Goal: Task Accomplishment & Management: Use online tool/utility

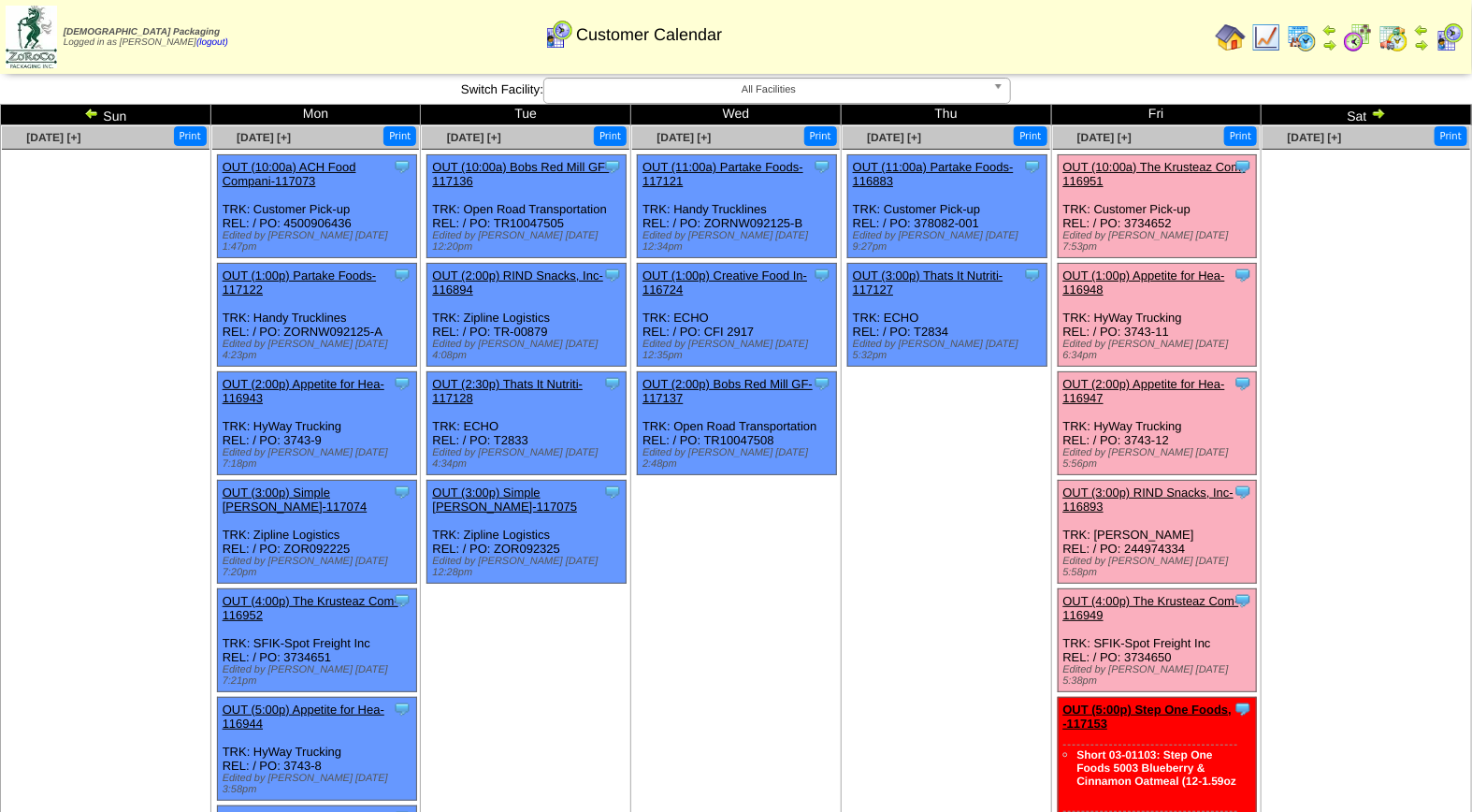
click at [1153, 594] on link "OUT (4:00p) The Krusteaz Com-116949" at bounding box center [1152, 608] width 176 height 28
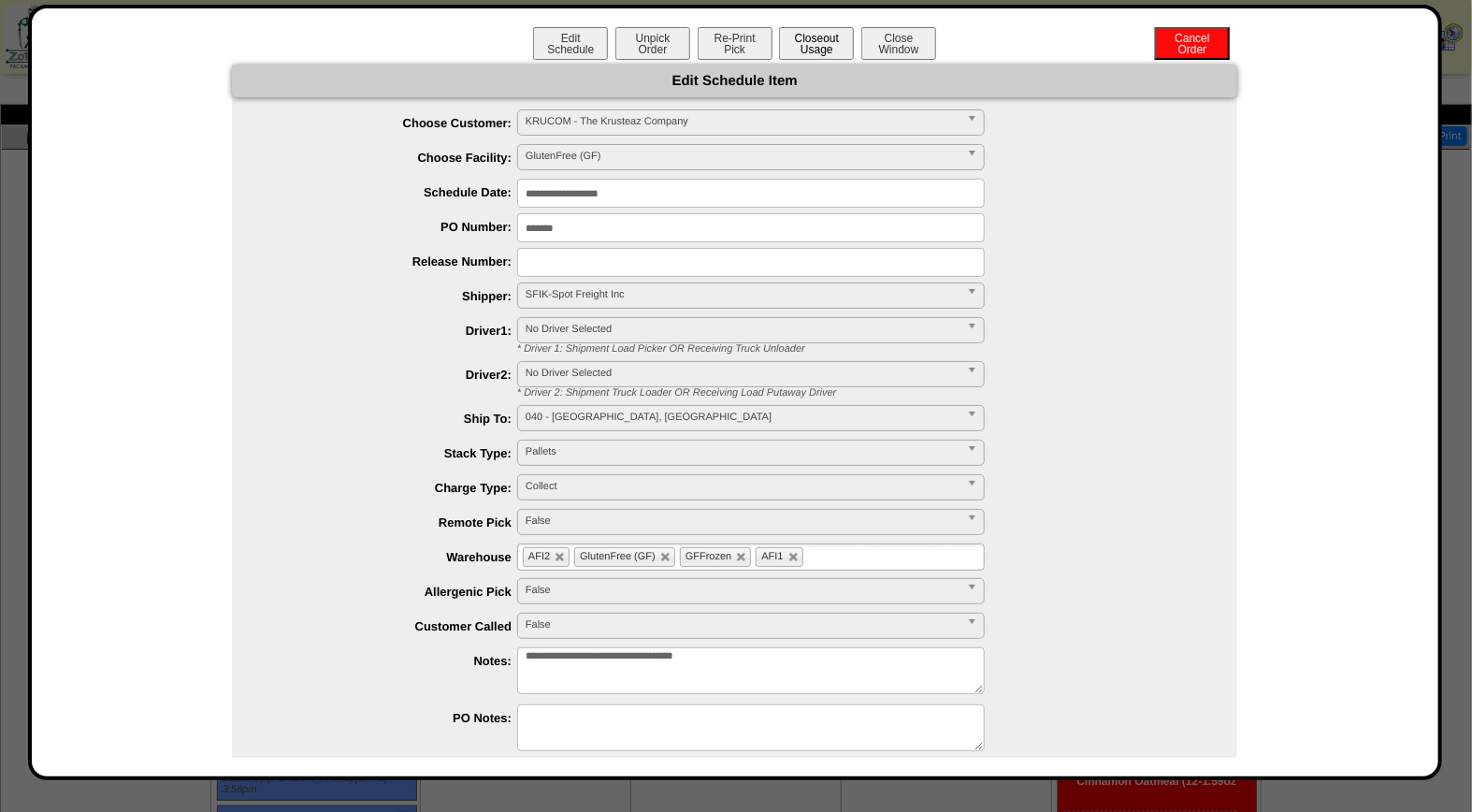
click at [814, 36] on button "Closeout Usage" at bounding box center [817, 43] width 75 height 33
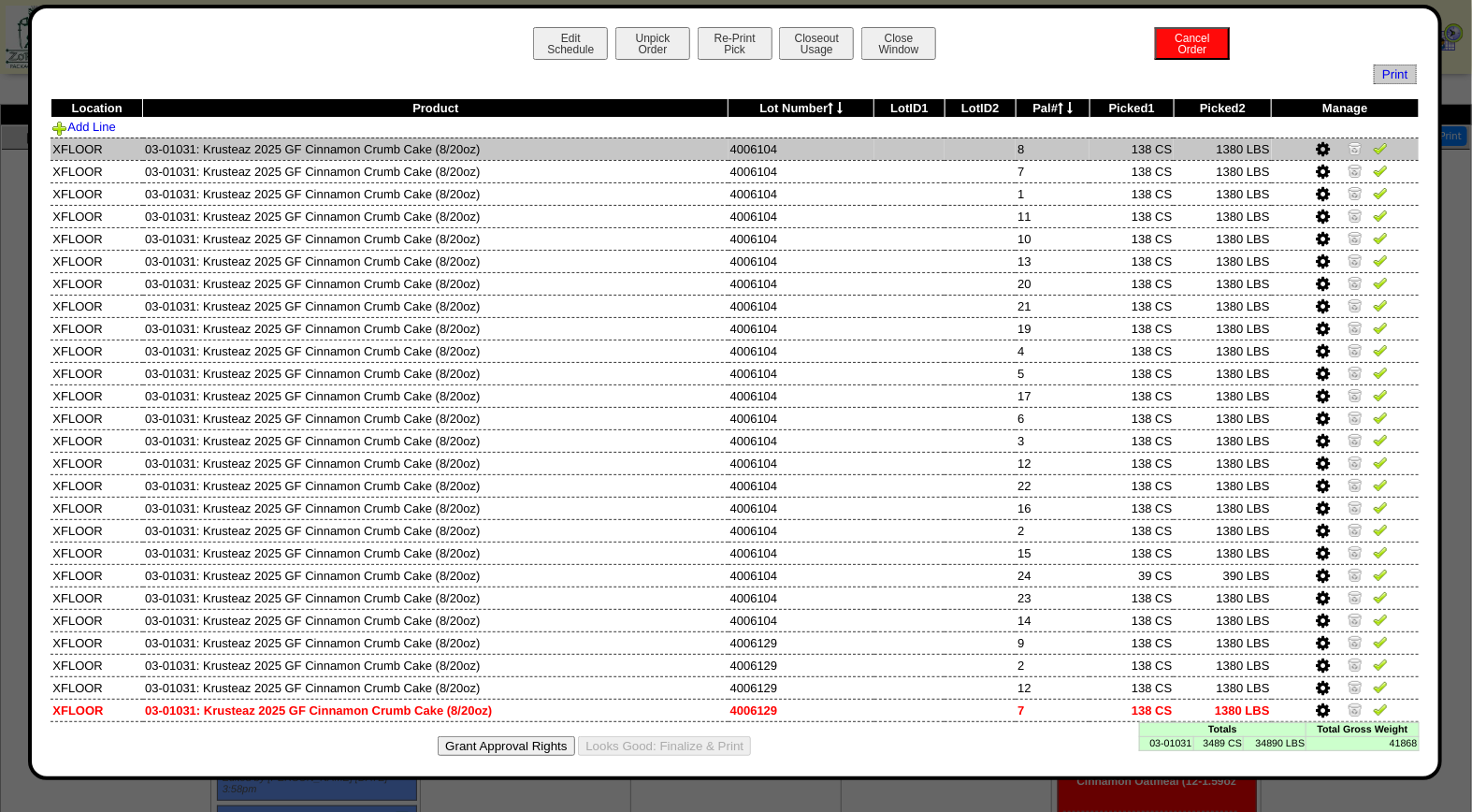
click at [1374, 150] on img at bounding box center [1381, 148] width 15 height 15
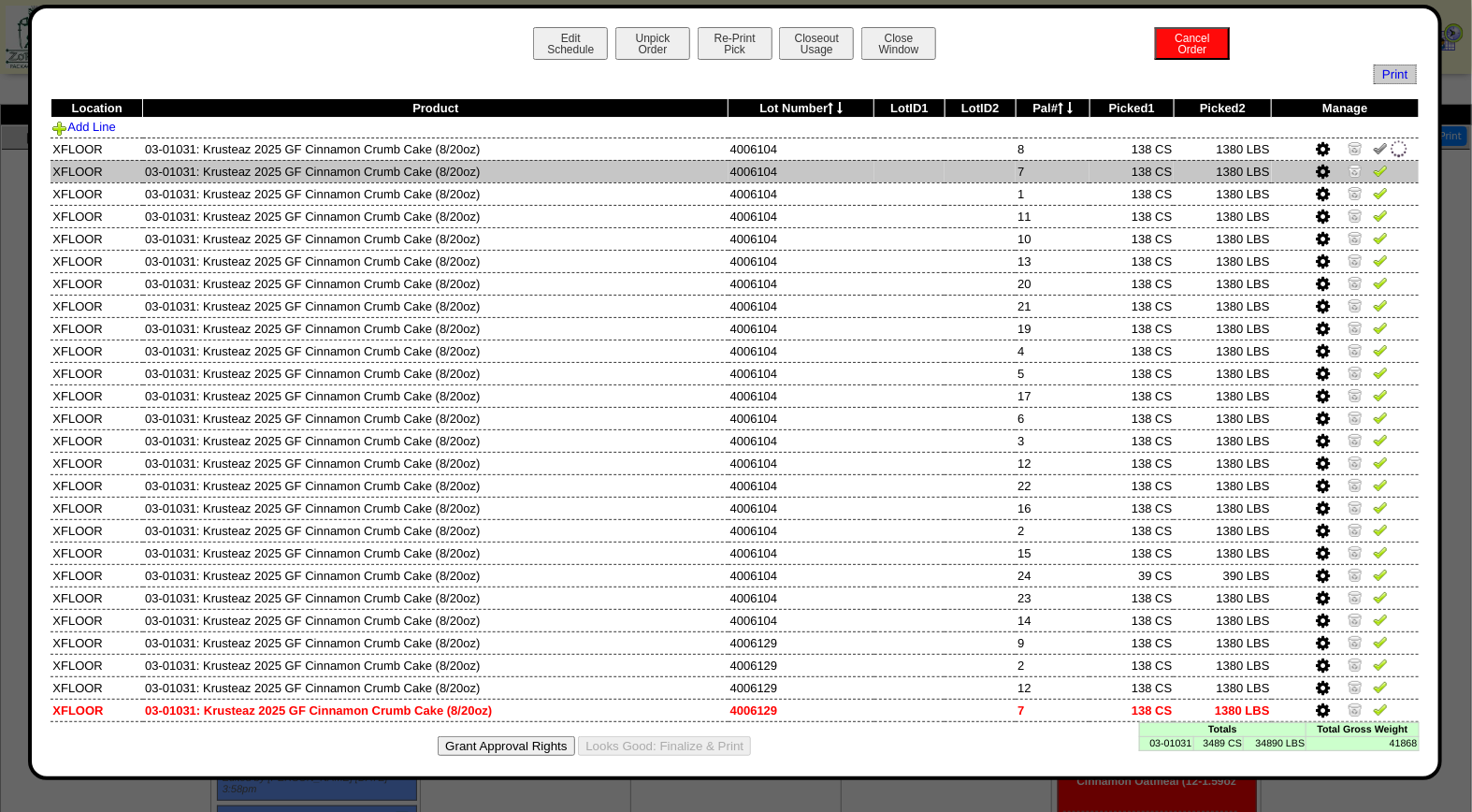
click at [1374, 171] on img at bounding box center [1381, 171] width 15 height 15
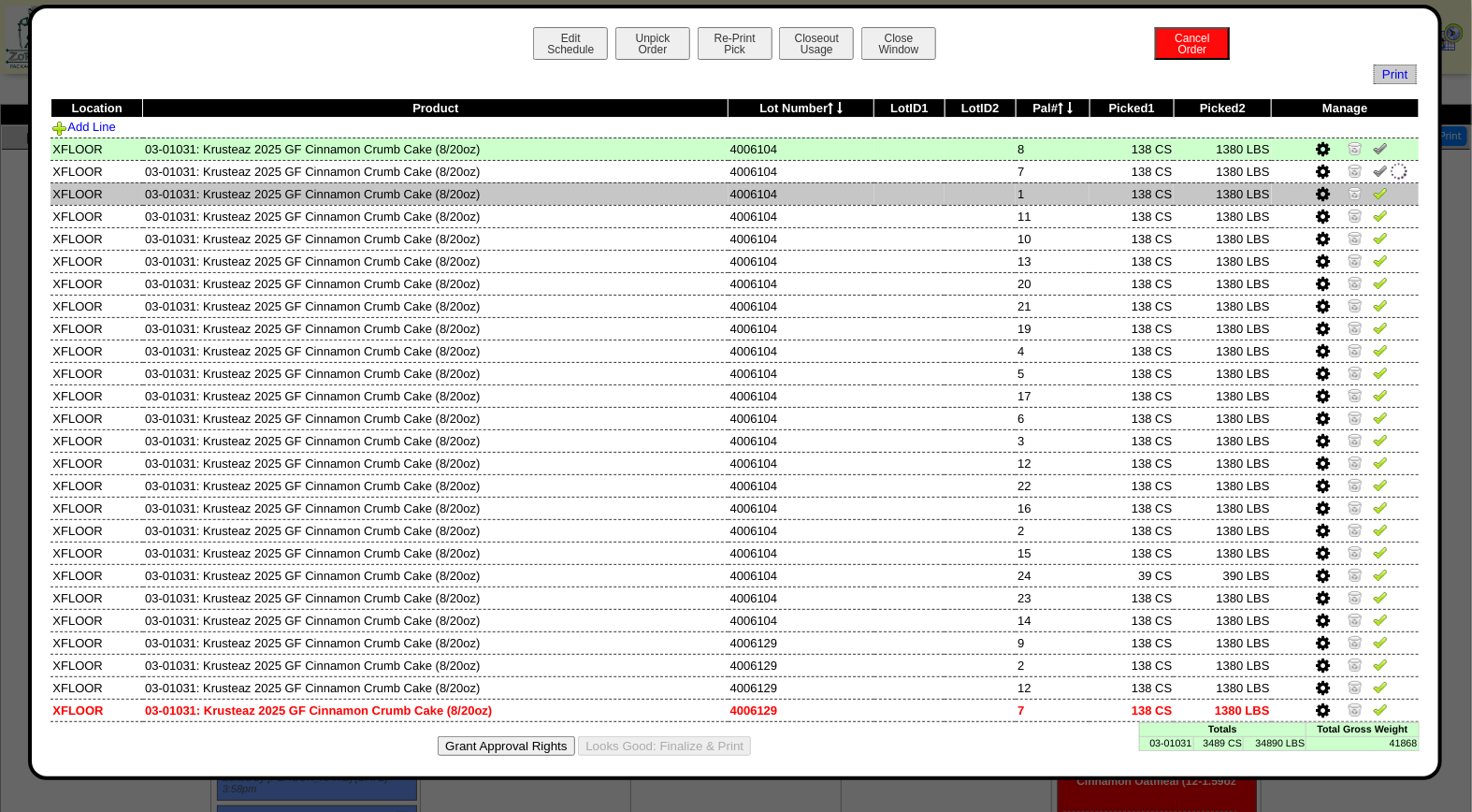
click at [1374, 191] on img at bounding box center [1381, 193] width 15 height 15
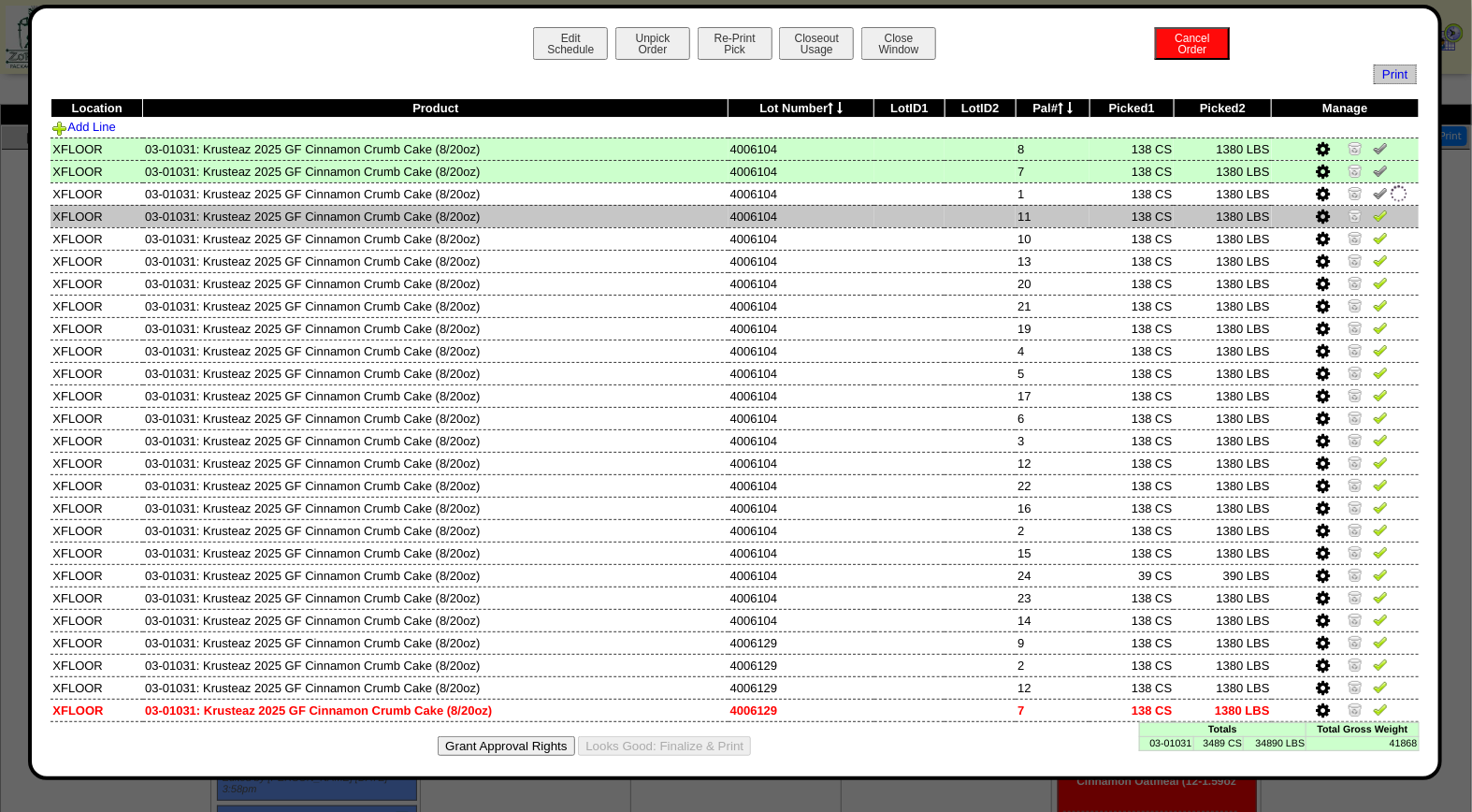
click at [1374, 212] on img at bounding box center [1381, 215] width 15 height 15
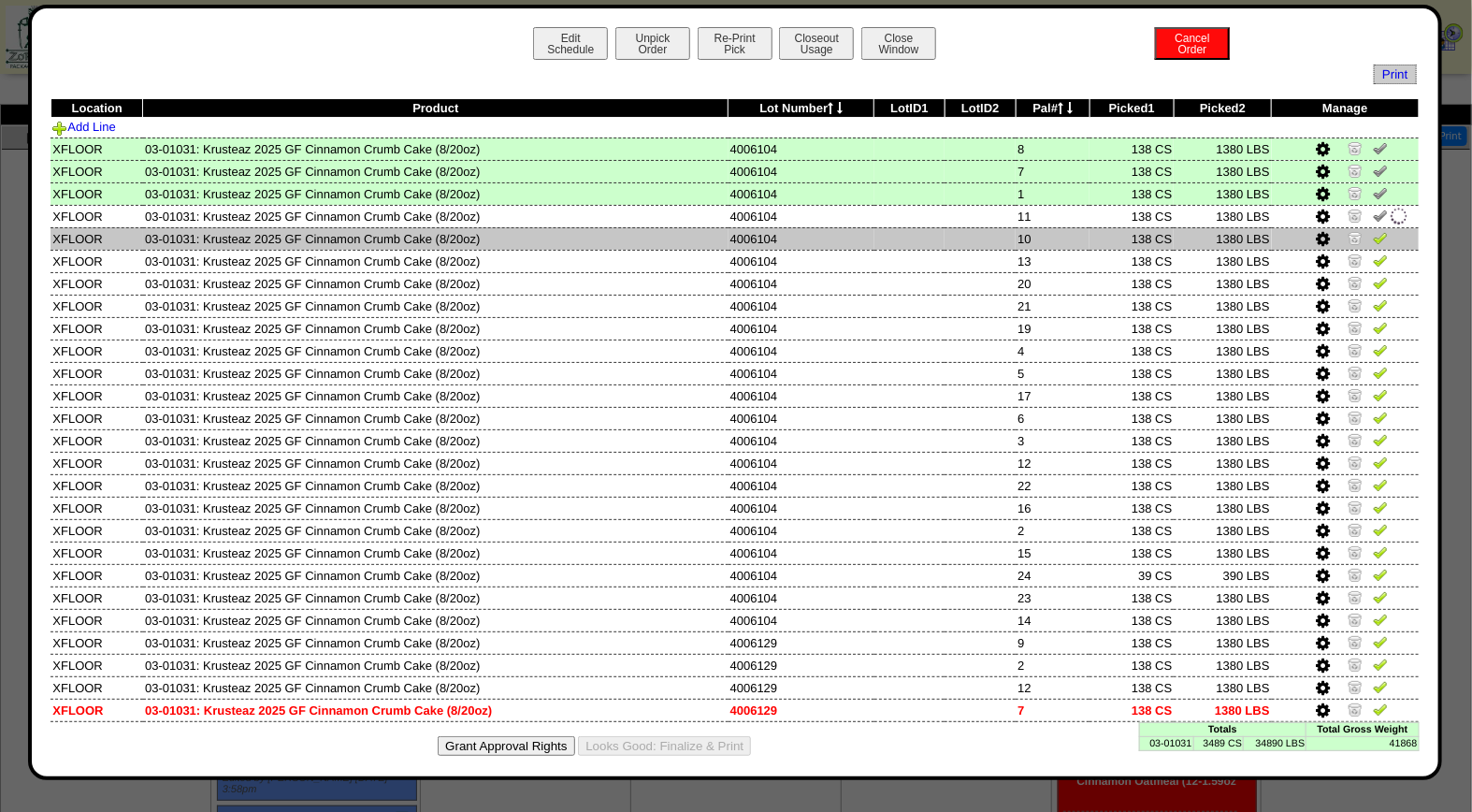
click at [1374, 240] on img at bounding box center [1381, 238] width 15 height 15
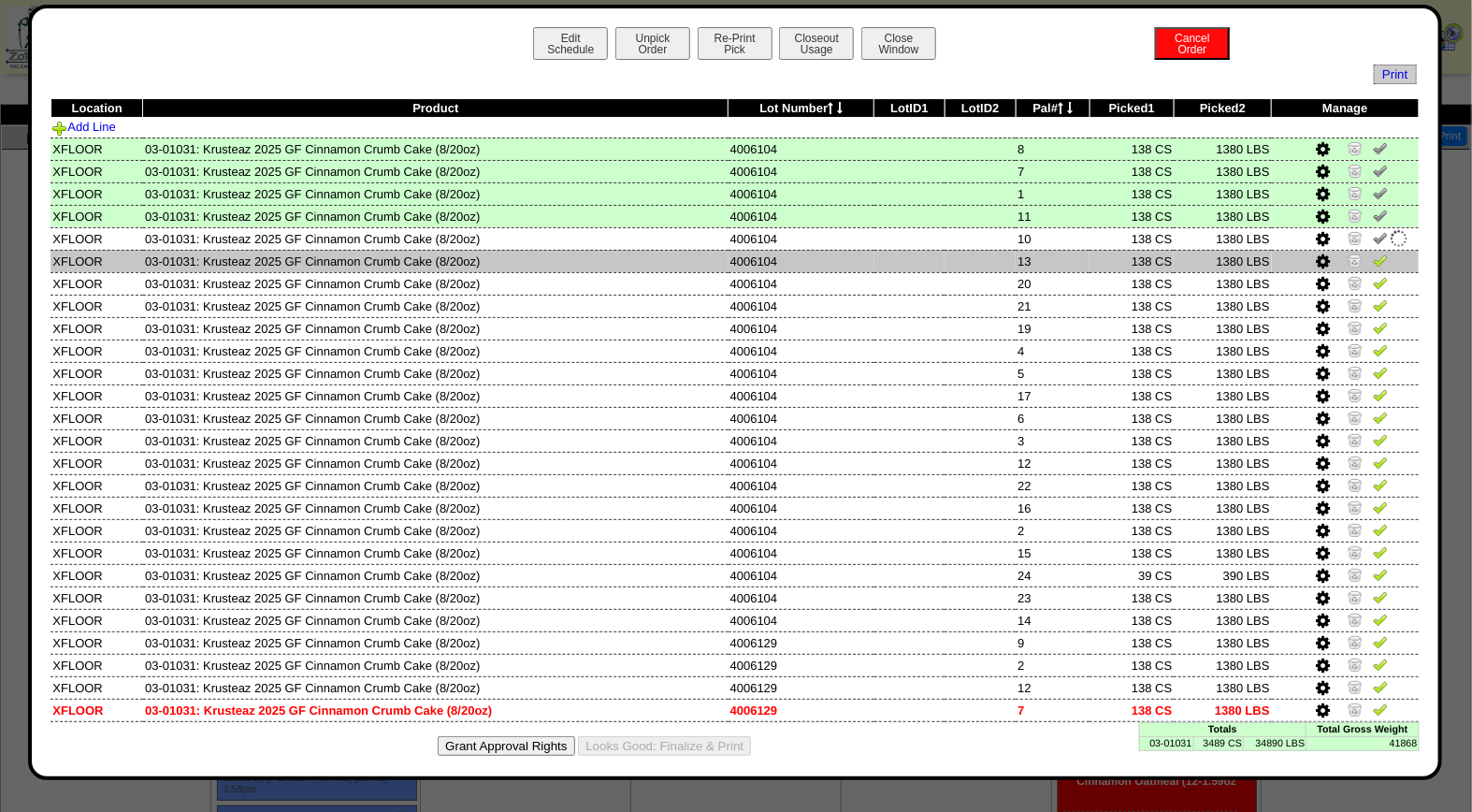
click at [1366, 250] on td at bounding box center [1346, 260] width 147 height 22
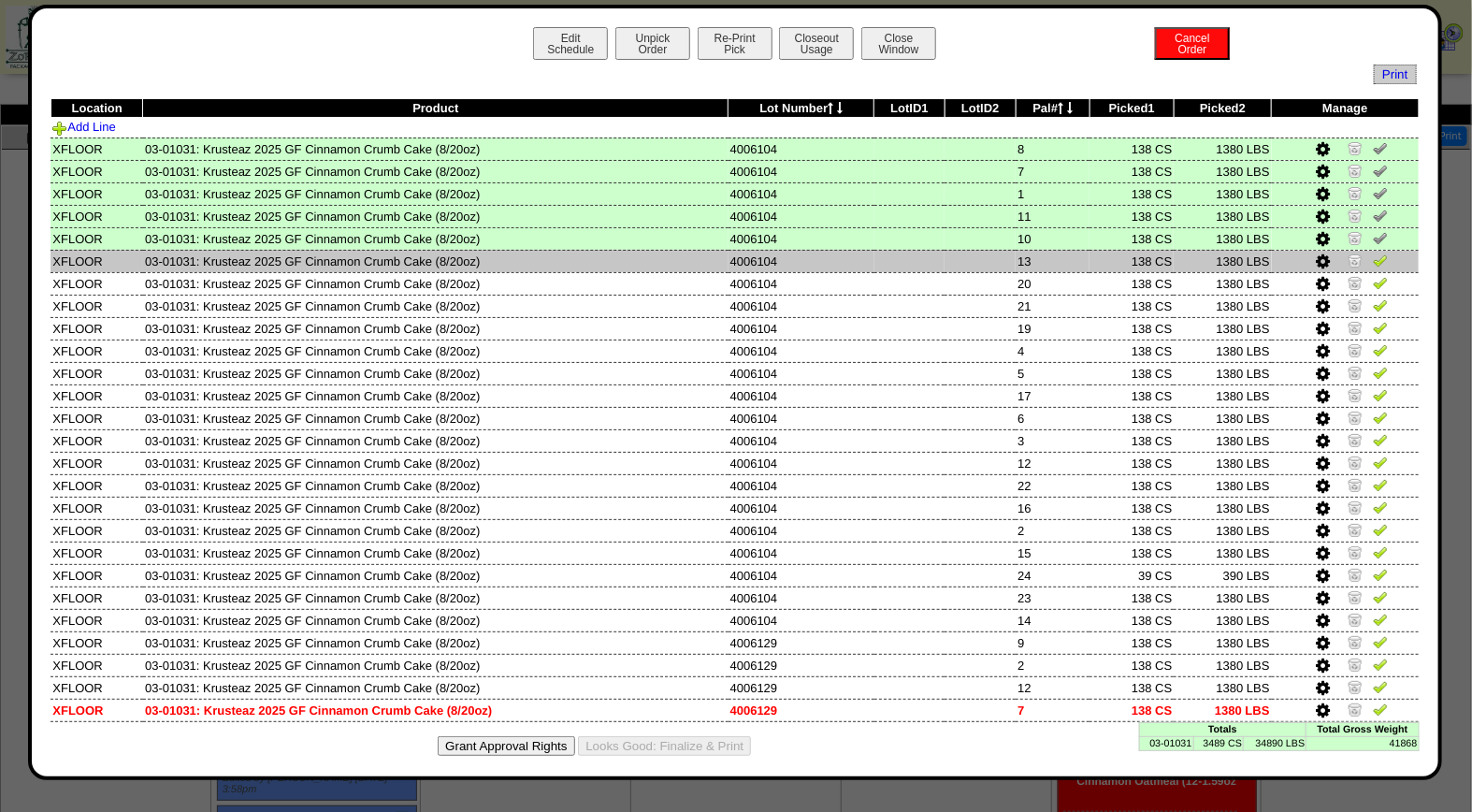
click at [1374, 259] on img at bounding box center [1381, 260] width 15 height 15
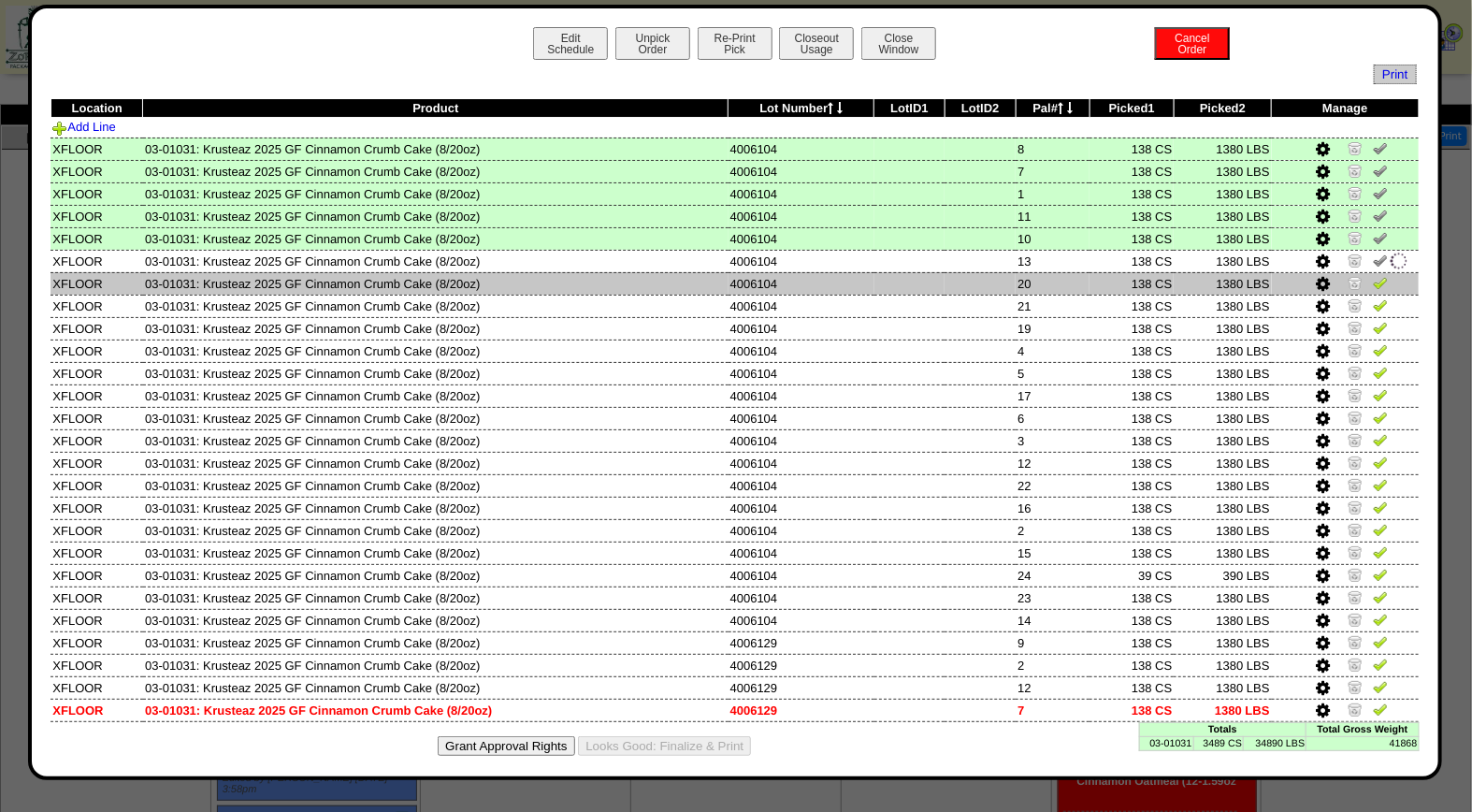
click at [1374, 279] on img at bounding box center [1381, 283] width 15 height 15
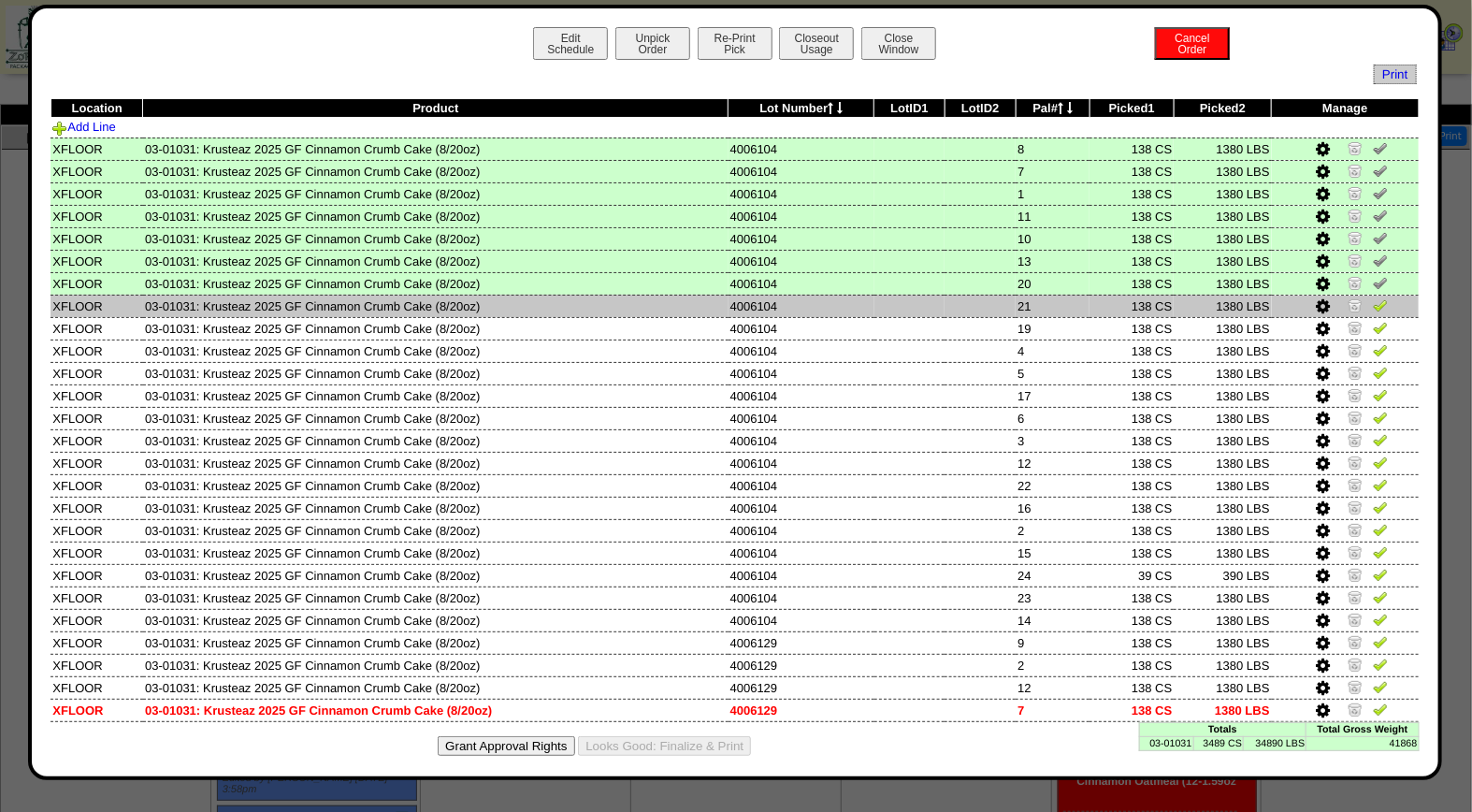
click at [1374, 303] on img at bounding box center [1381, 305] width 15 height 15
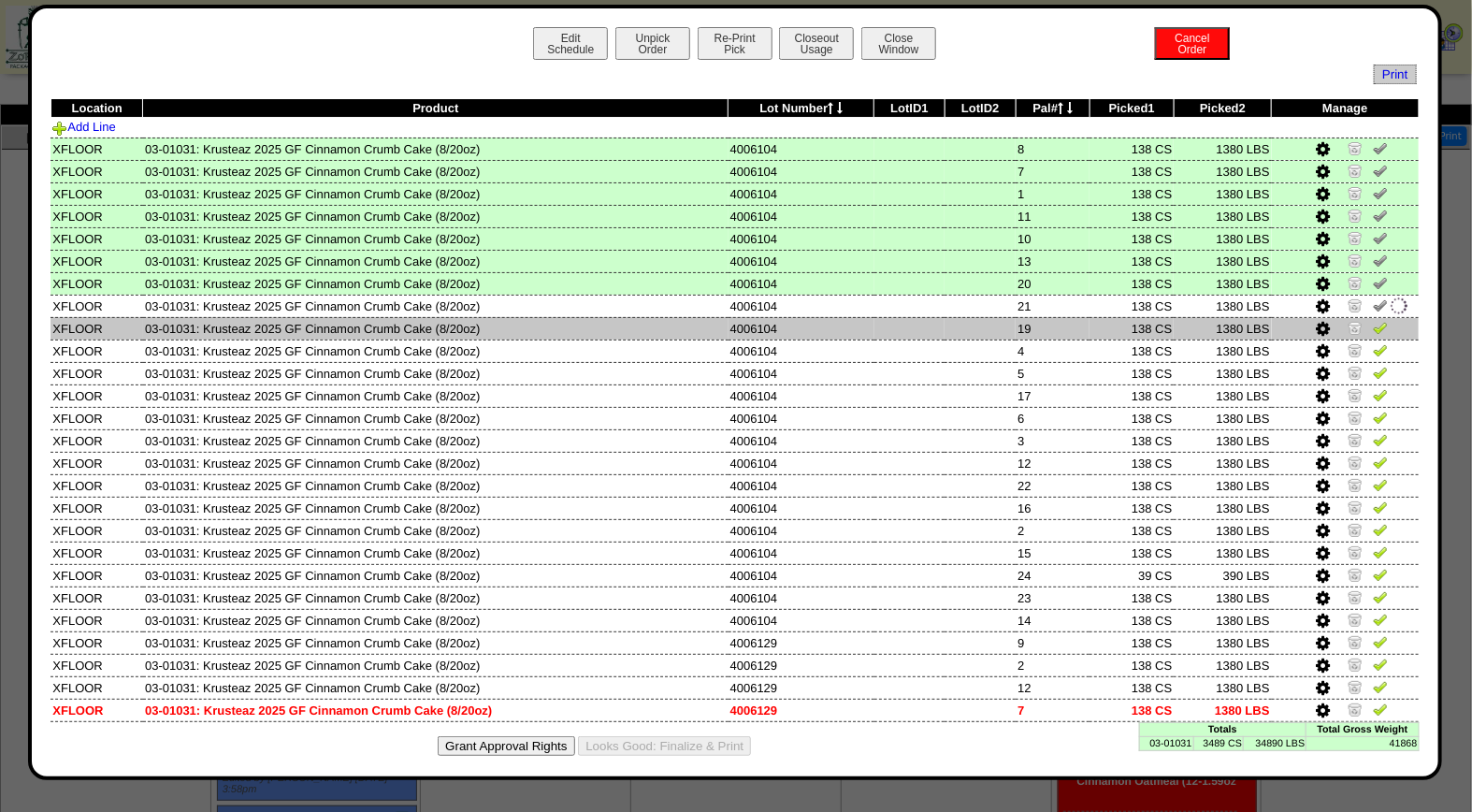
click at [1374, 320] on img at bounding box center [1381, 328] width 15 height 15
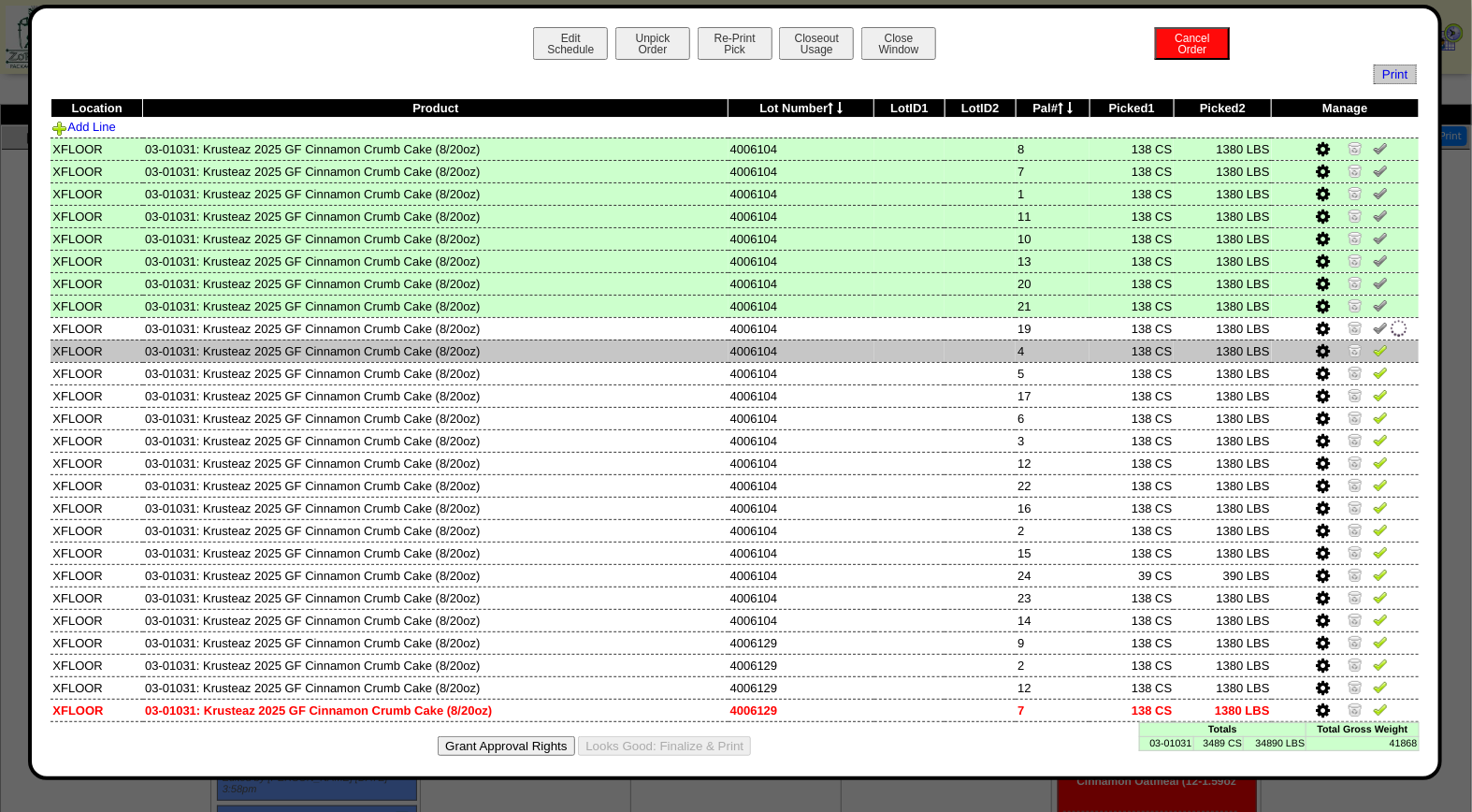
click at [1374, 346] on img at bounding box center [1381, 350] width 15 height 15
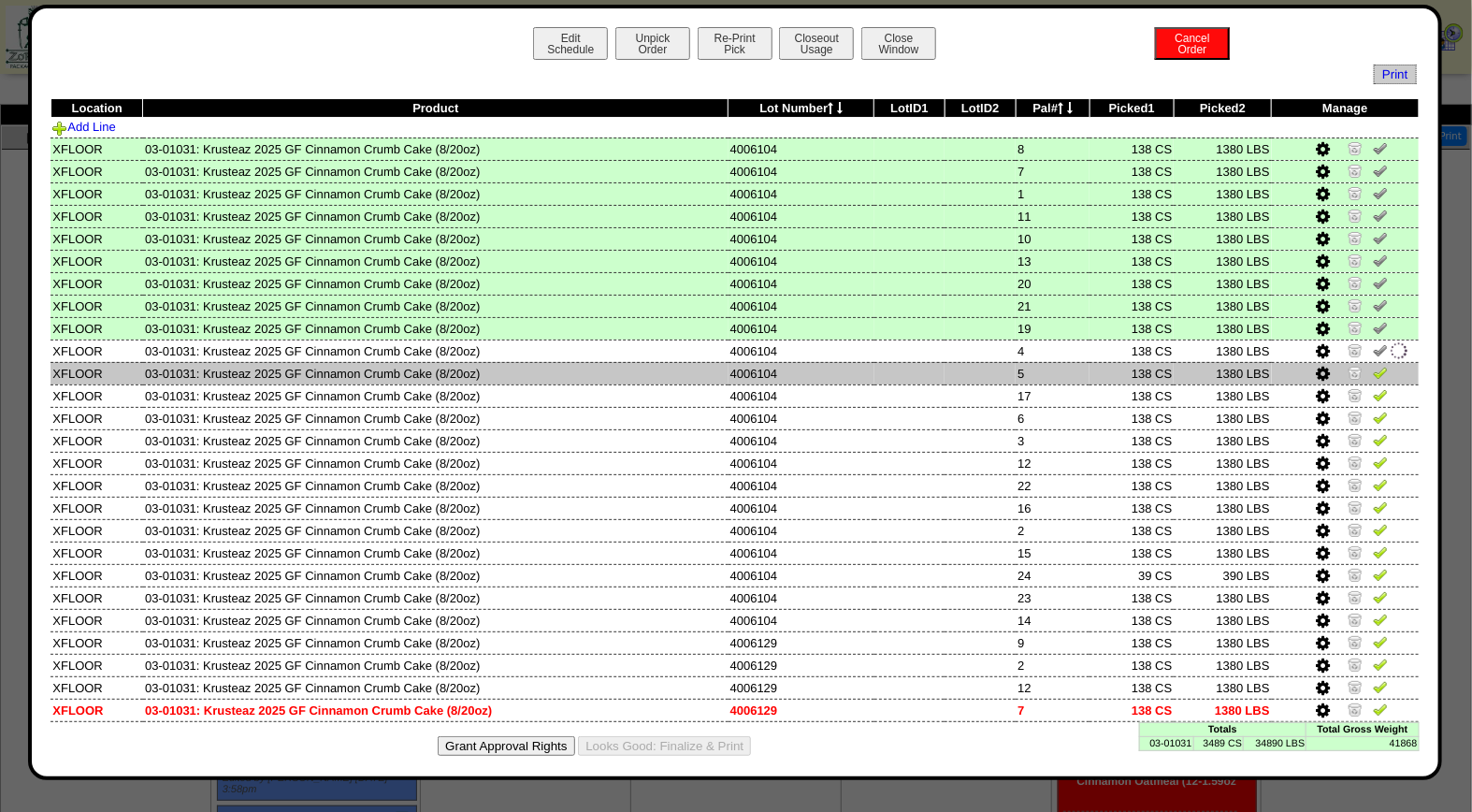
click at [1374, 365] on img at bounding box center [1381, 372] width 15 height 15
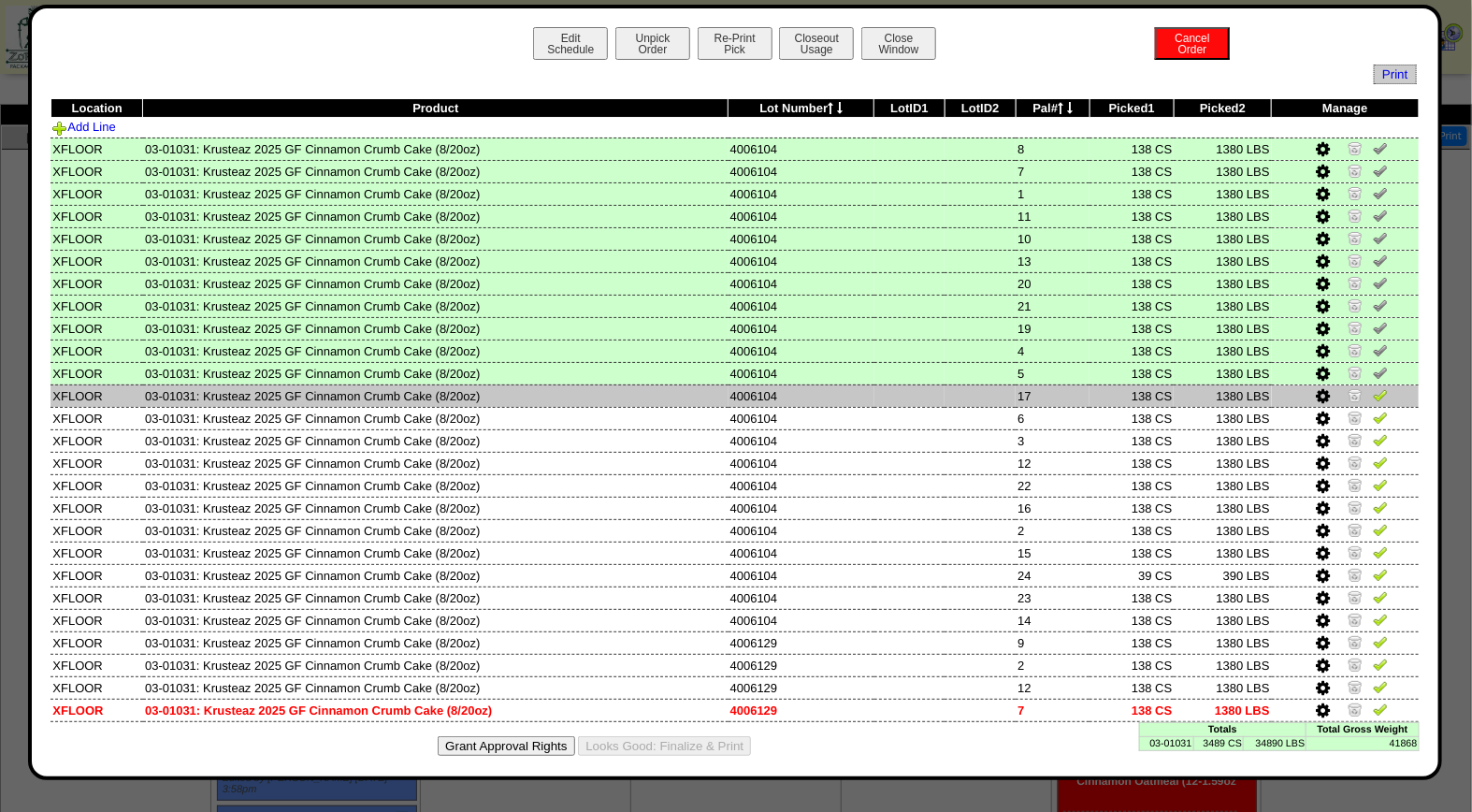
click at [1374, 388] on img at bounding box center [1381, 395] width 15 height 15
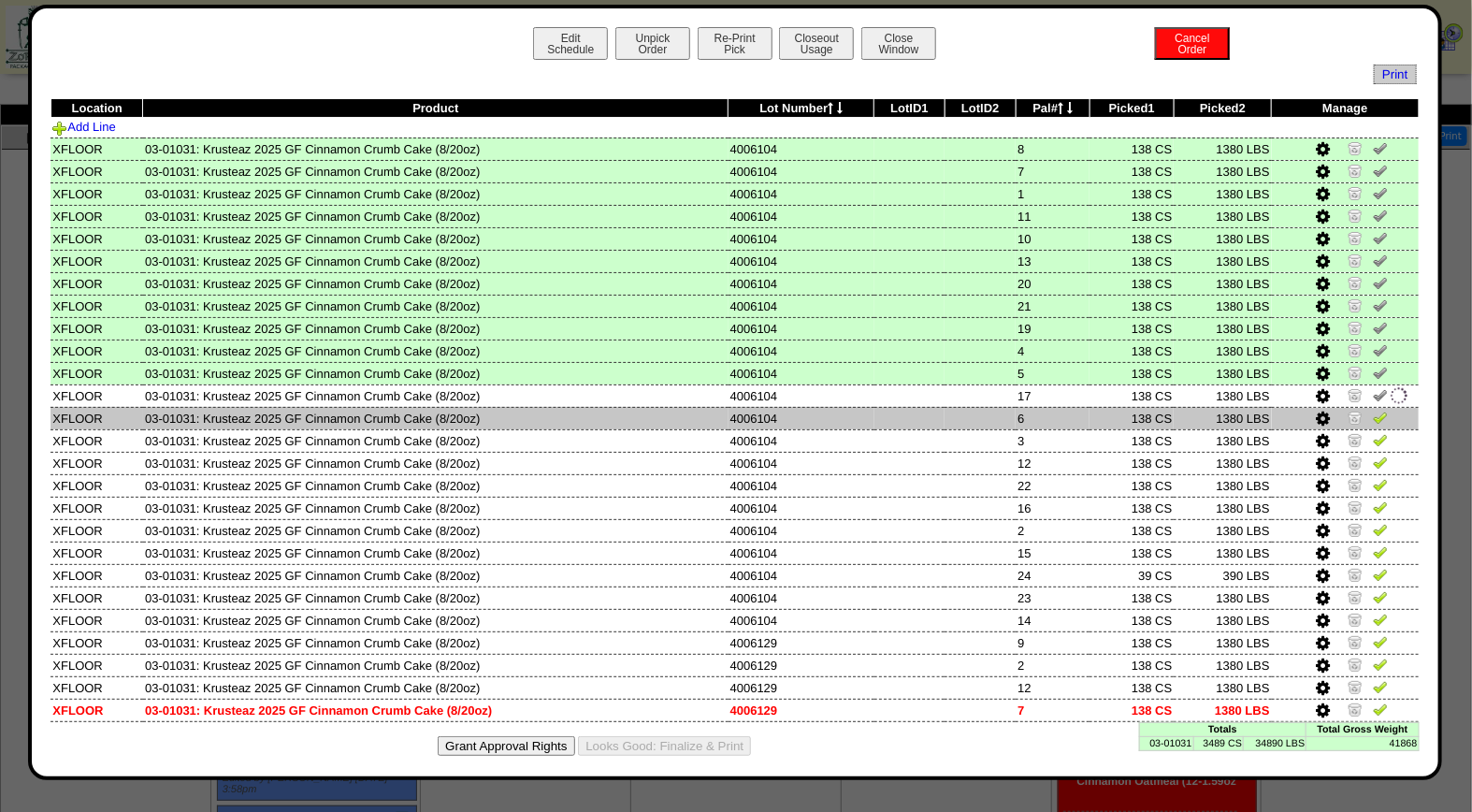
click at [1374, 410] on img at bounding box center [1381, 418] width 15 height 15
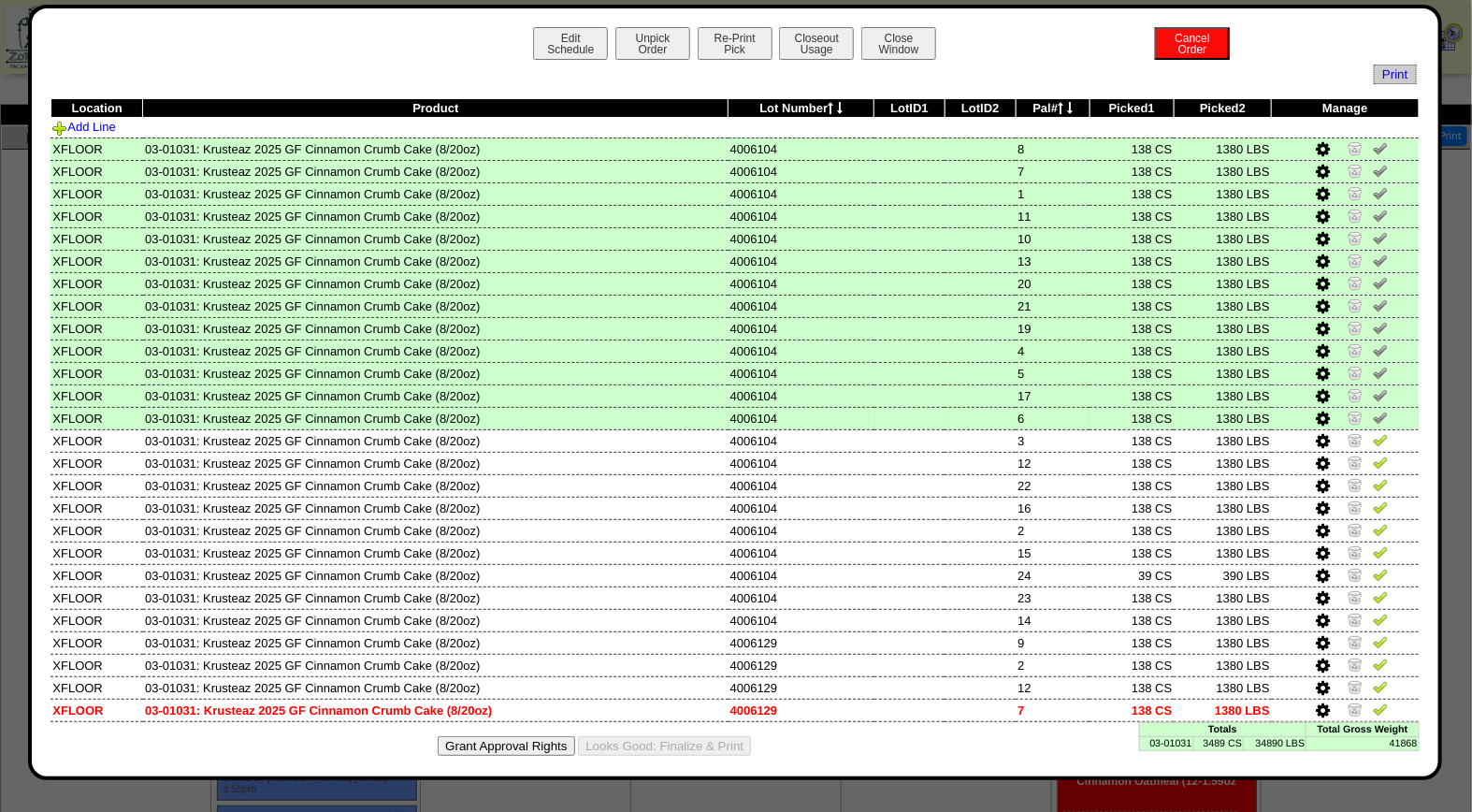
click at [1374, 410] on img at bounding box center [1381, 418] width 15 height 15
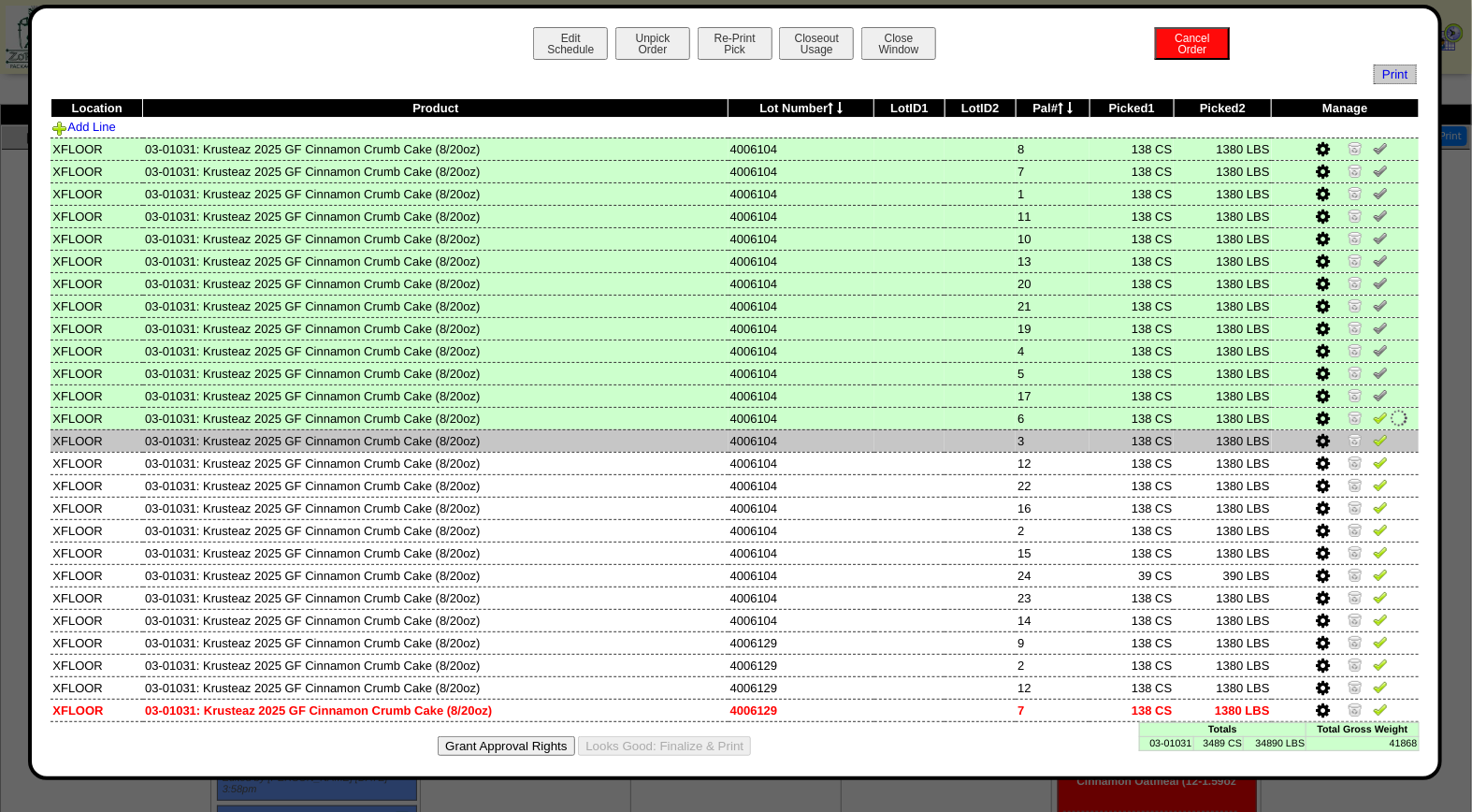
click at [1374, 436] on img at bounding box center [1381, 440] width 15 height 15
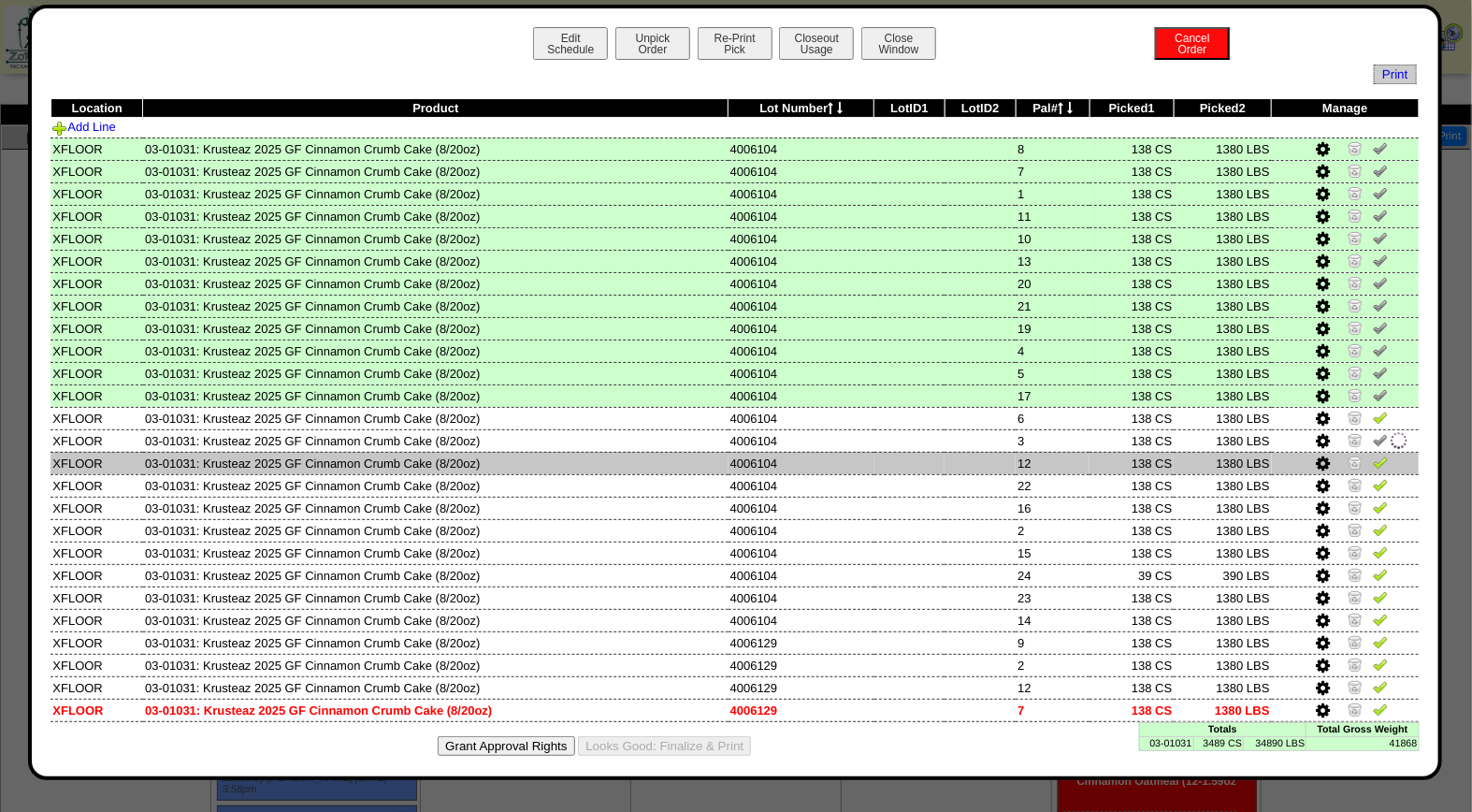
click at [1374, 461] on img at bounding box center [1381, 462] width 15 height 15
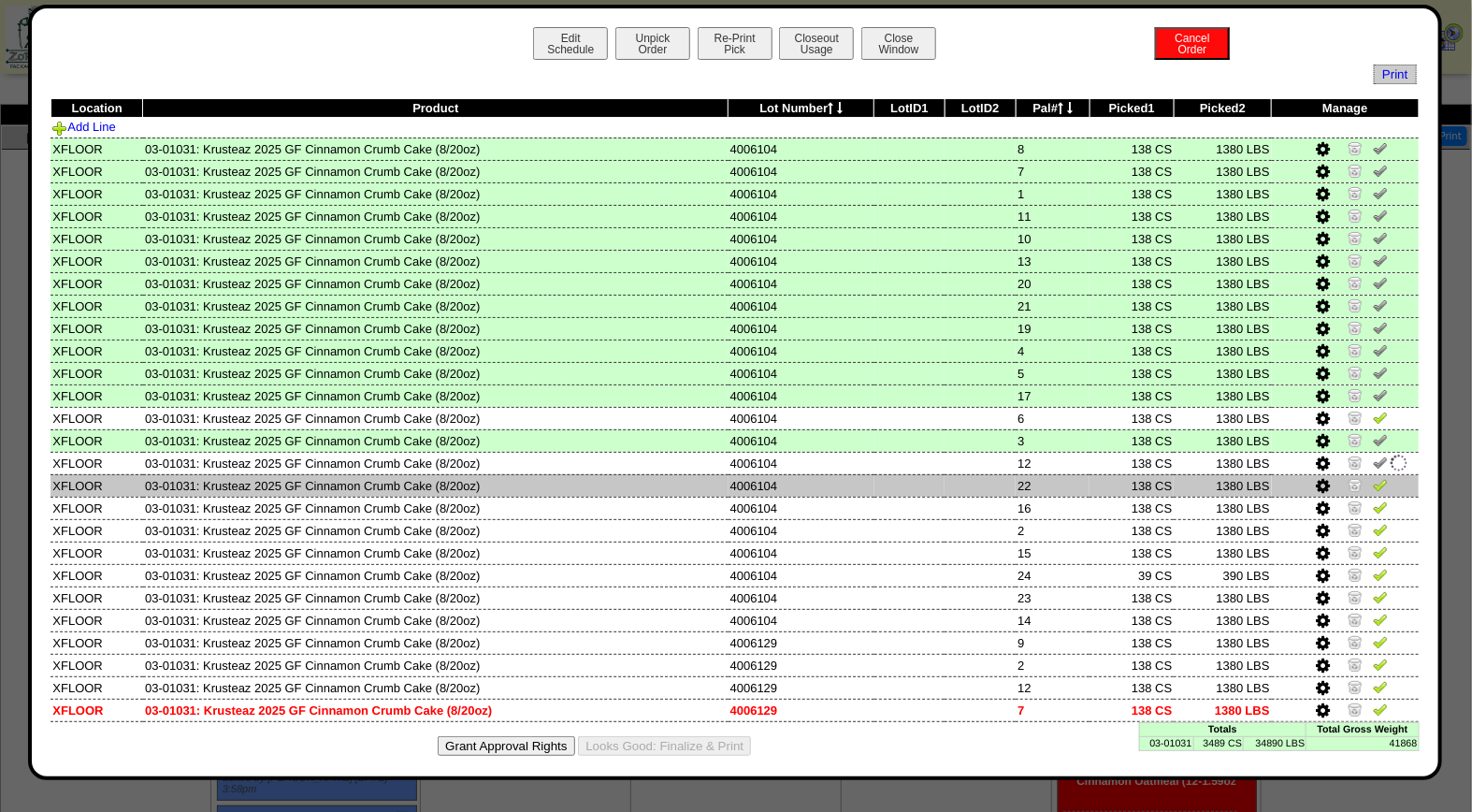
click at [1374, 486] on img at bounding box center [1381, 485] width 15 height 15
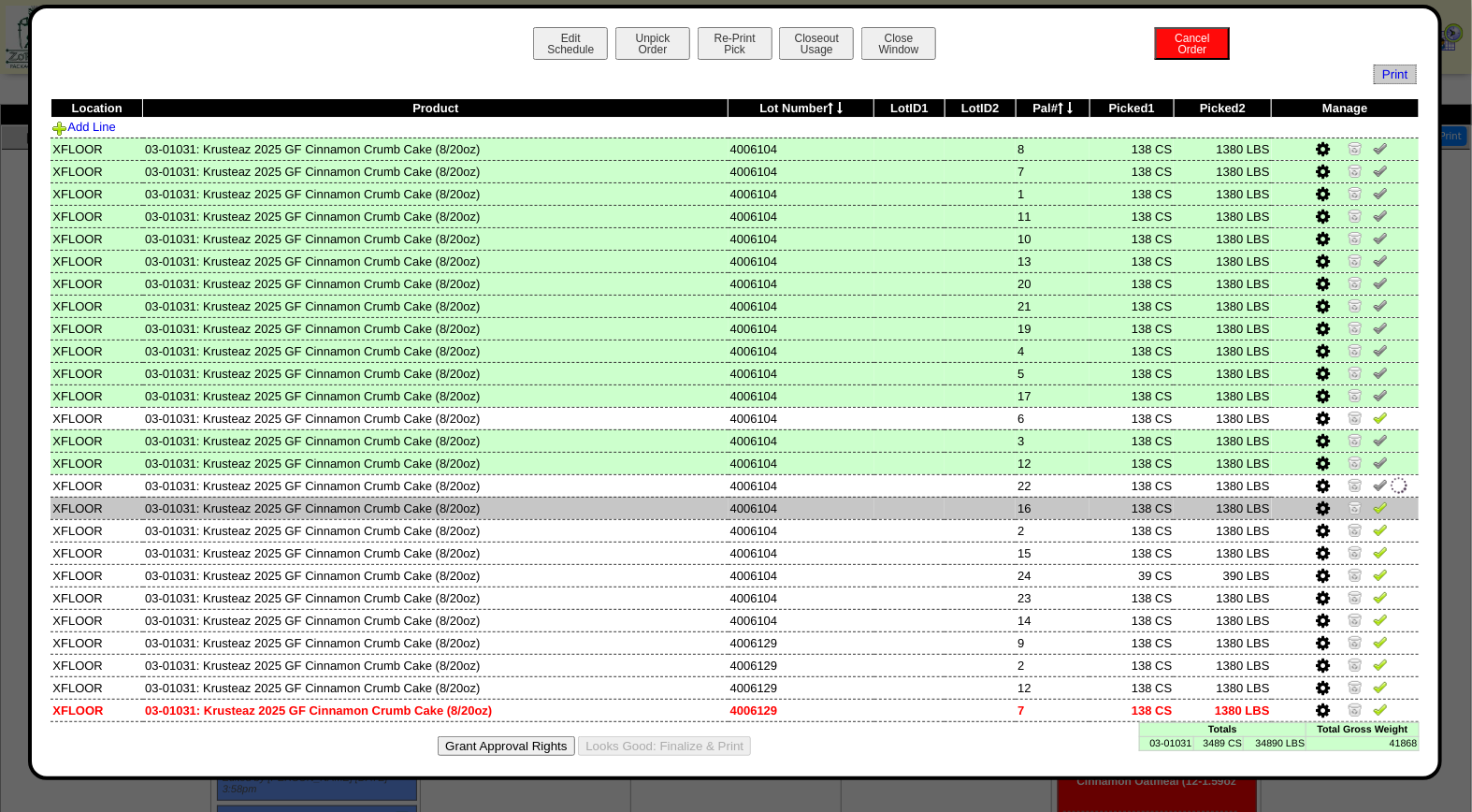
click at [1374, 501] on img at bounding box center [1381, 507] width 15 height 15
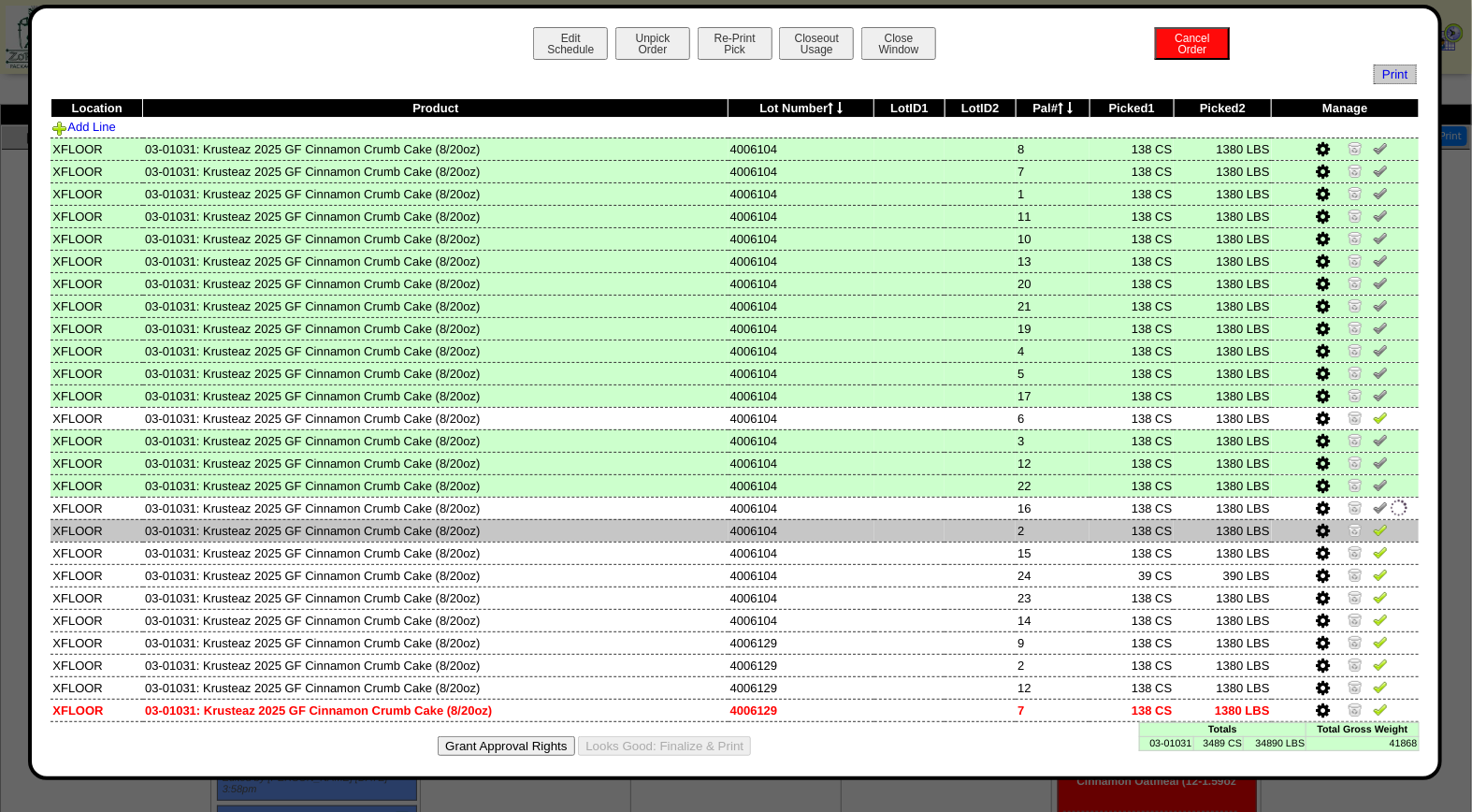
click at [1374, 522] on img at bounding box center [1381, 529] width 15 height 15
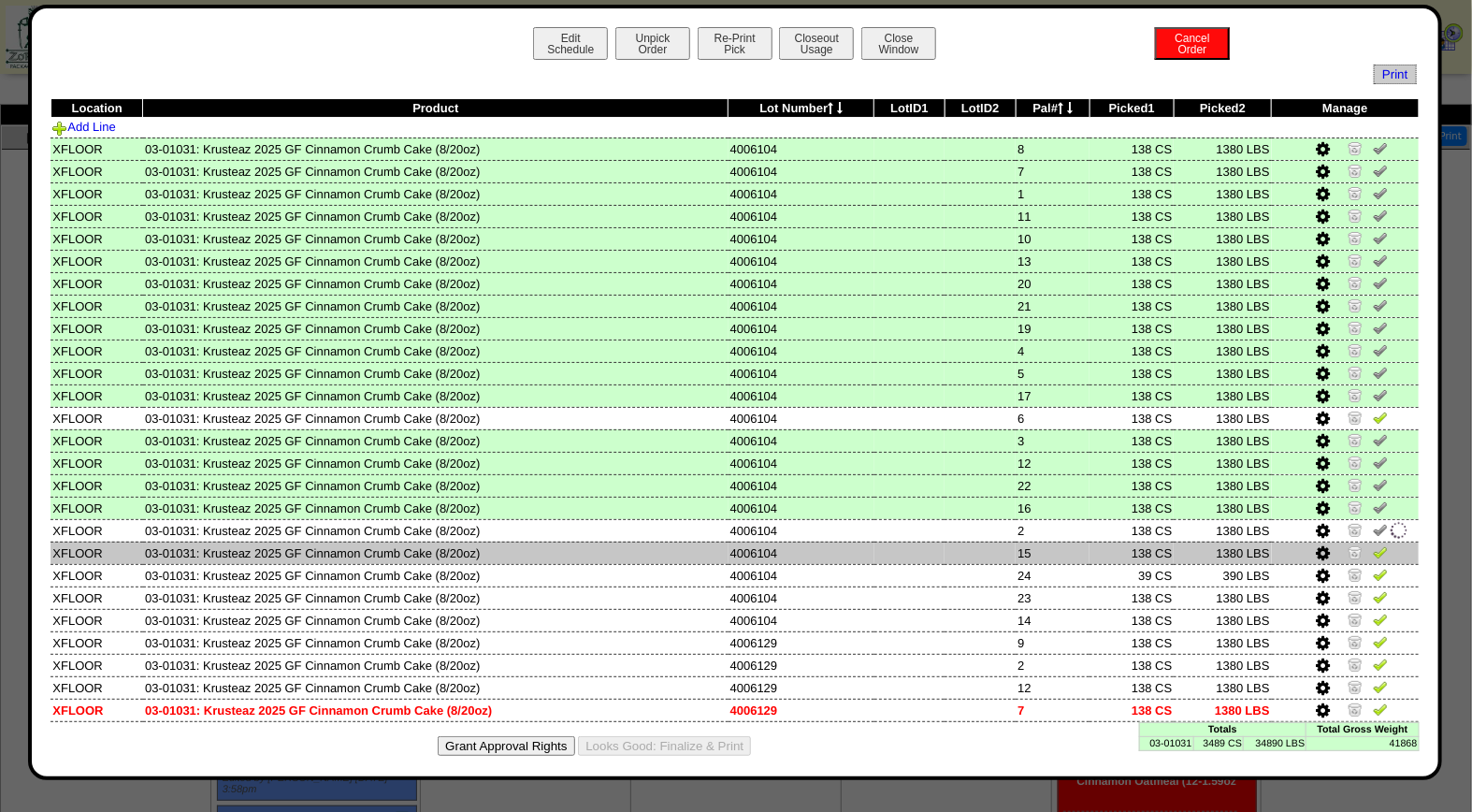
click at [1374, 546] on img at bounding box center [1381, 552] width 15 height 15
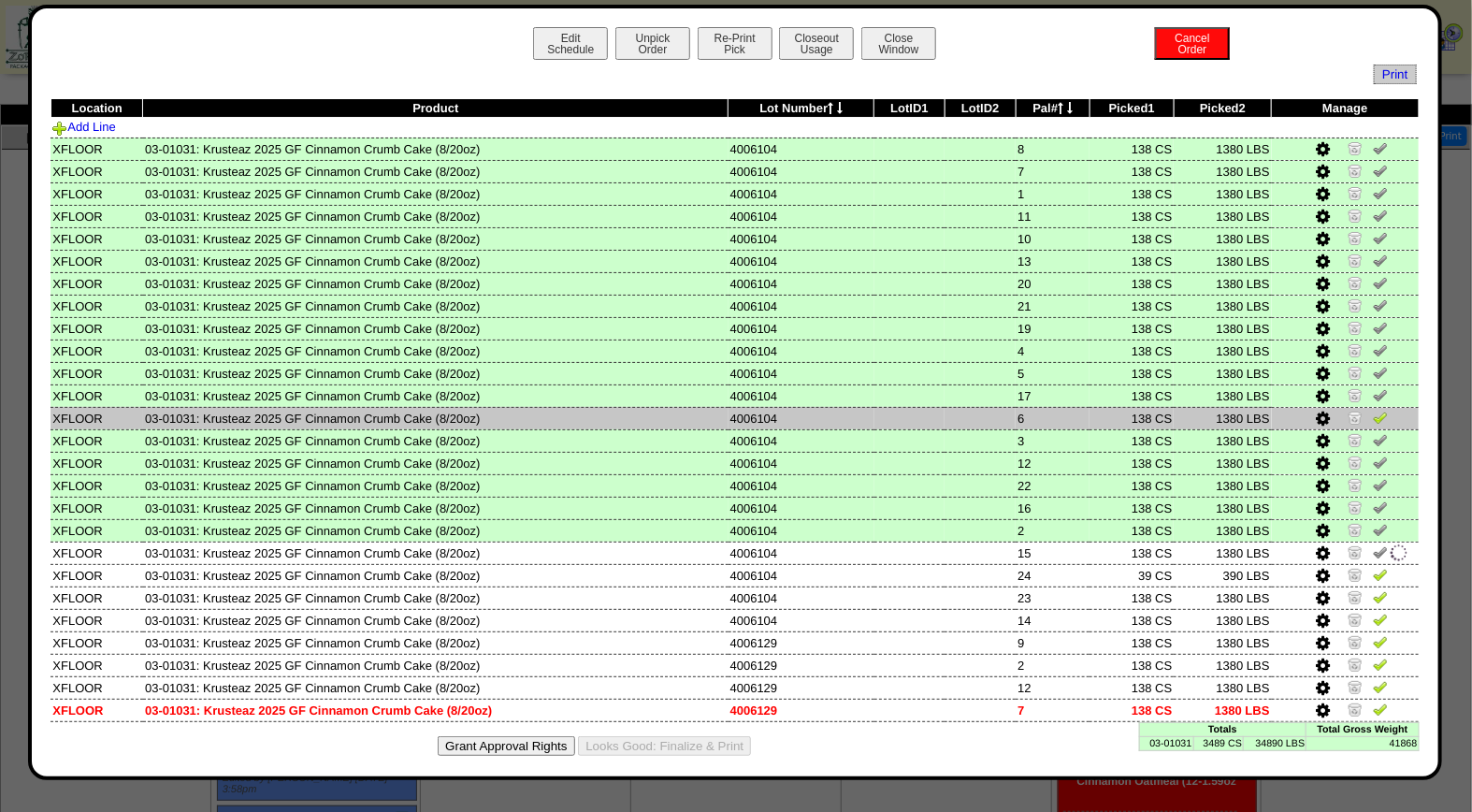
click at [1374, 417] on img at bounding box center [1381, 418] width 15 height 15
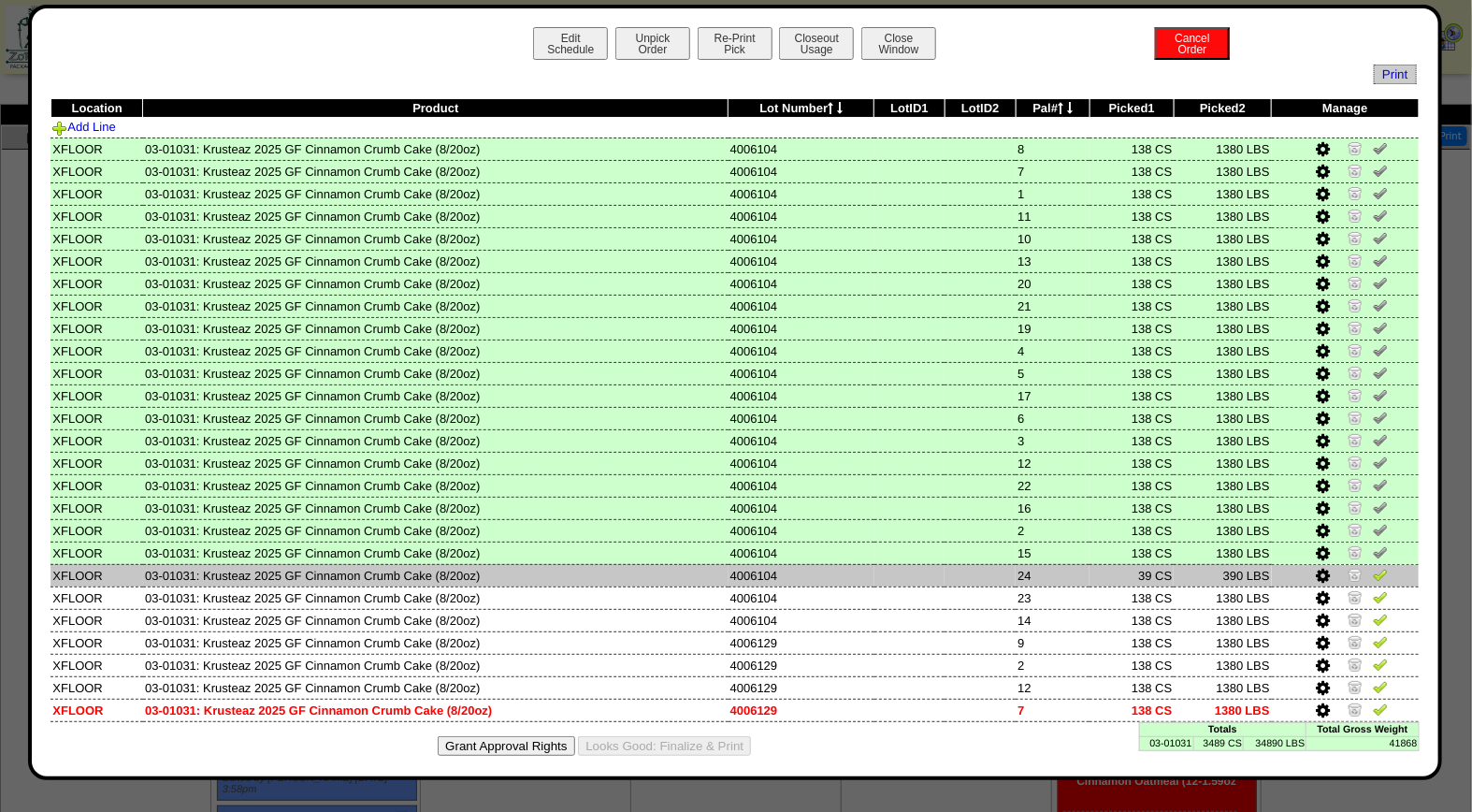
click at [1374, 568] on img at bounding box center [1381, 575] width 15 height 15
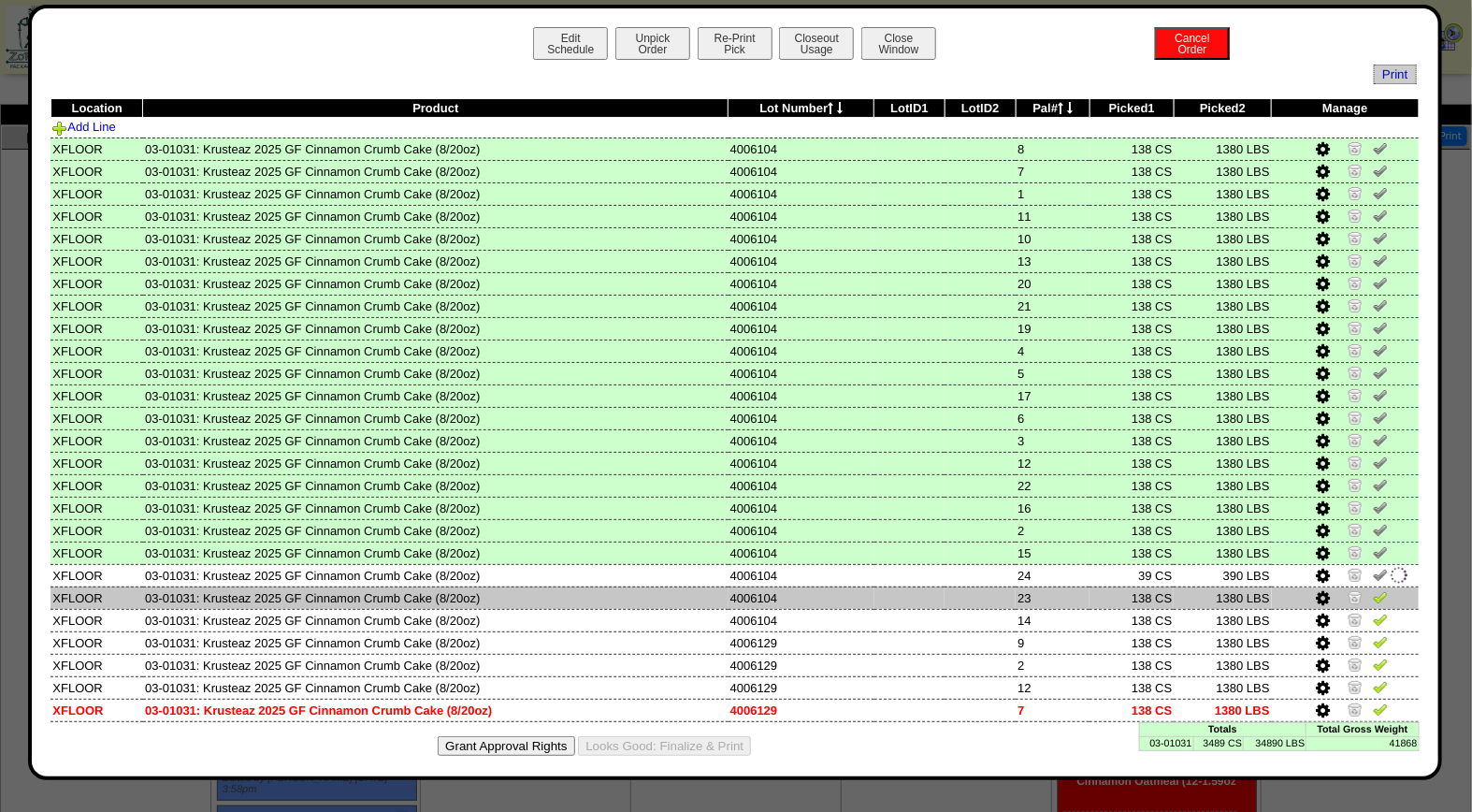
click at [1374, 594] on img at bounding box center [1381, 597] width 15 height 15
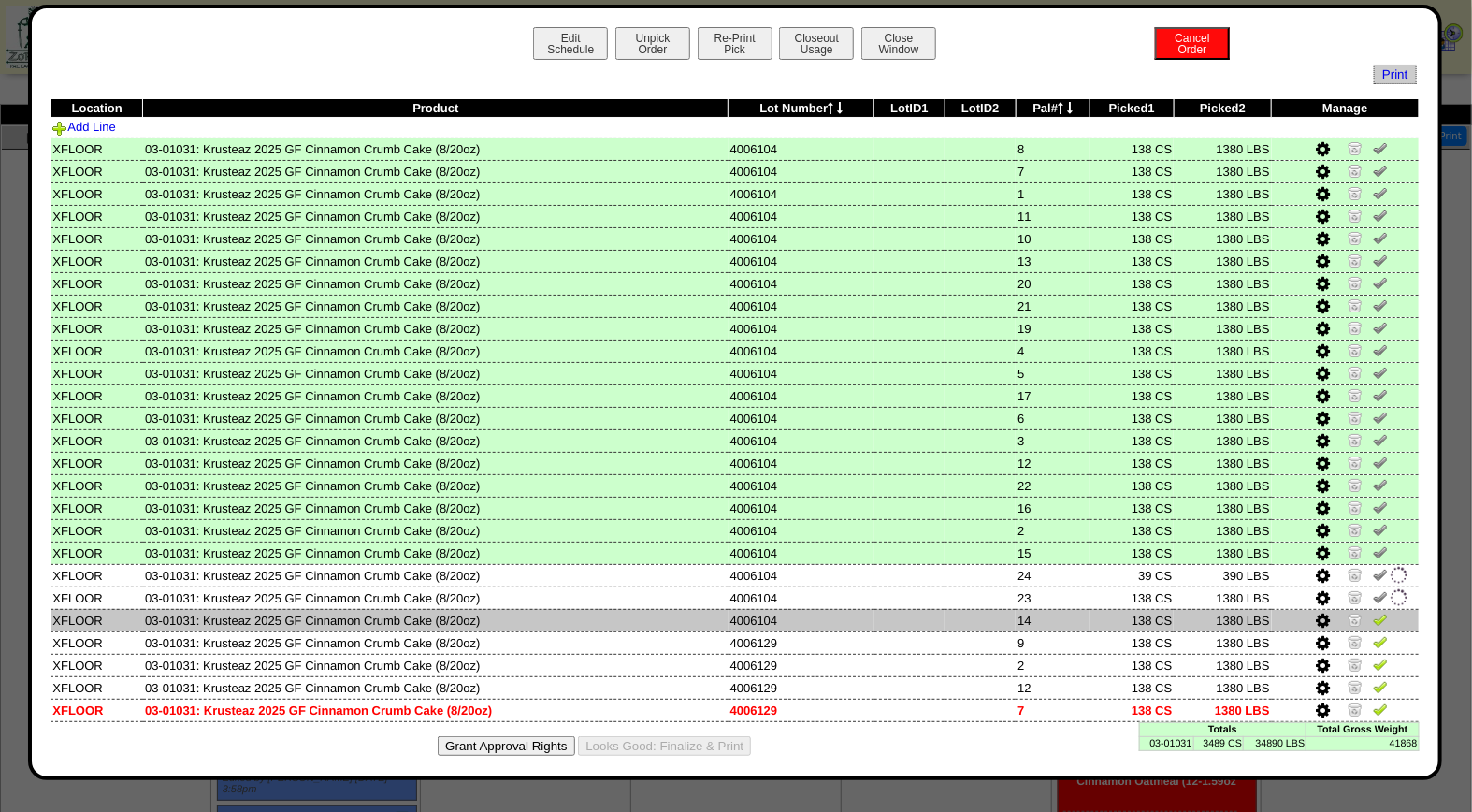
click at [1374, 611] on img at bounding box center [1381, 619] width 15 height 15
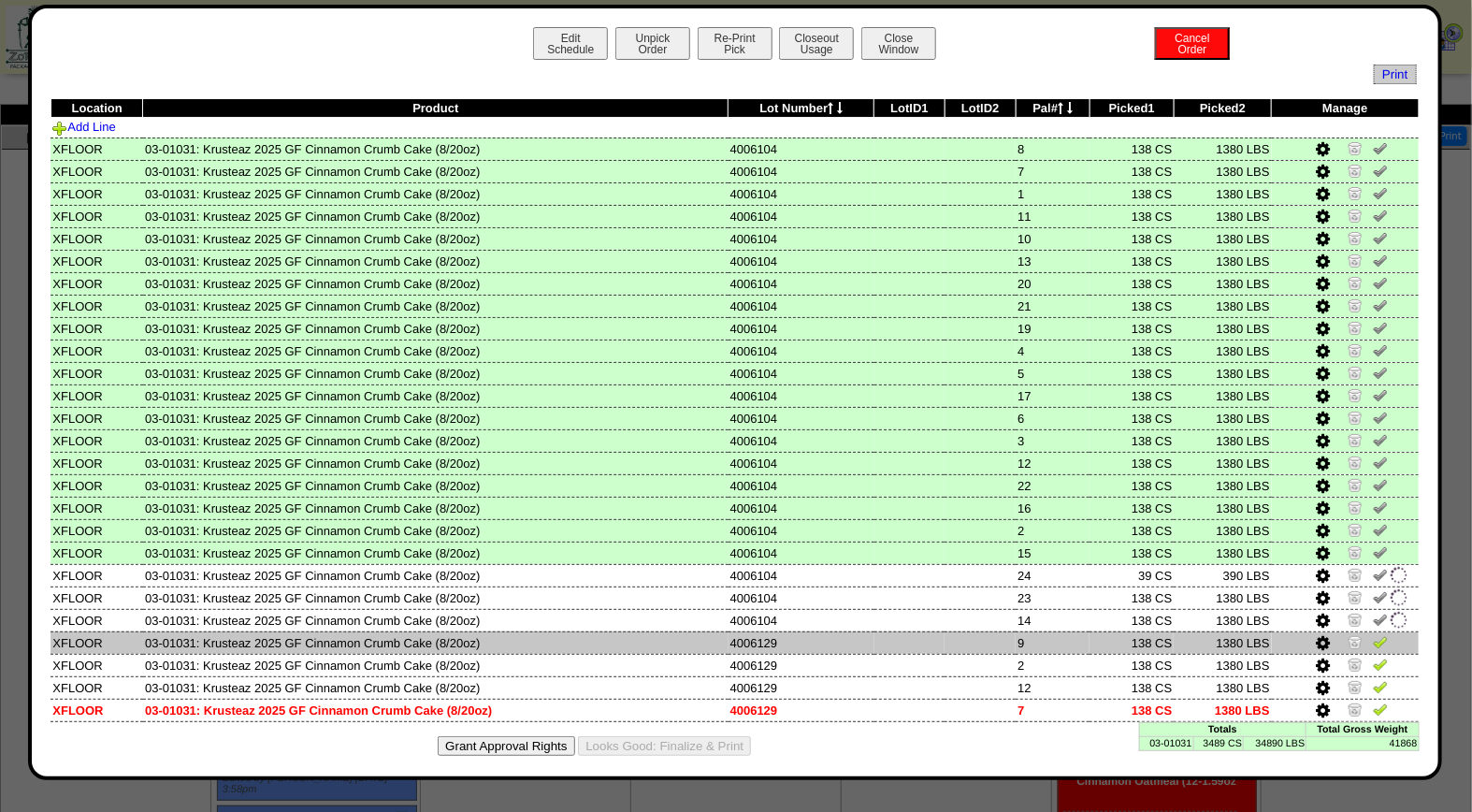
click at [1374, 641] on link at bounding box center [1381, 644] width 15 height 14
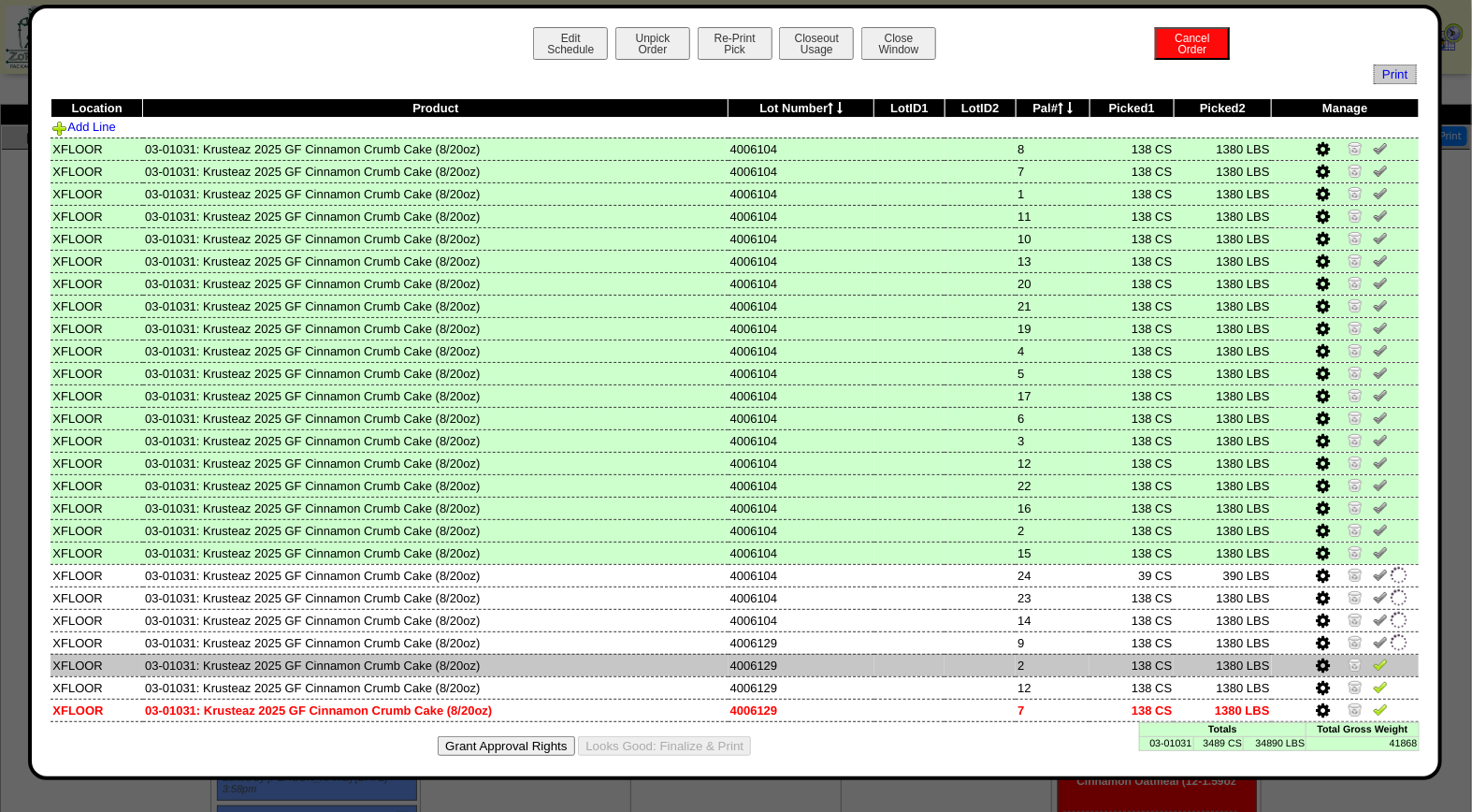
click at [1374, 664] on link at bounding box center [1381, 667] width 15 height 14
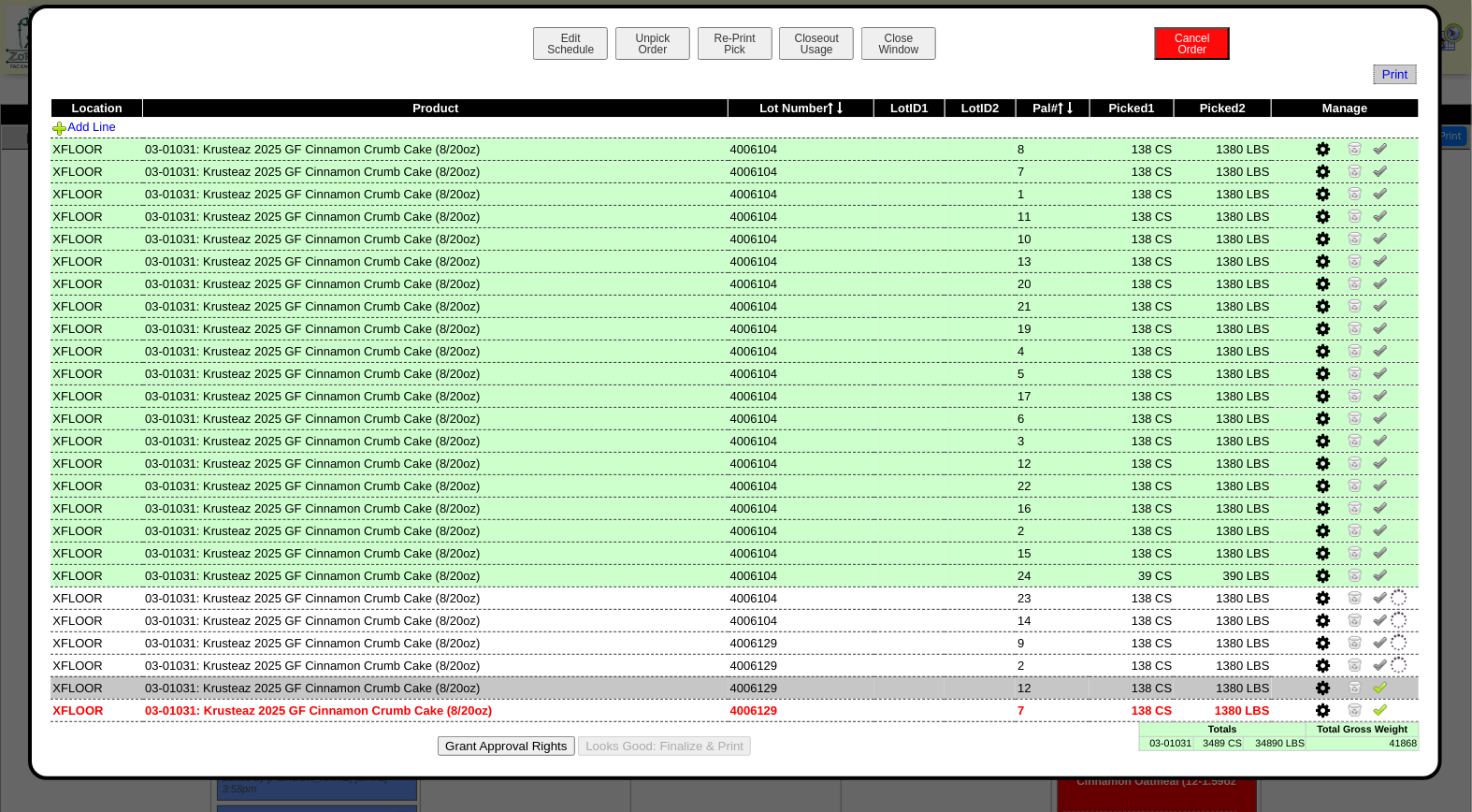
click at [1374, 679] on img at bounding box center [1381, 687] width 15 height 15
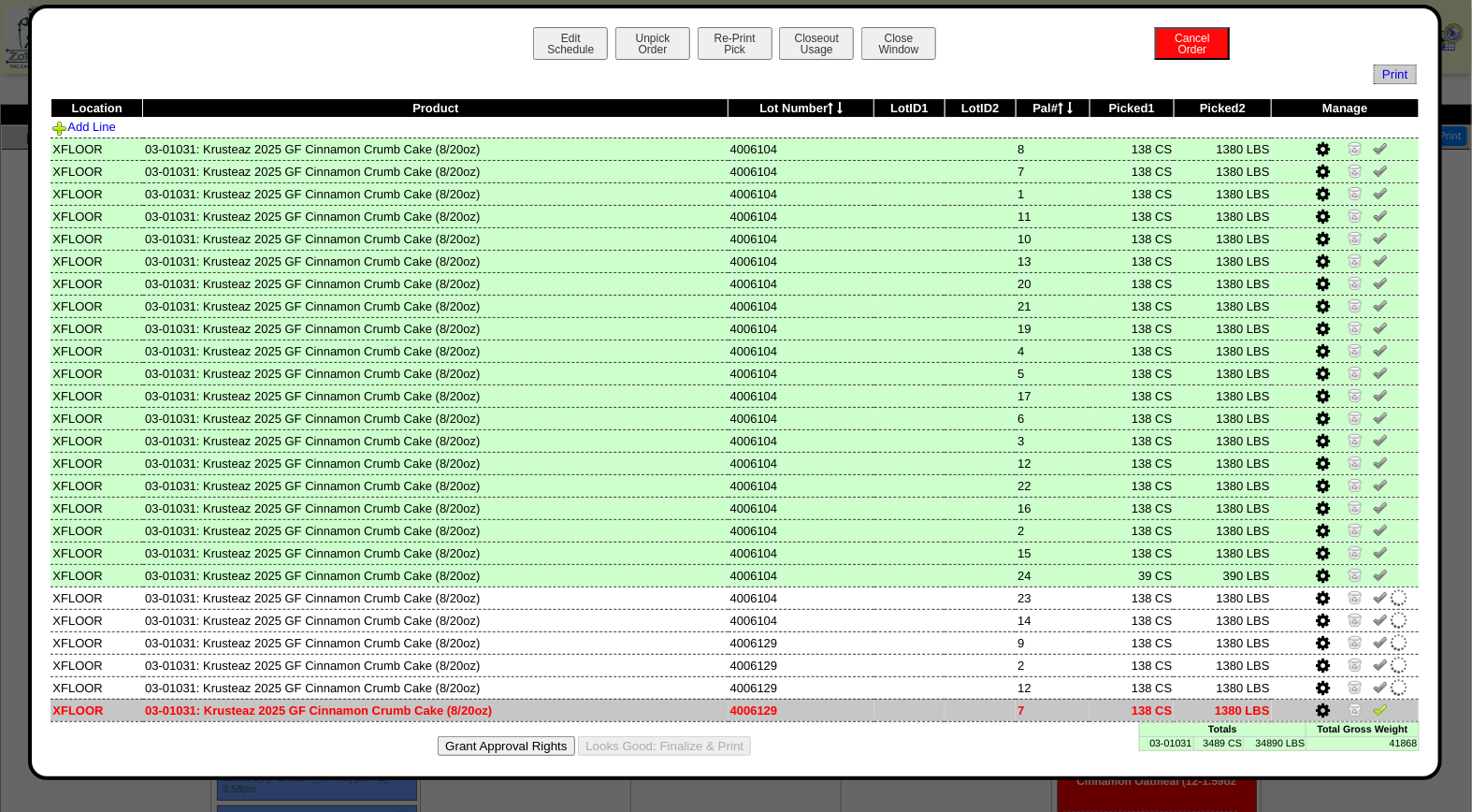
click at [1374, 701] on img at bounding box center [1381, 709] width 15 height 15
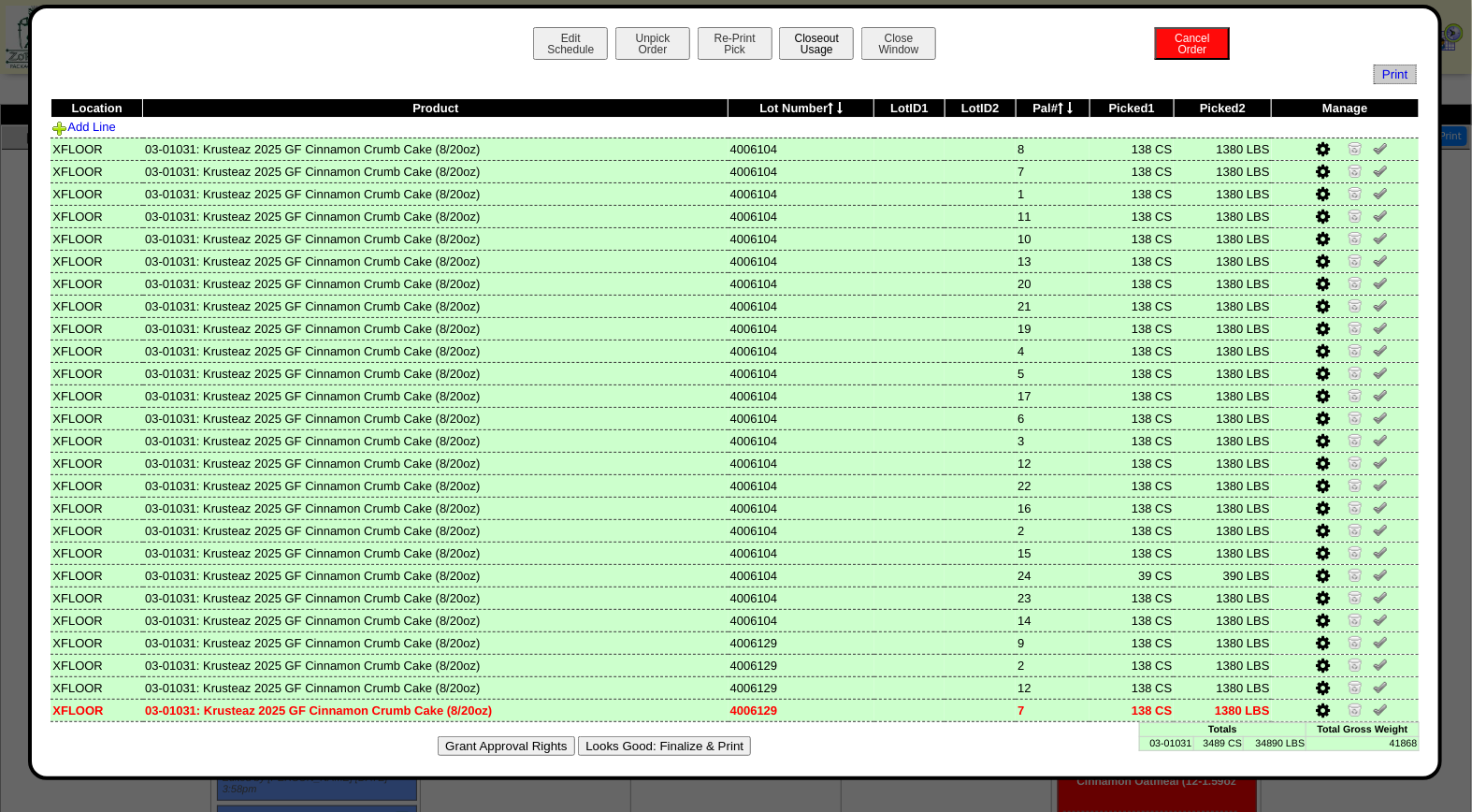
click at [801, 44] on button "Closeout Usage" at bounding box center [817, 43] width 75 height 33
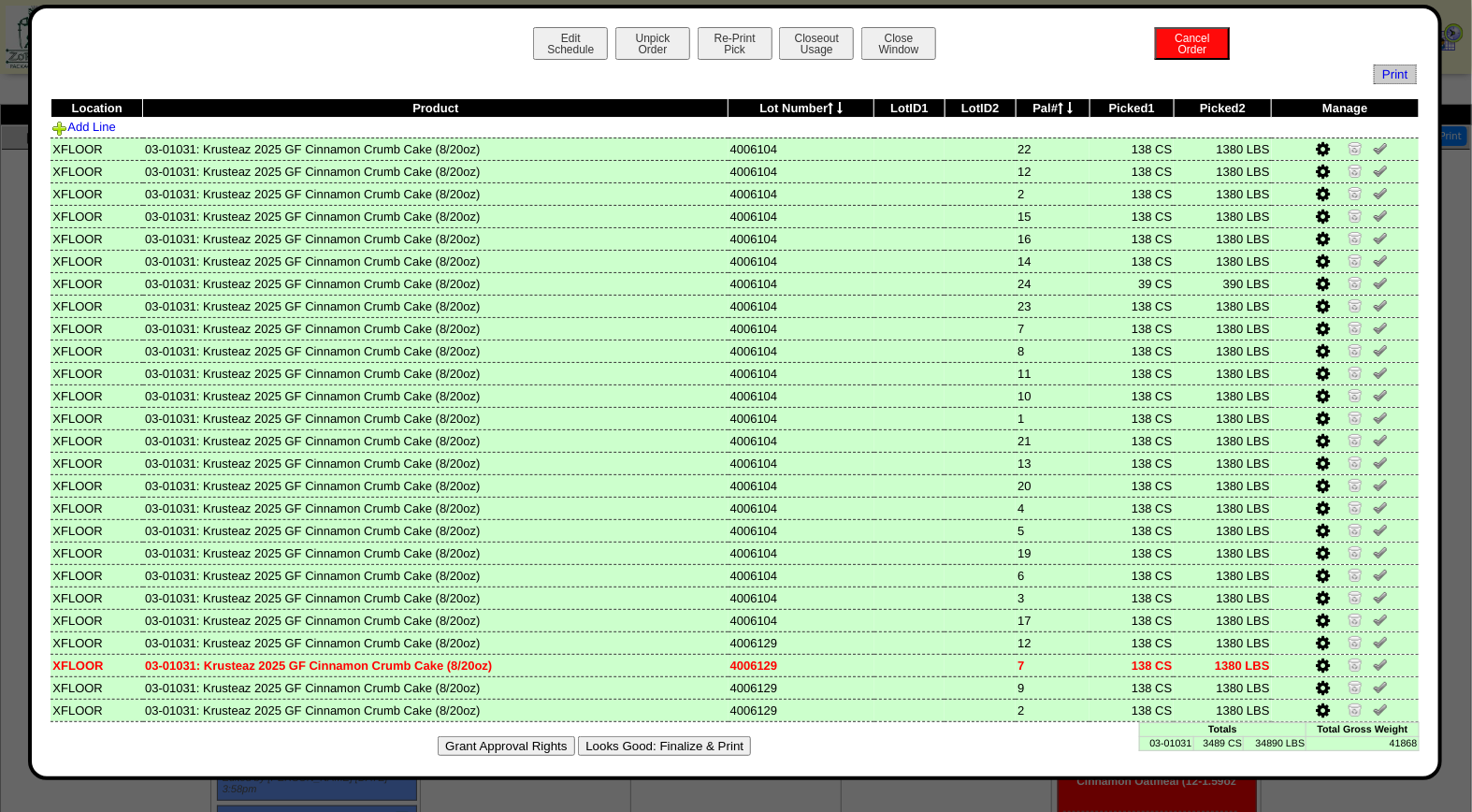
click at [673, 736] on button "Looks Good: Finalize & Print" at bounding box center [664, 745] width 173 height 19
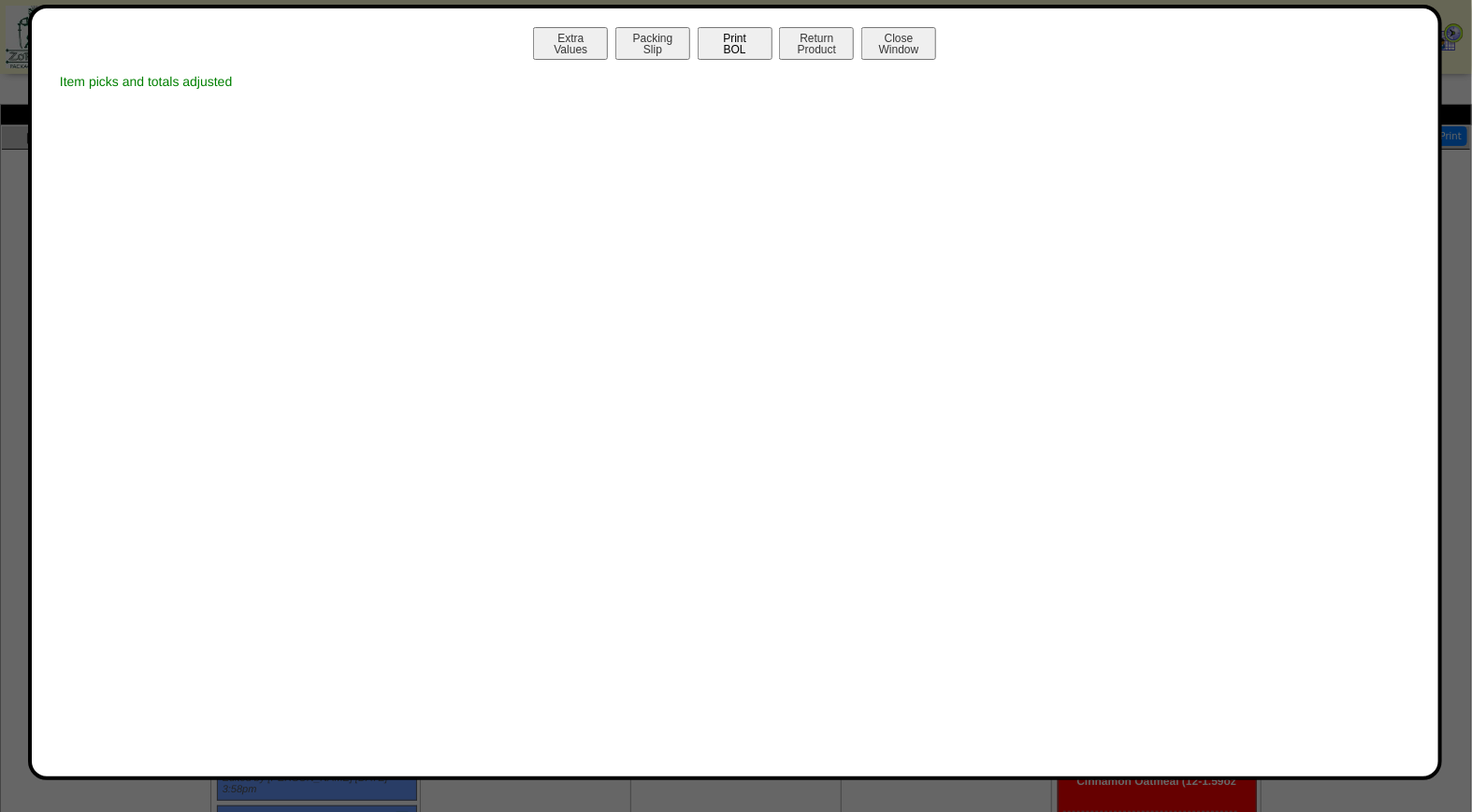
click at [736, 42] on button "Print BOL" at bounding box center [735, 43] width 75 height 33
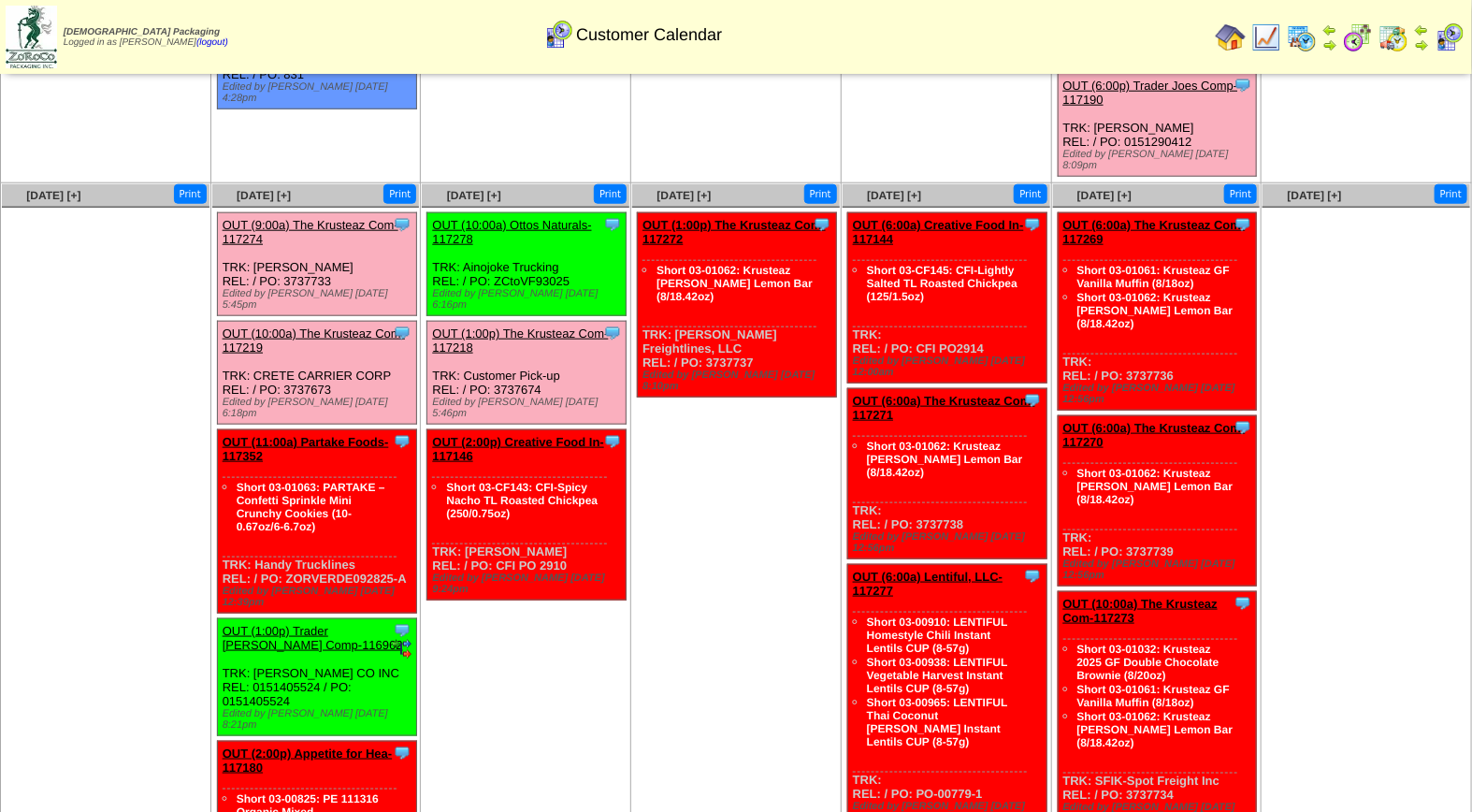
scroll to position [12, 0]
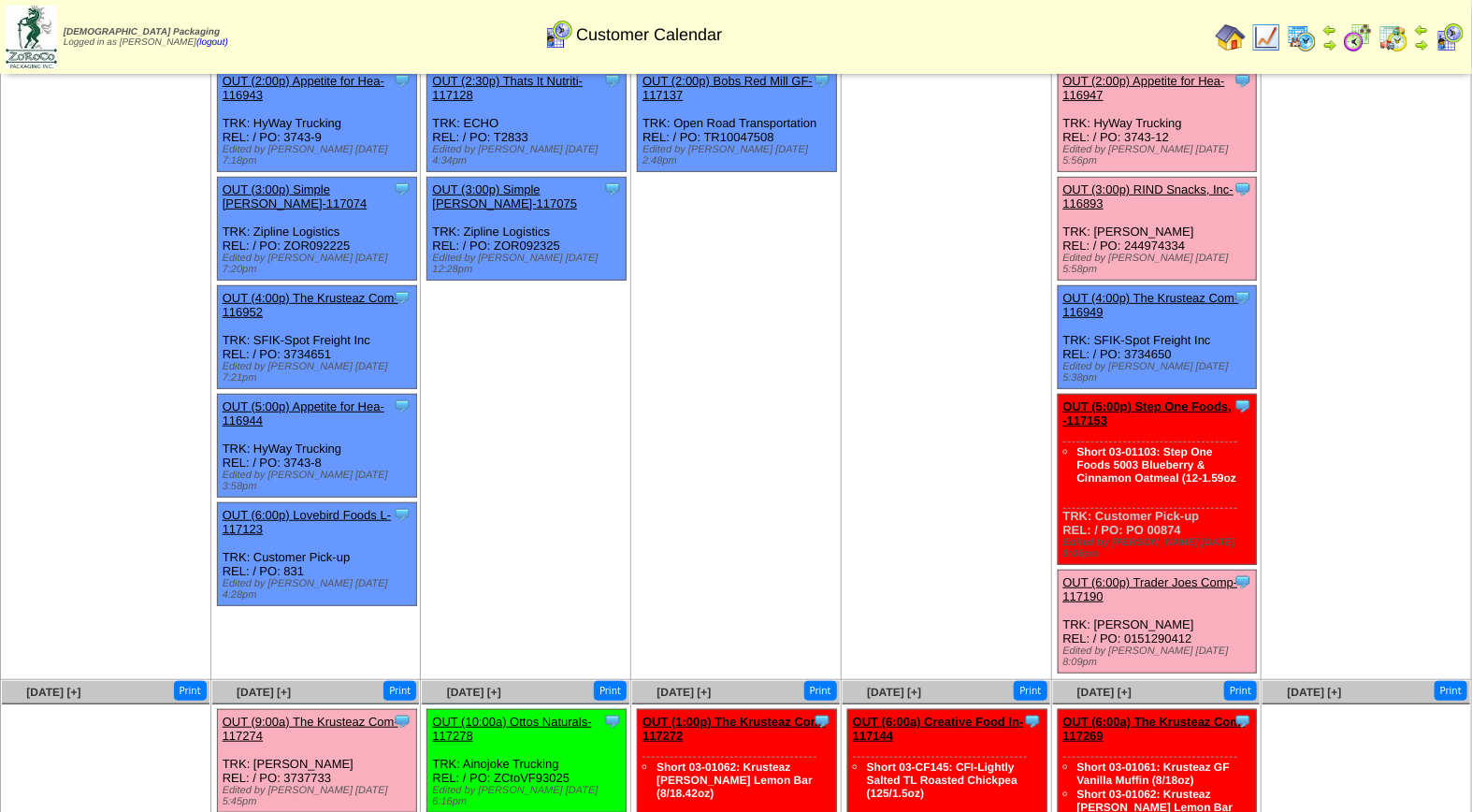
scroll to position [372, 0]
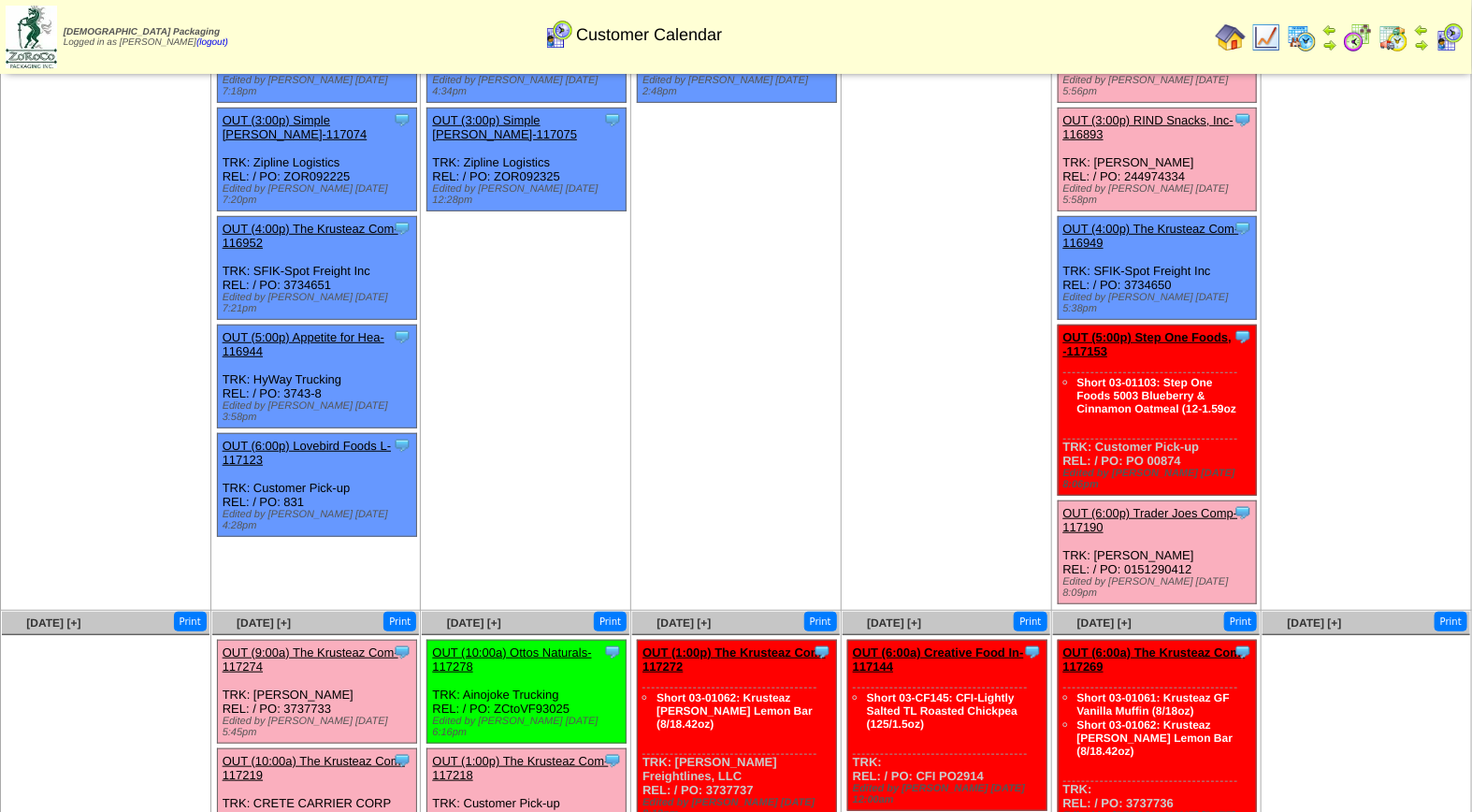
click at [1142, 506] on link "OUT (6:00p) Trader Joes Comp-117190" at bounding box center [1151, 520] width 175 height 28
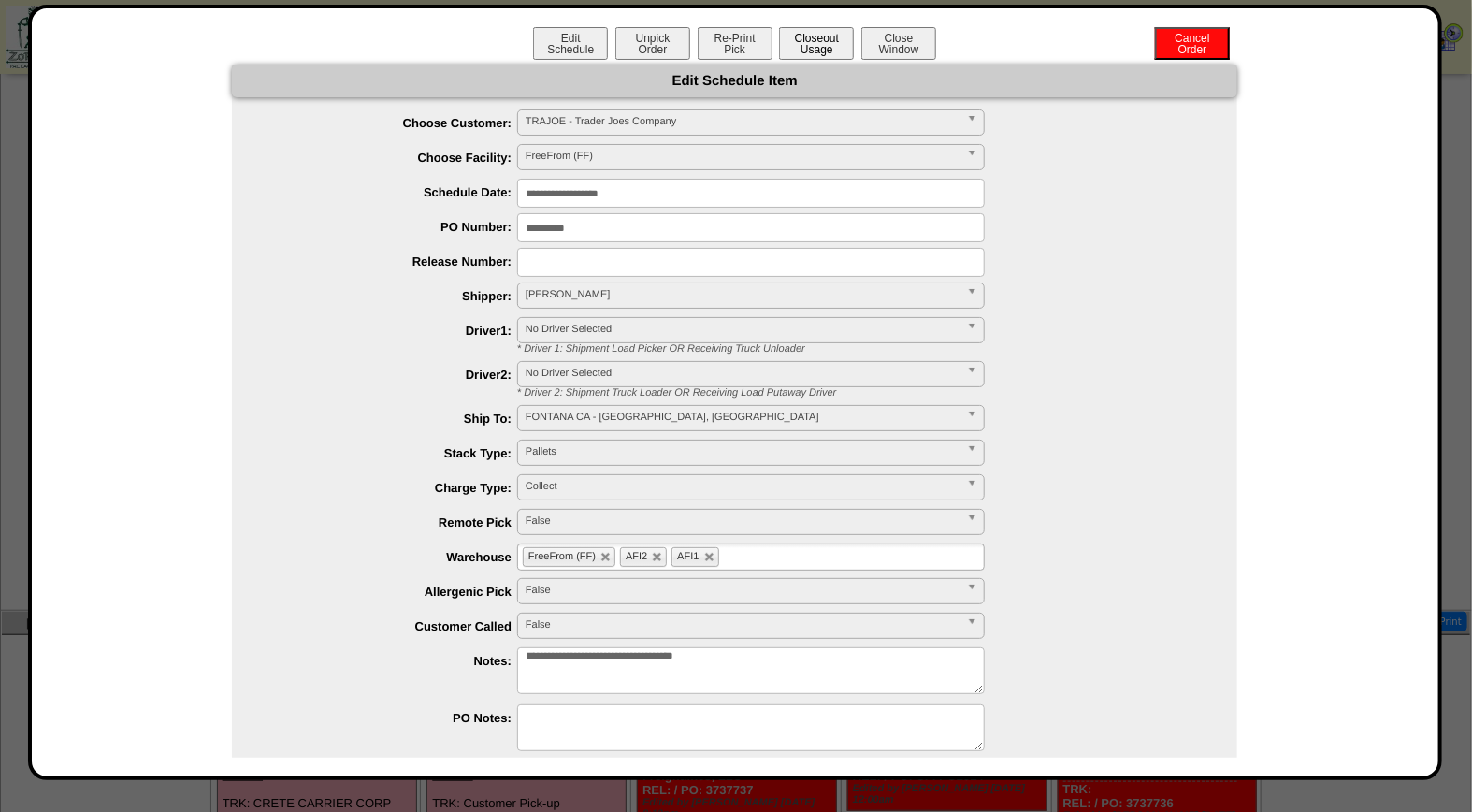
click at [825, 44] on button "Closeout Usage" at bounding box center [817, 43] width 75 height 33
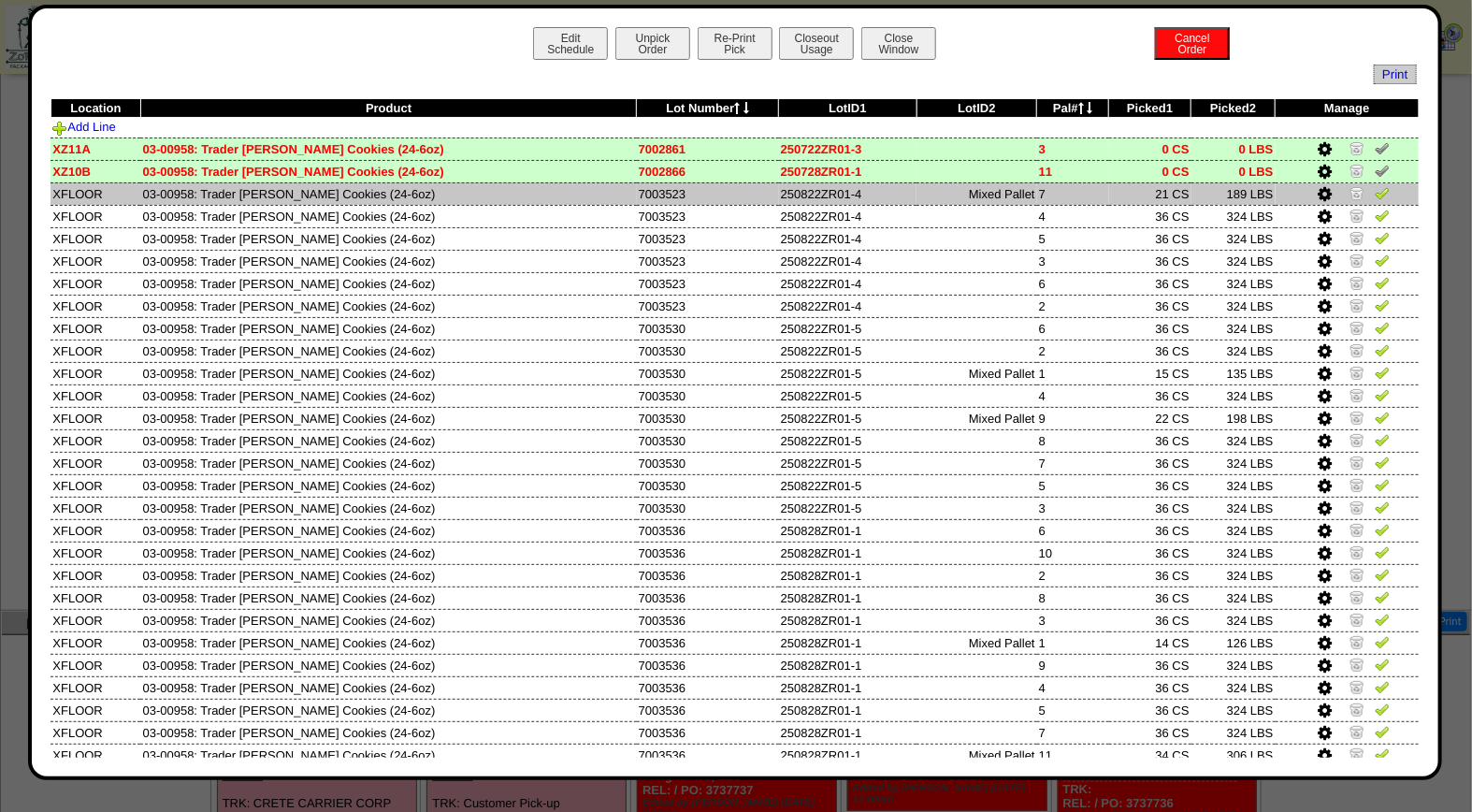
click at [1376, 192] on img at bounding box center [1383, 193] width 15 height 15
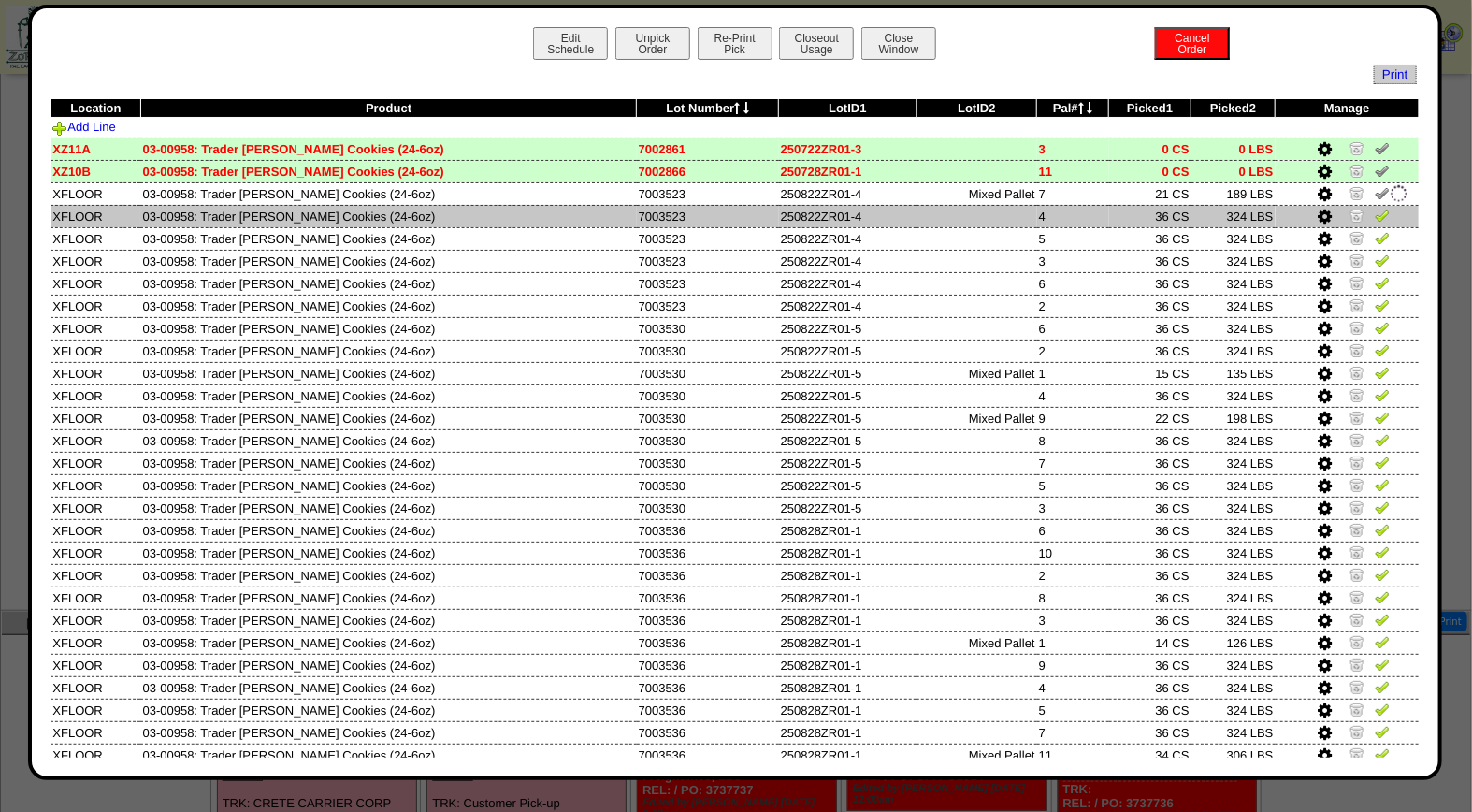
click at [1376, 210] on img at bounding box center [1383, 215] width 15 height 15
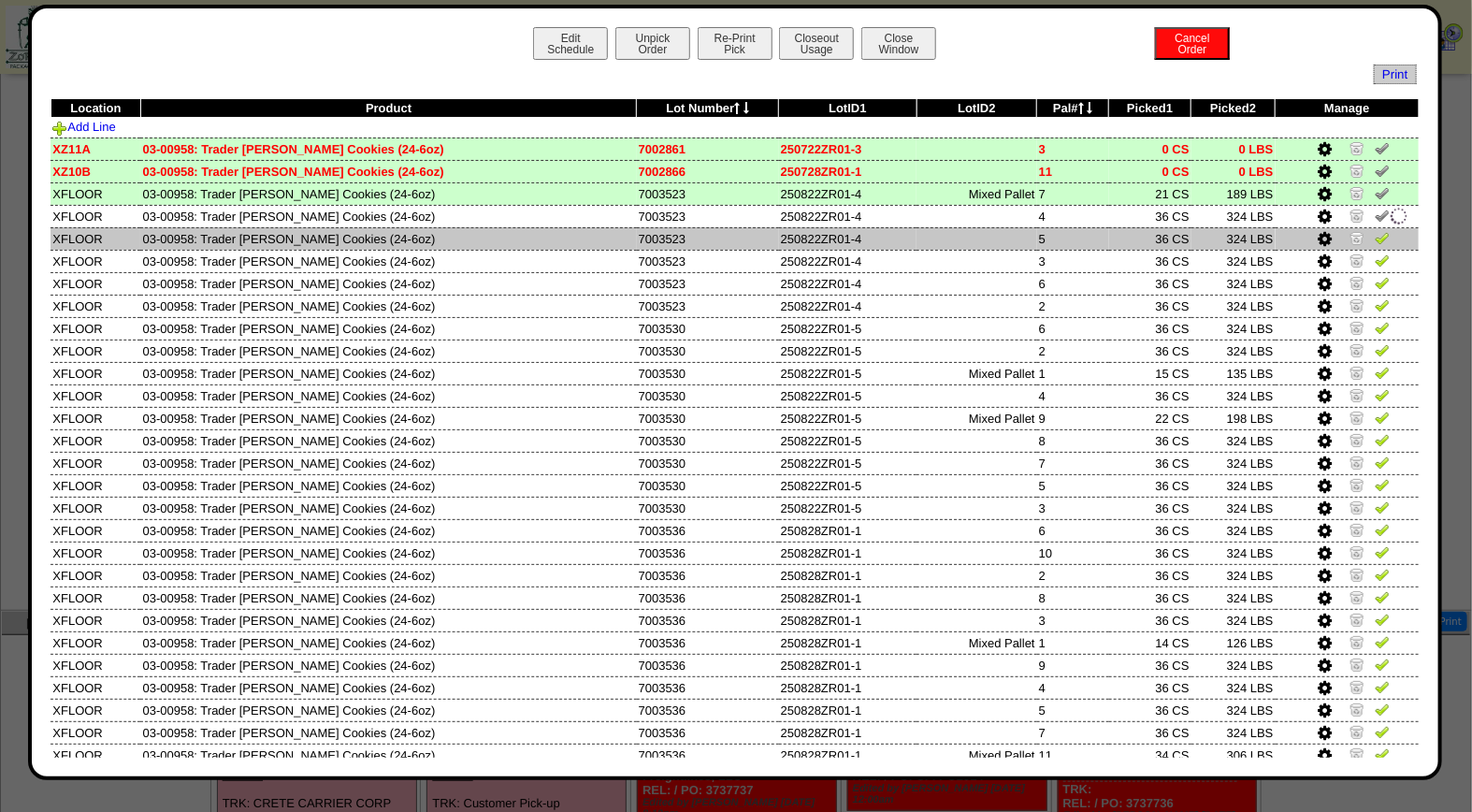
click at [1376, 231] on img at bounding box center [1383, 238] width 15 height 15
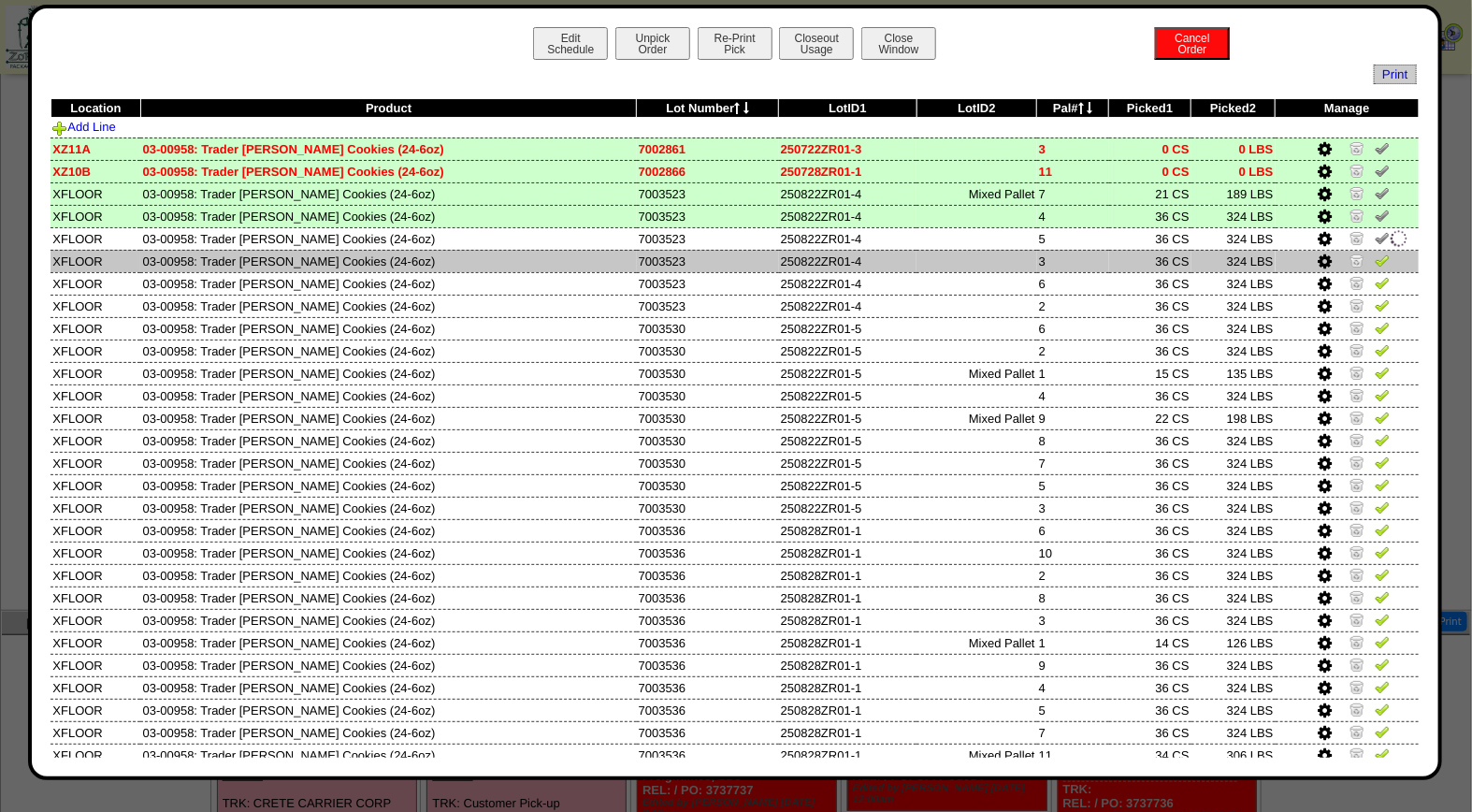
click at [1376, 262] on img at bounding box center [1383, 260] width 15 height 15
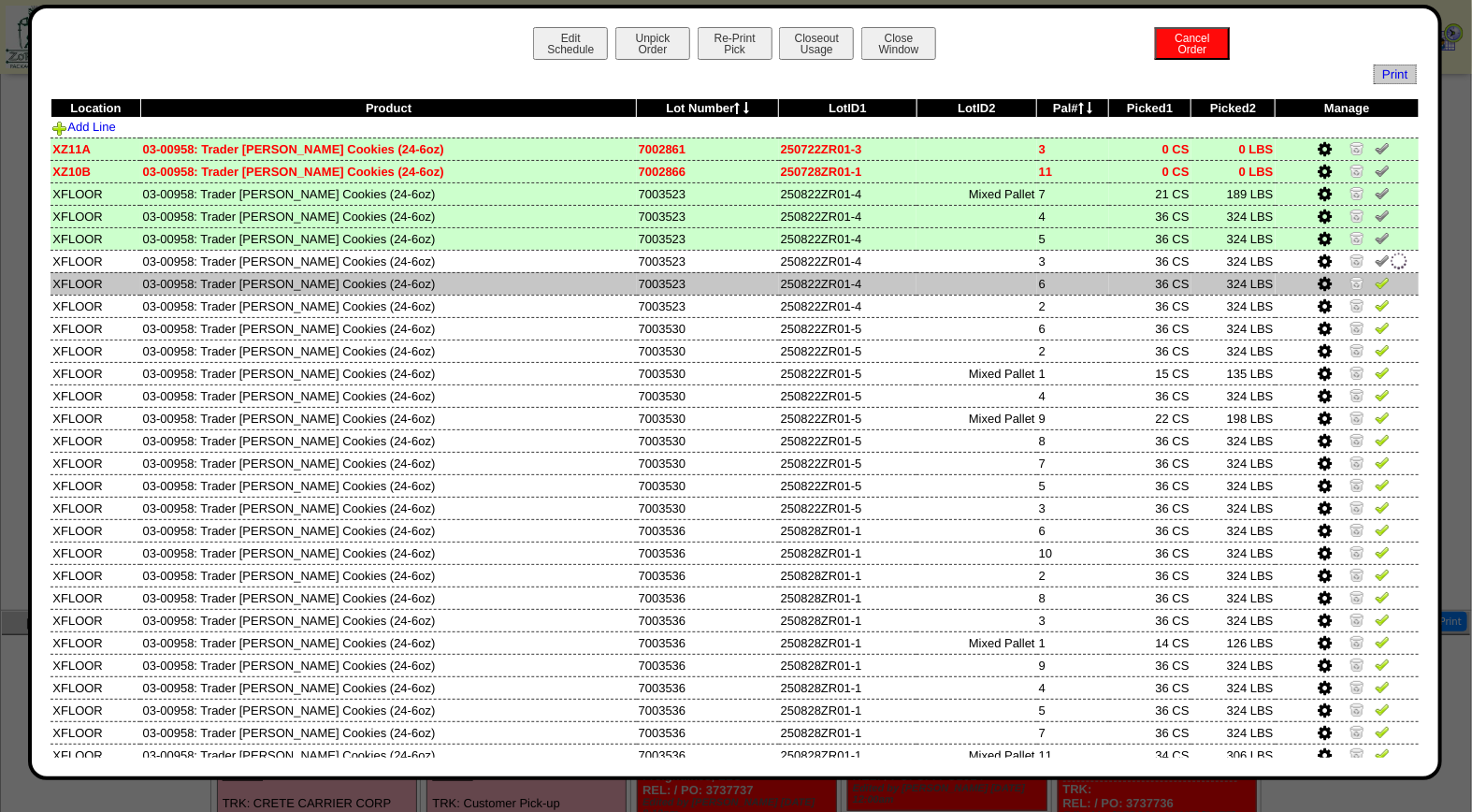
click at [1376, 275] on img at bounding box center [1383, 283] width 15 height 15
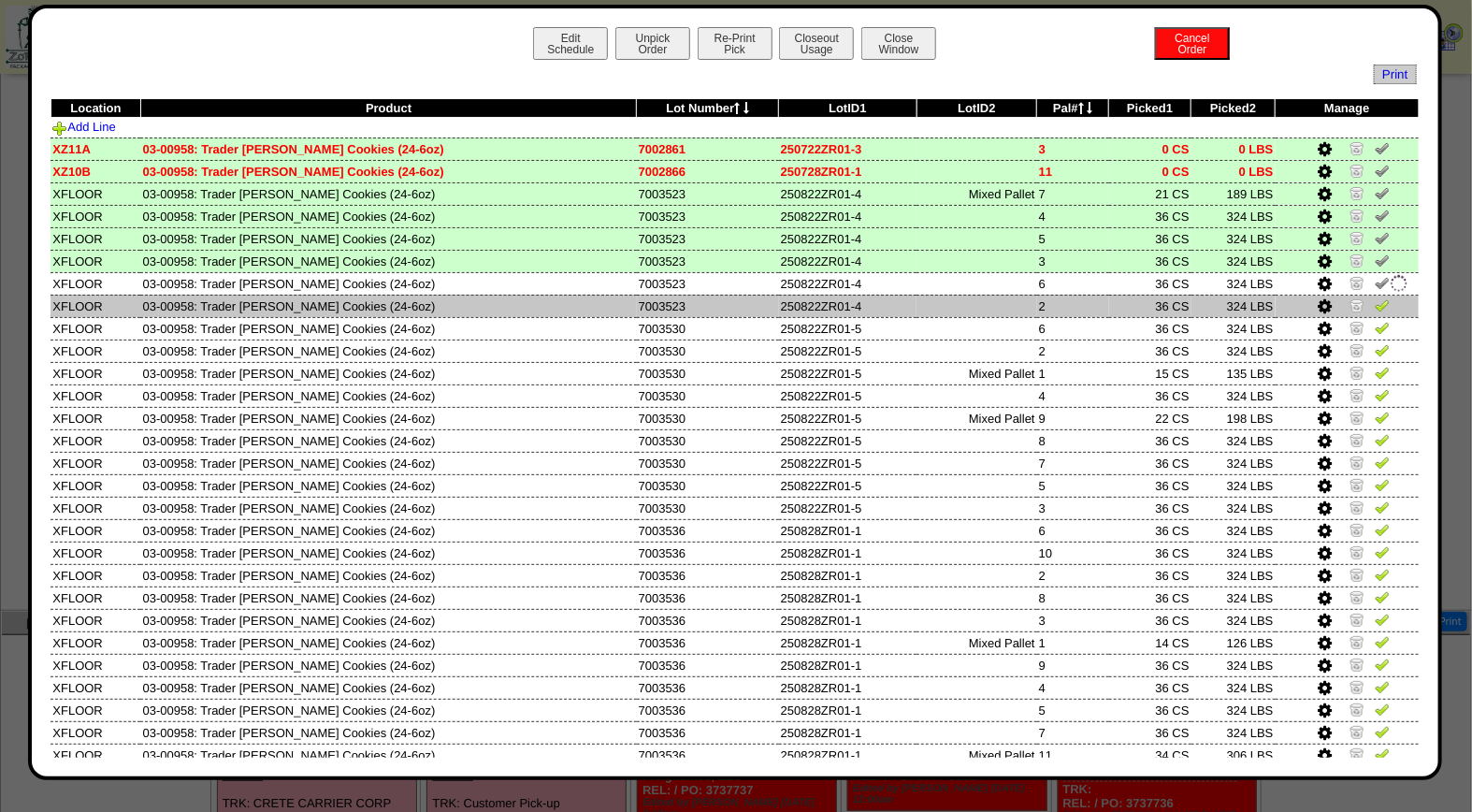
click at [1376, 297] on img at bounding box center [1383, 305] width 15 height 15
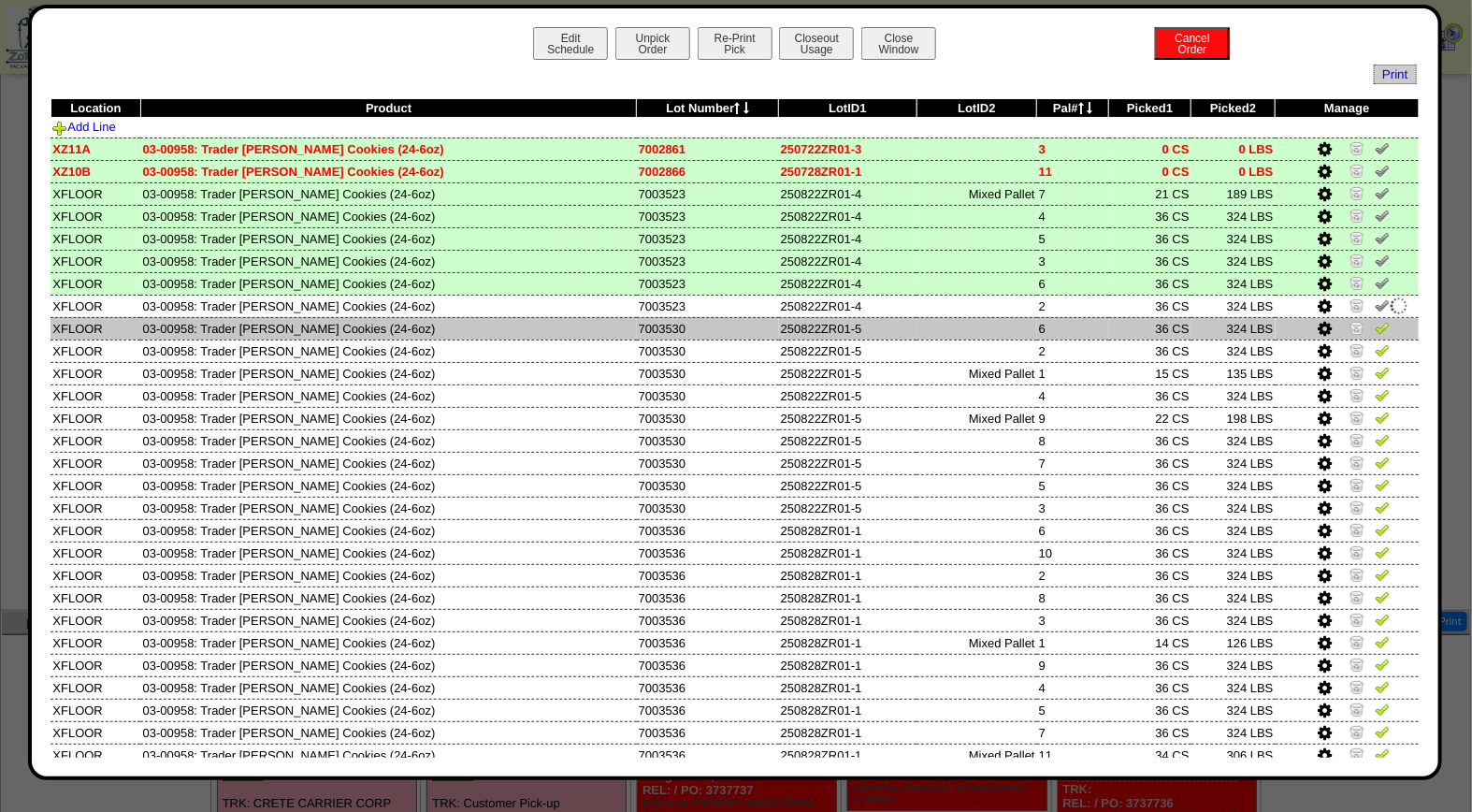
click at [1376, 323] on img at bounding box center [1383, 328] width 15 height 15
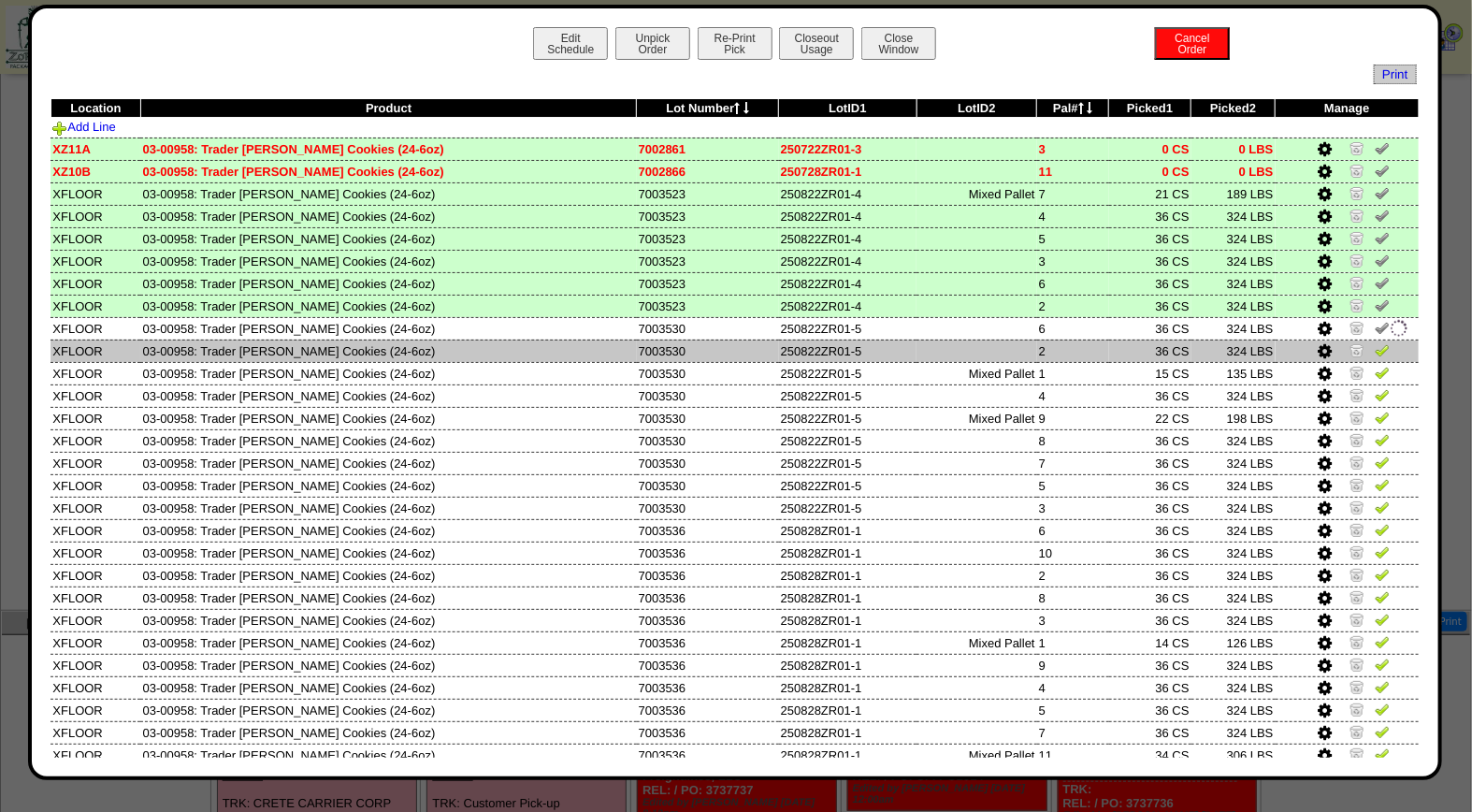
click at [1376, 350] on img at bounding box center [1383, 350] width 15 height 15
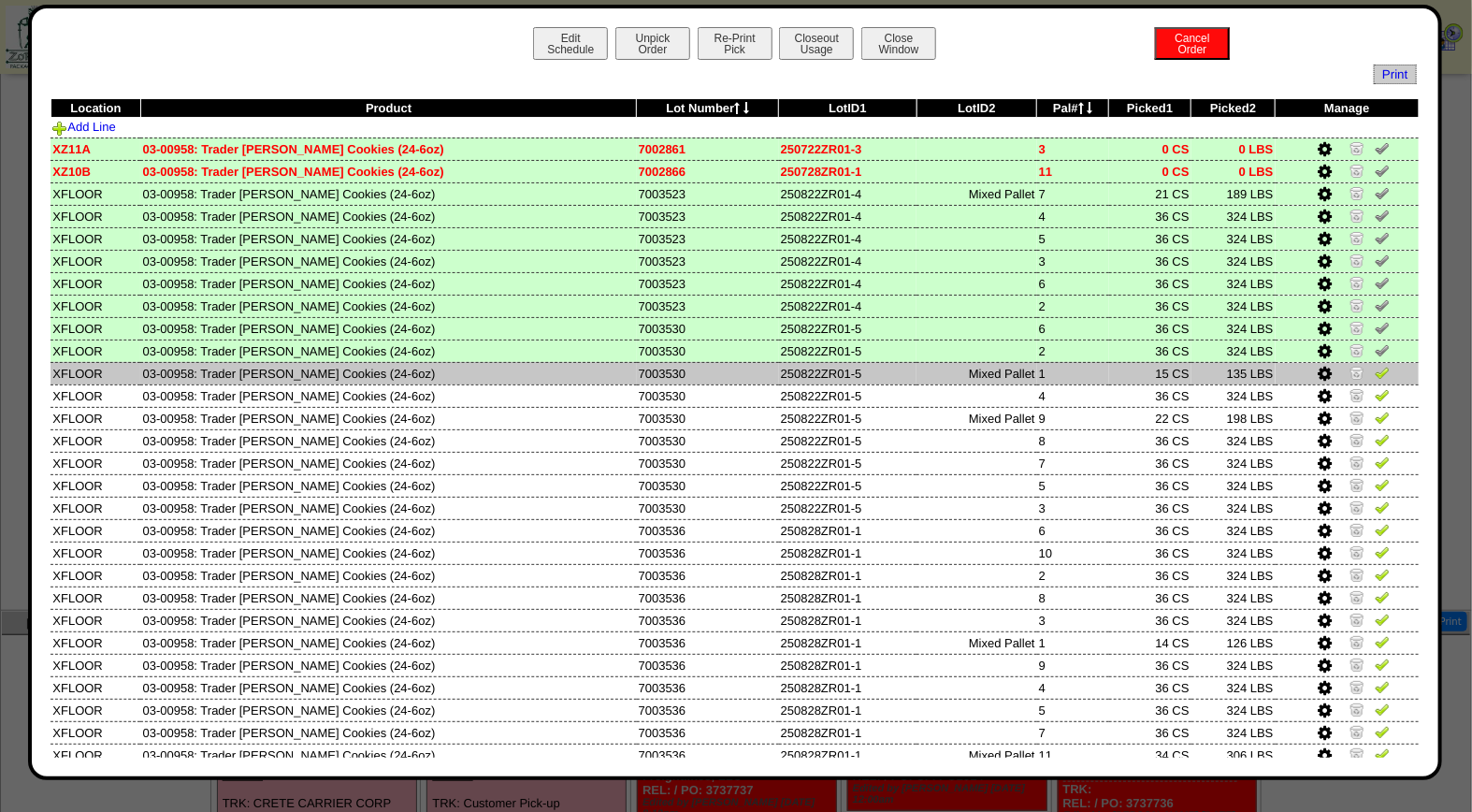
click at [1376, 368] on img at bounding box center [1383, 372] width 15 height 15
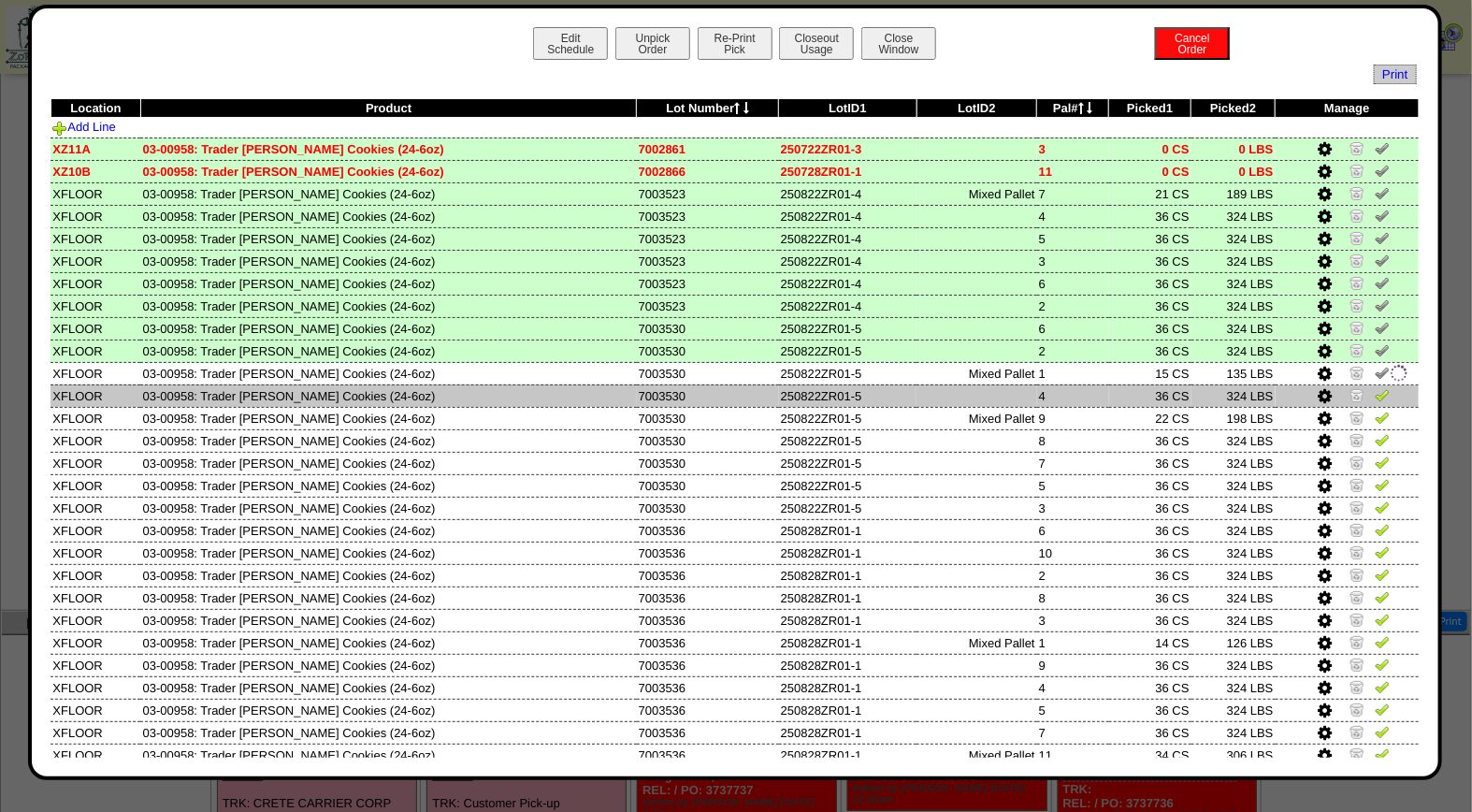
click at [1376, 396] on img at bounding box center [1383, 395] width 15 height 15
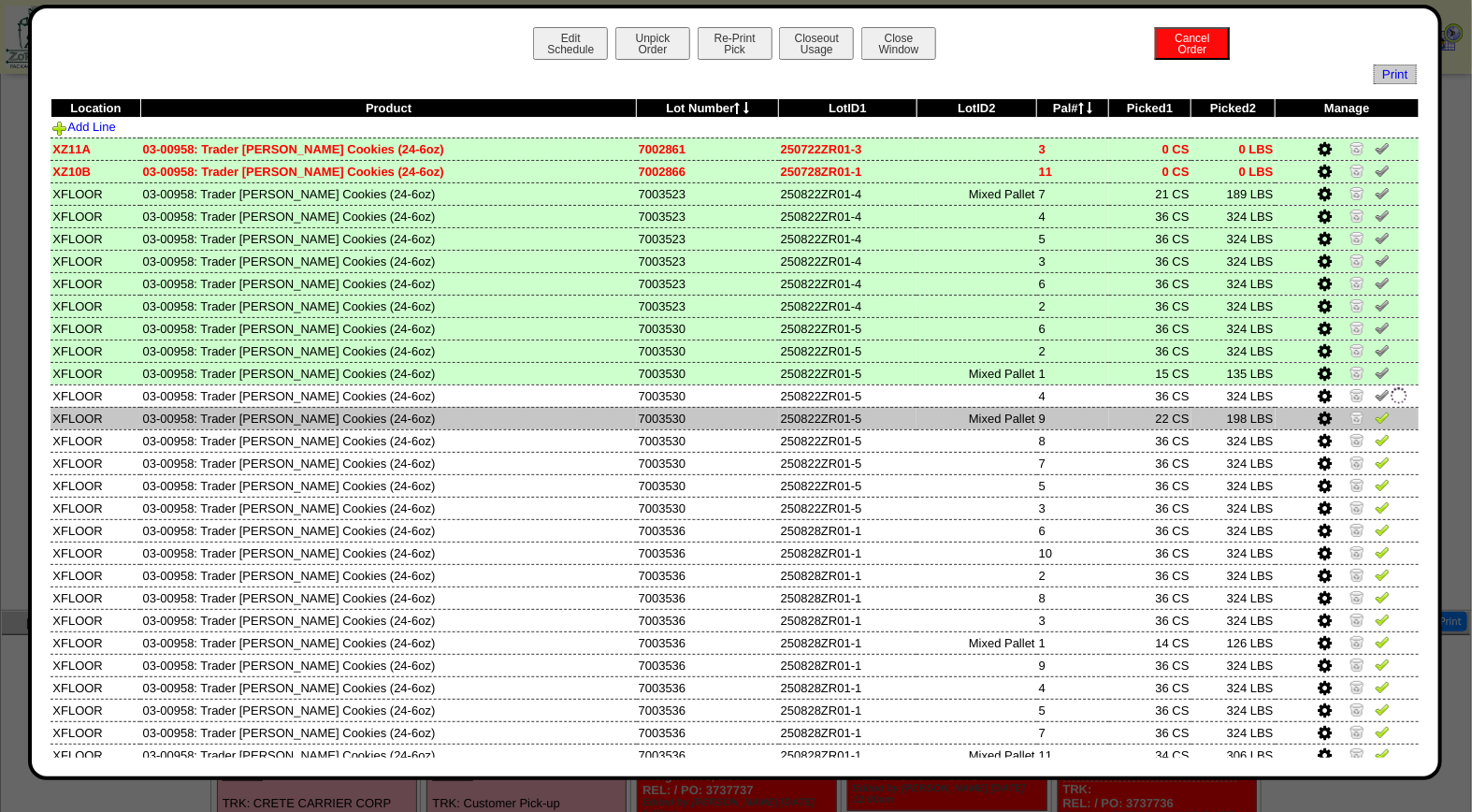
click at [1376, 414] on img at bounding box center [1383, 418] width 15 height 15
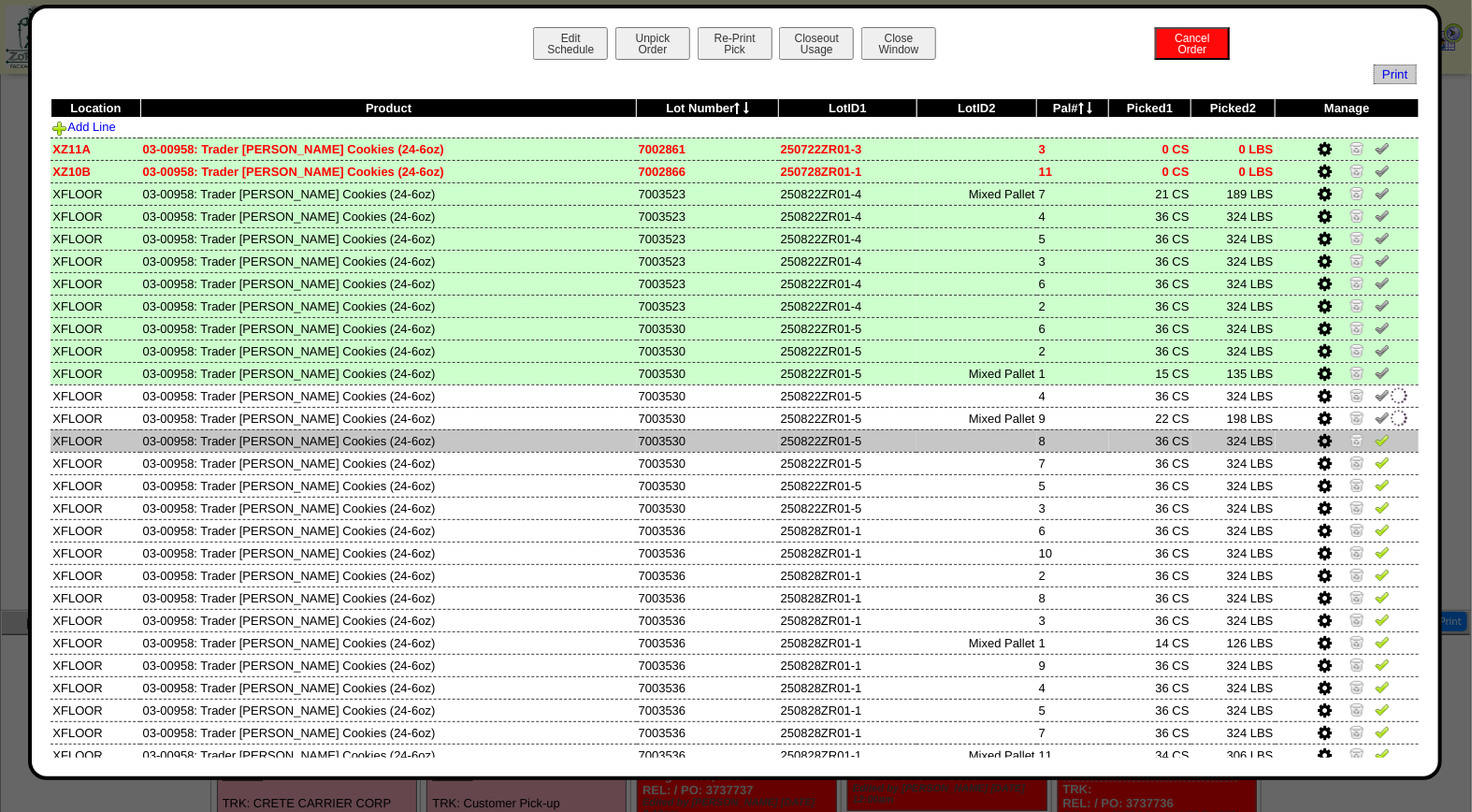
click at [1376, 435] on img at bounding box center [1383, 440] width 15 height 15
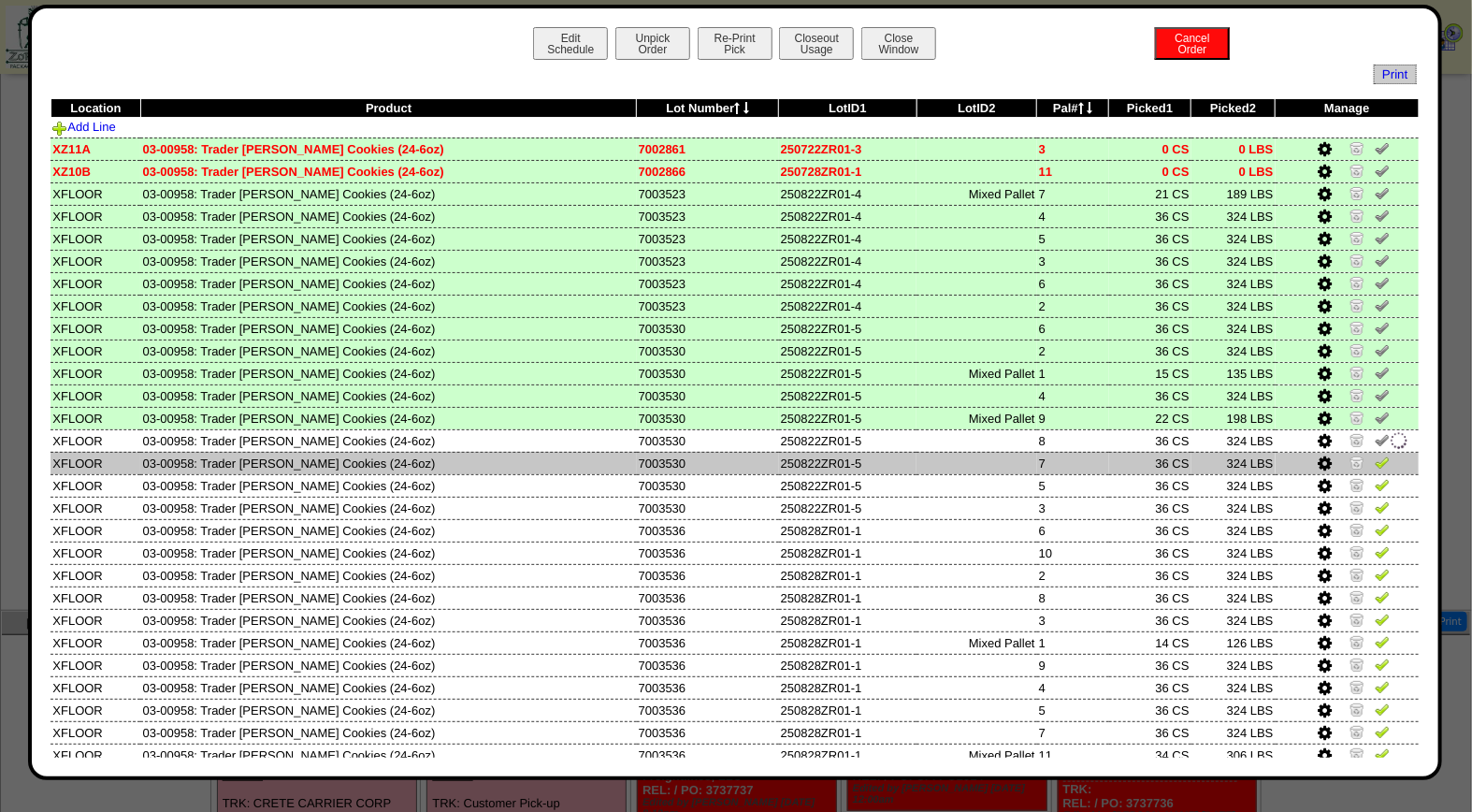
click at [1376, 458] on img at bounding box center [1383, 462] width 15 height 15
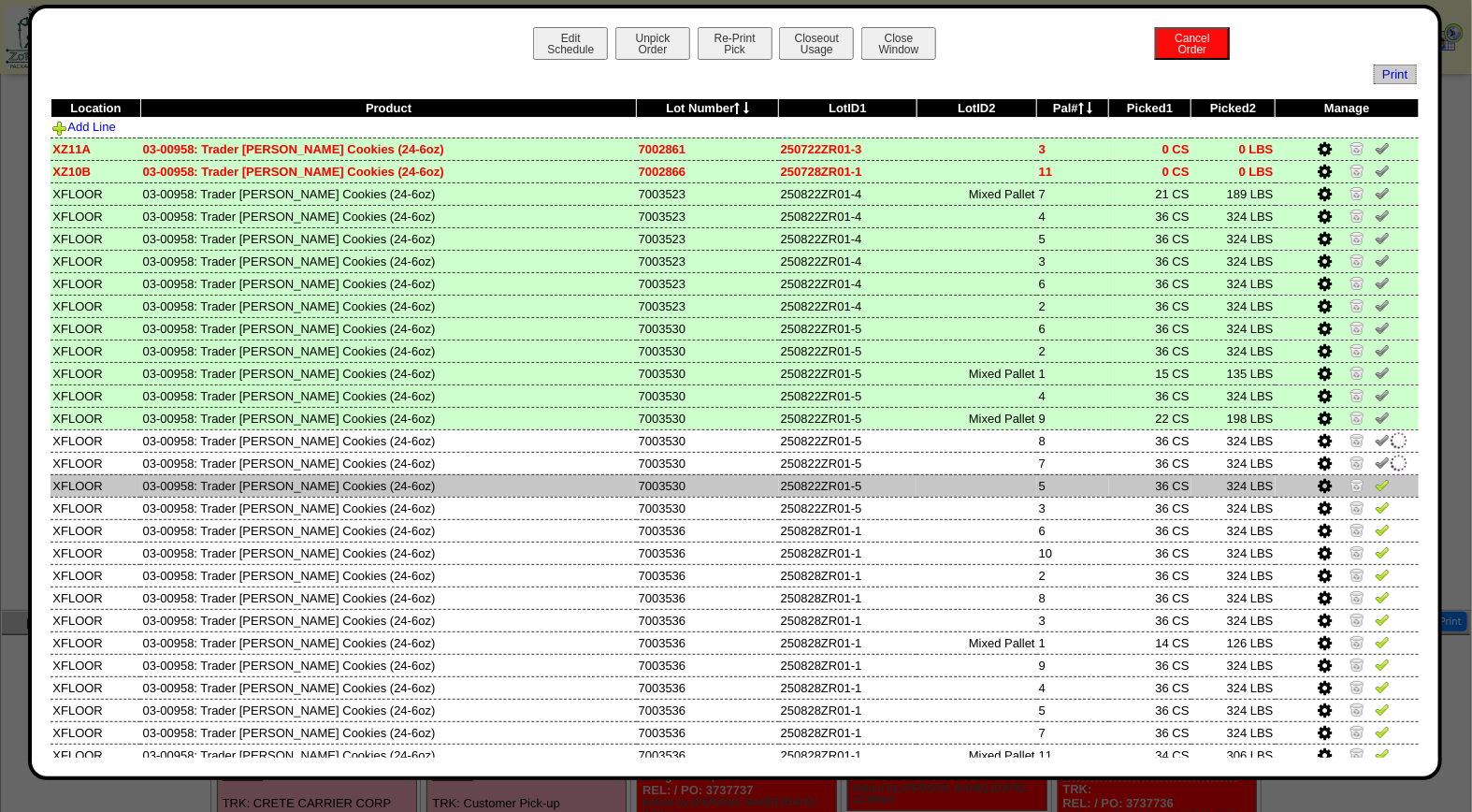
click at [1376, 486] on img at bounding box center [1383, 485] width 15 height 15
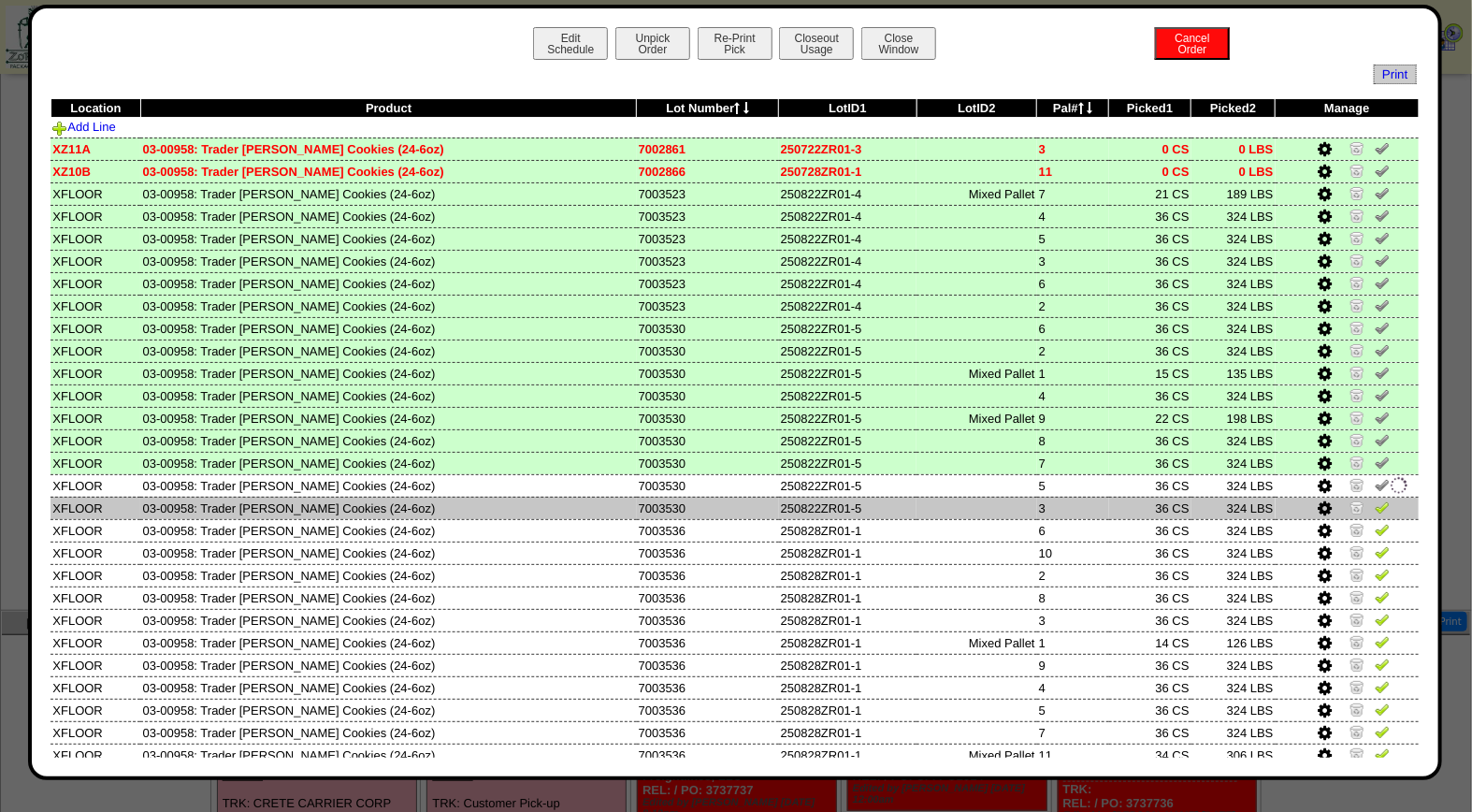
click at [1376, 501] on img at bounding box center [1383, 507] width 15 height 15
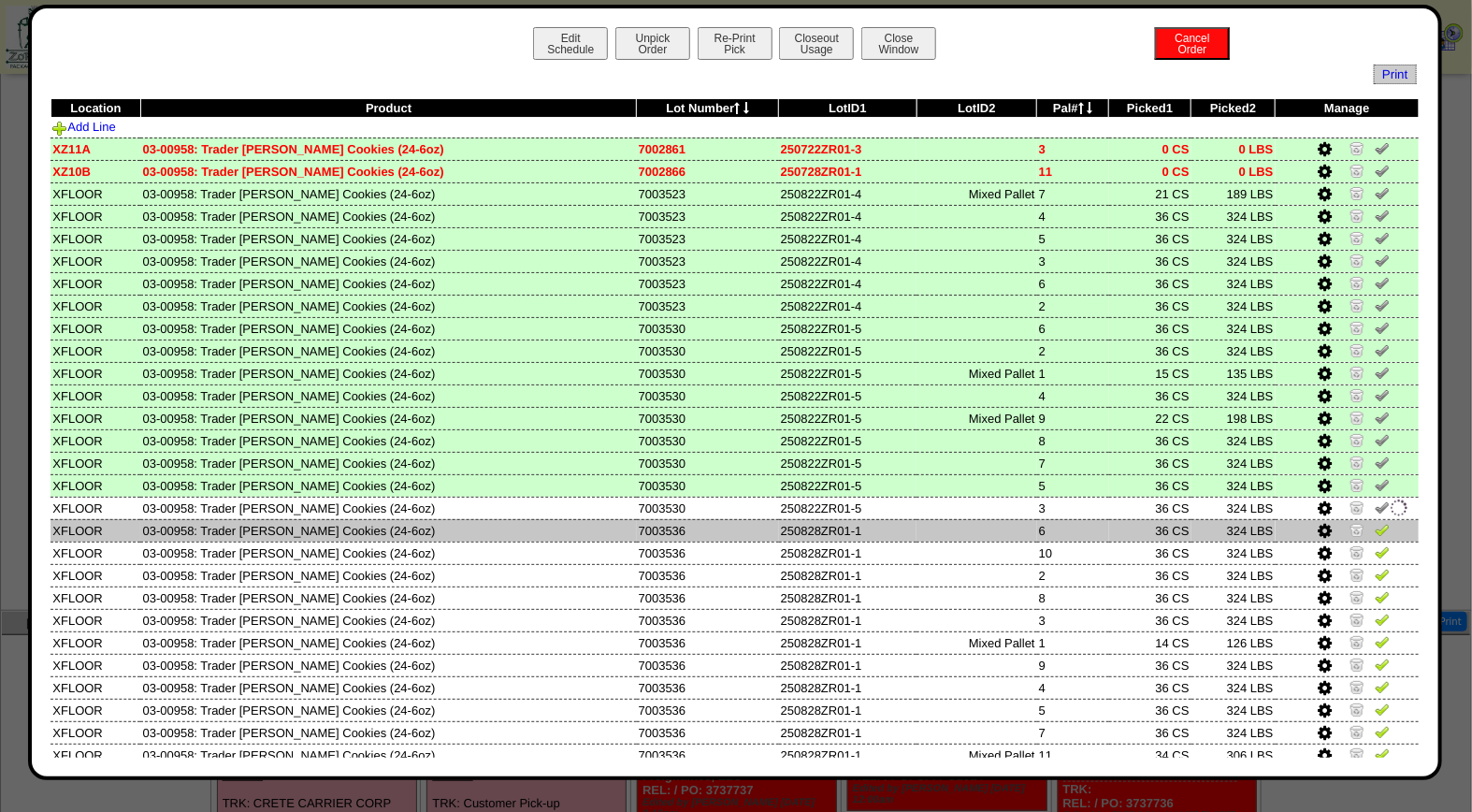
click at [1376, 522] on img at bounding box center [1383, 529] width 15 height 15
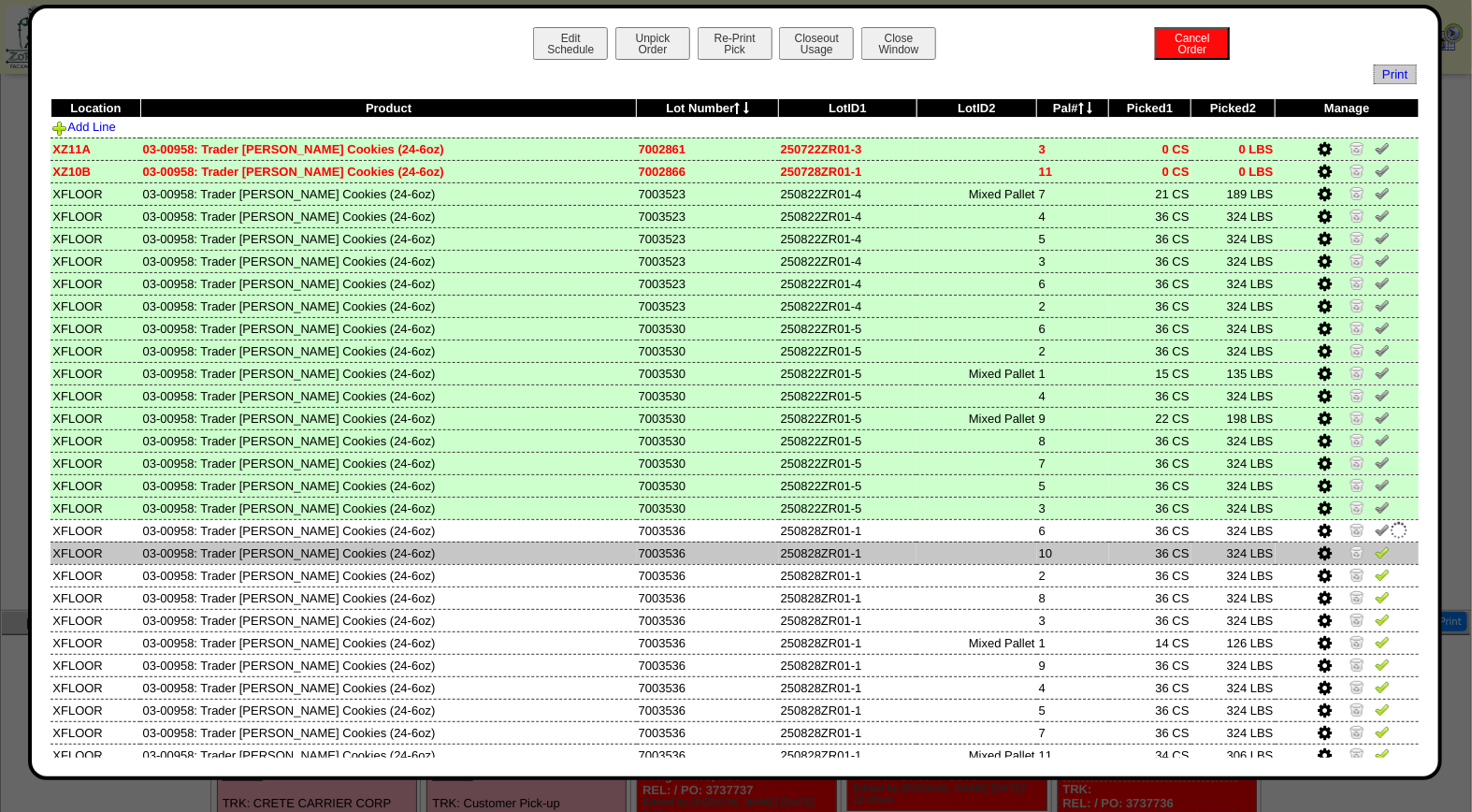
click at [1376, 545] on img at bounding box center [1383, 552] width 15 height 15
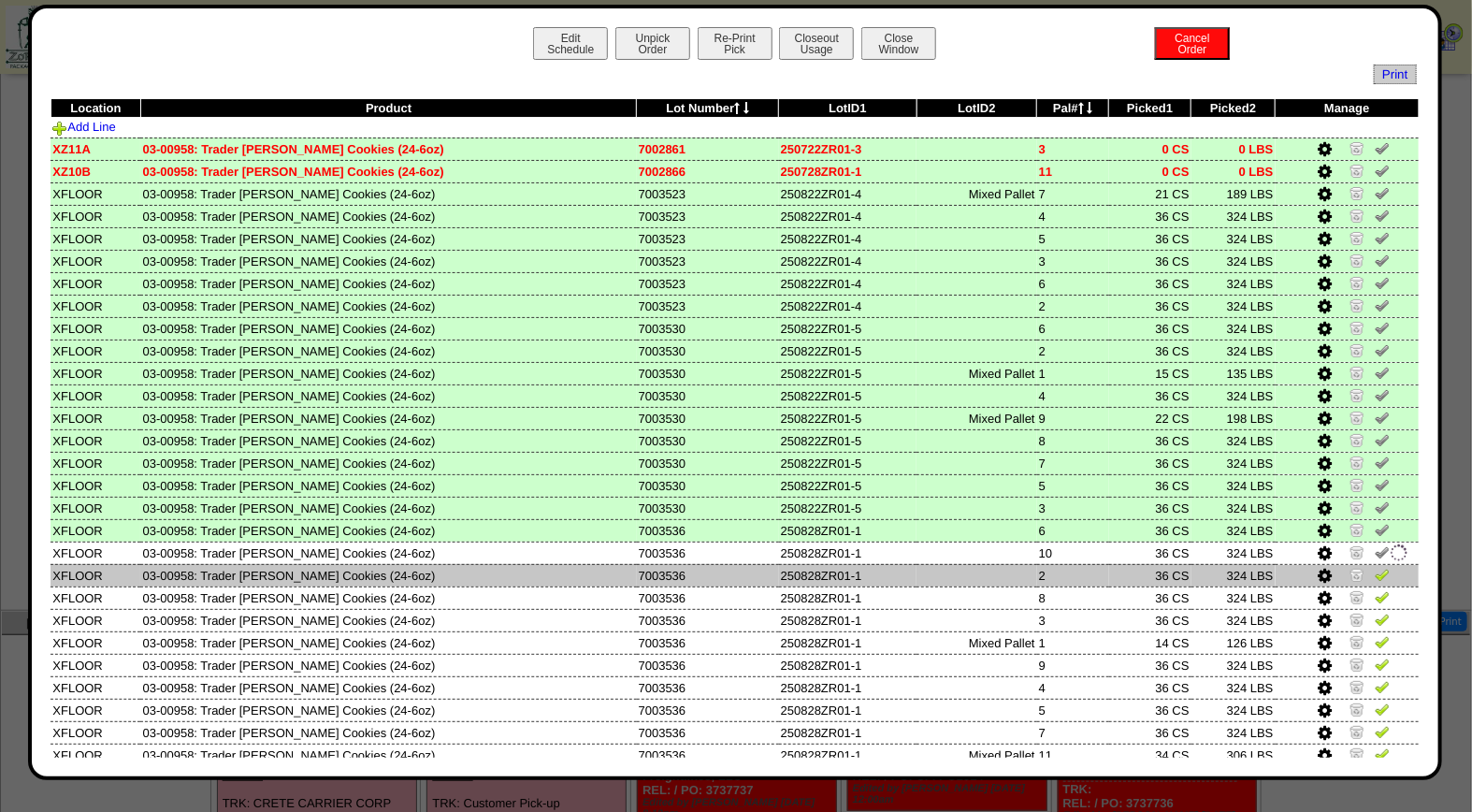
click at [1376, 567] on img at bounding box center [1383, 575] width 15 height 15
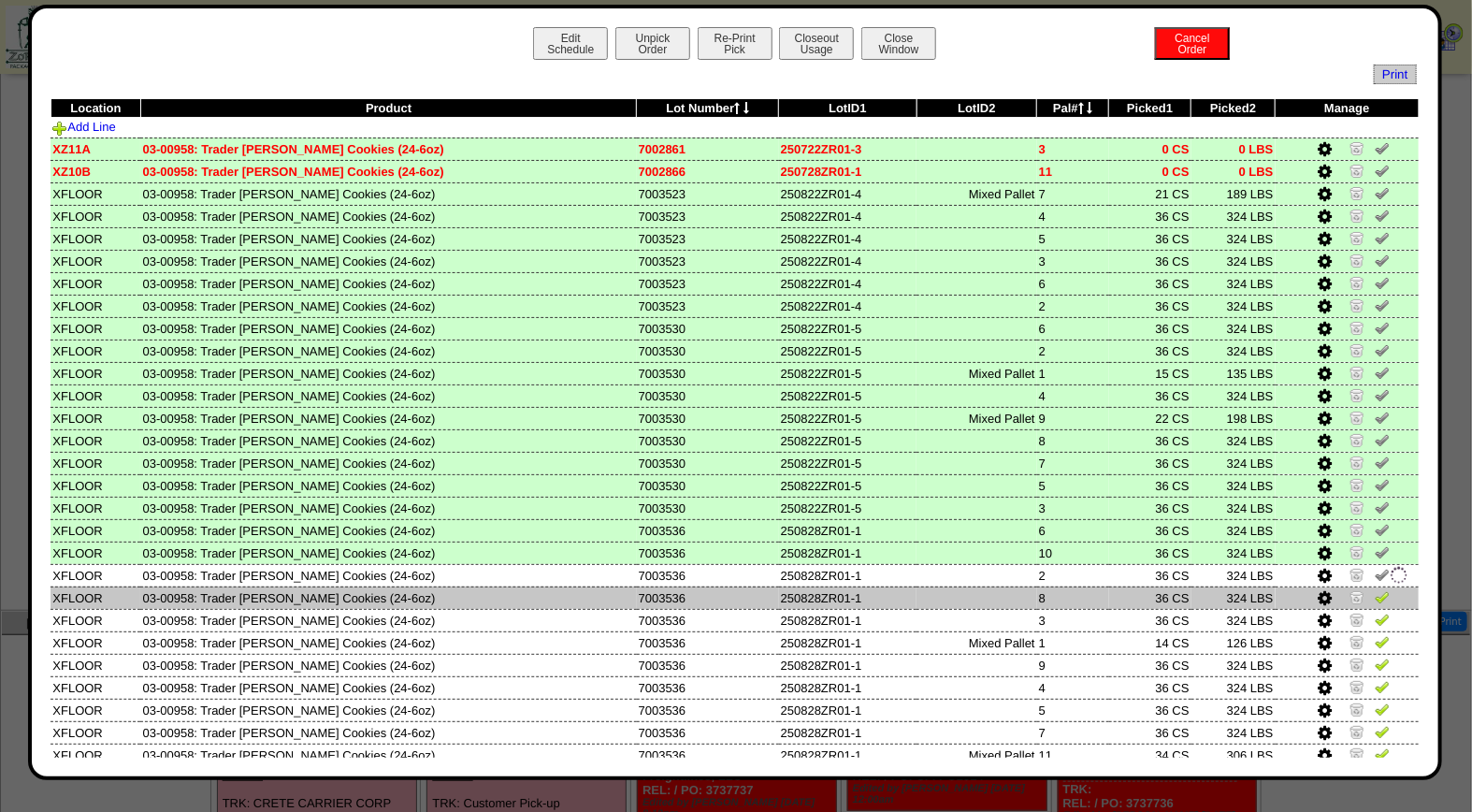
click at [1376, 593] on img at bounding box center [1383, 597] width 15 height 15
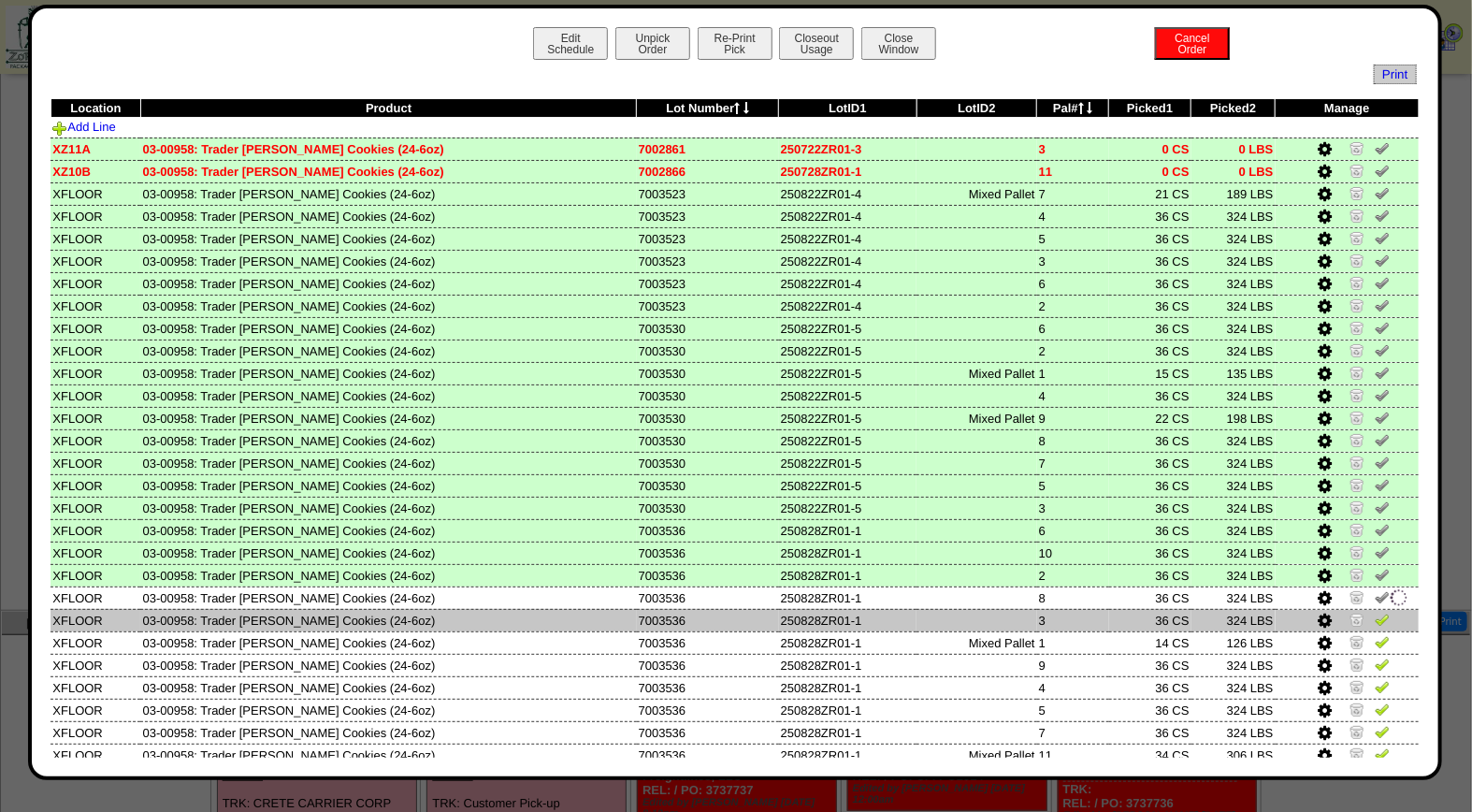
click at [1376, 614] on img at bounding box center [1383, 619] width 15 height 15
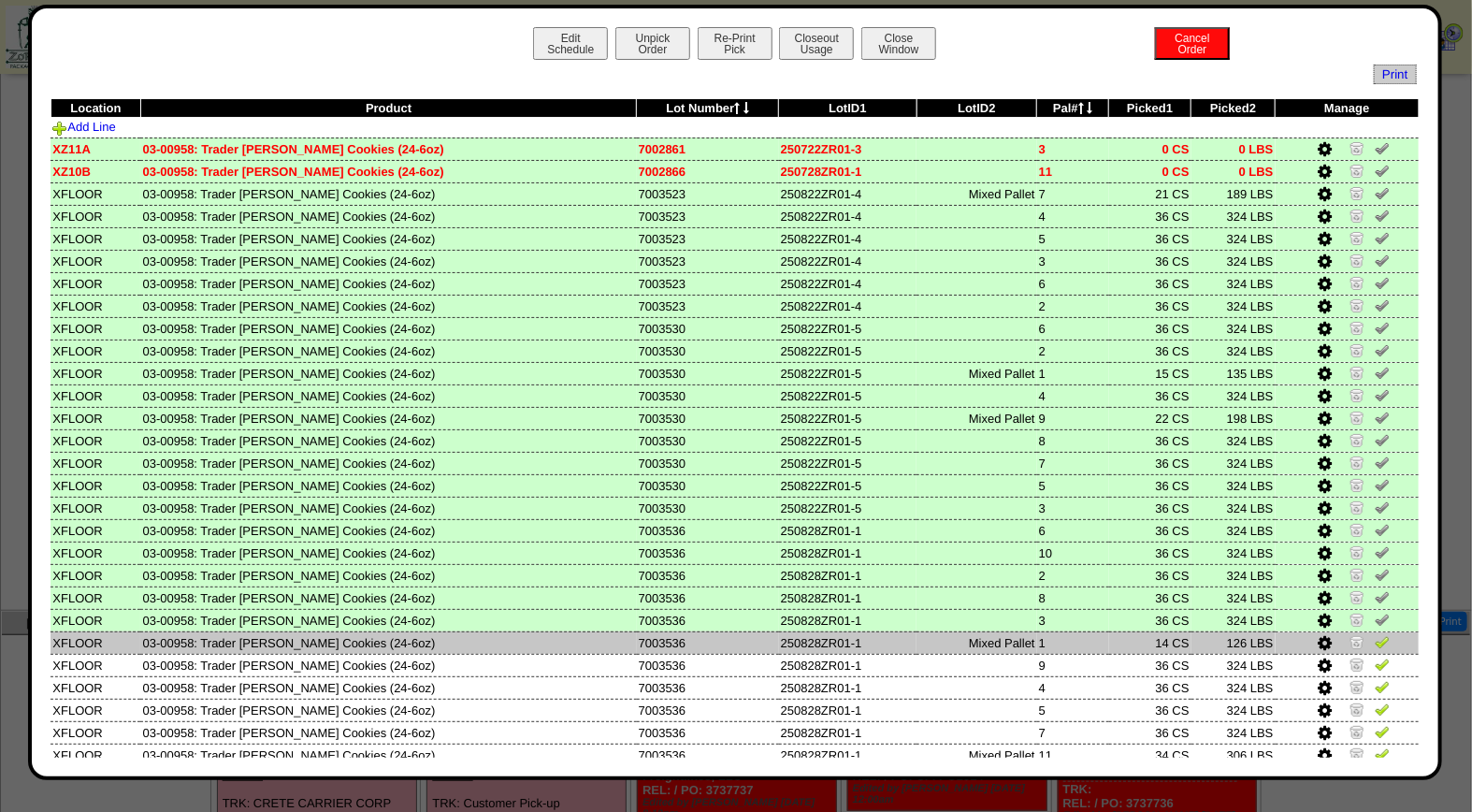
click at [1376, 635] on img at bounding box center [1383, 642] width 15 height 15
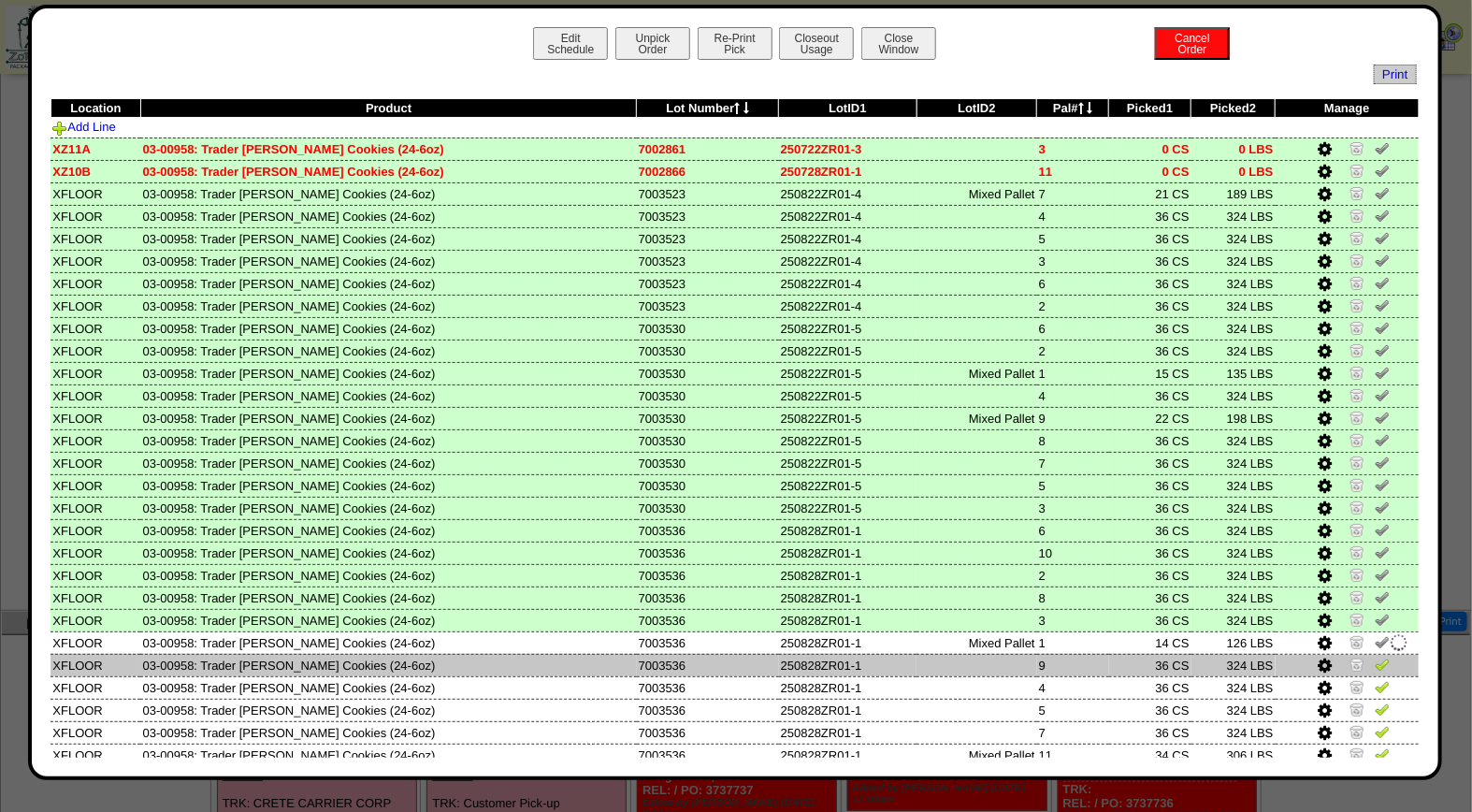
click at [1376, 657] on img at bounding box center [1383, 664] width 15 height 15
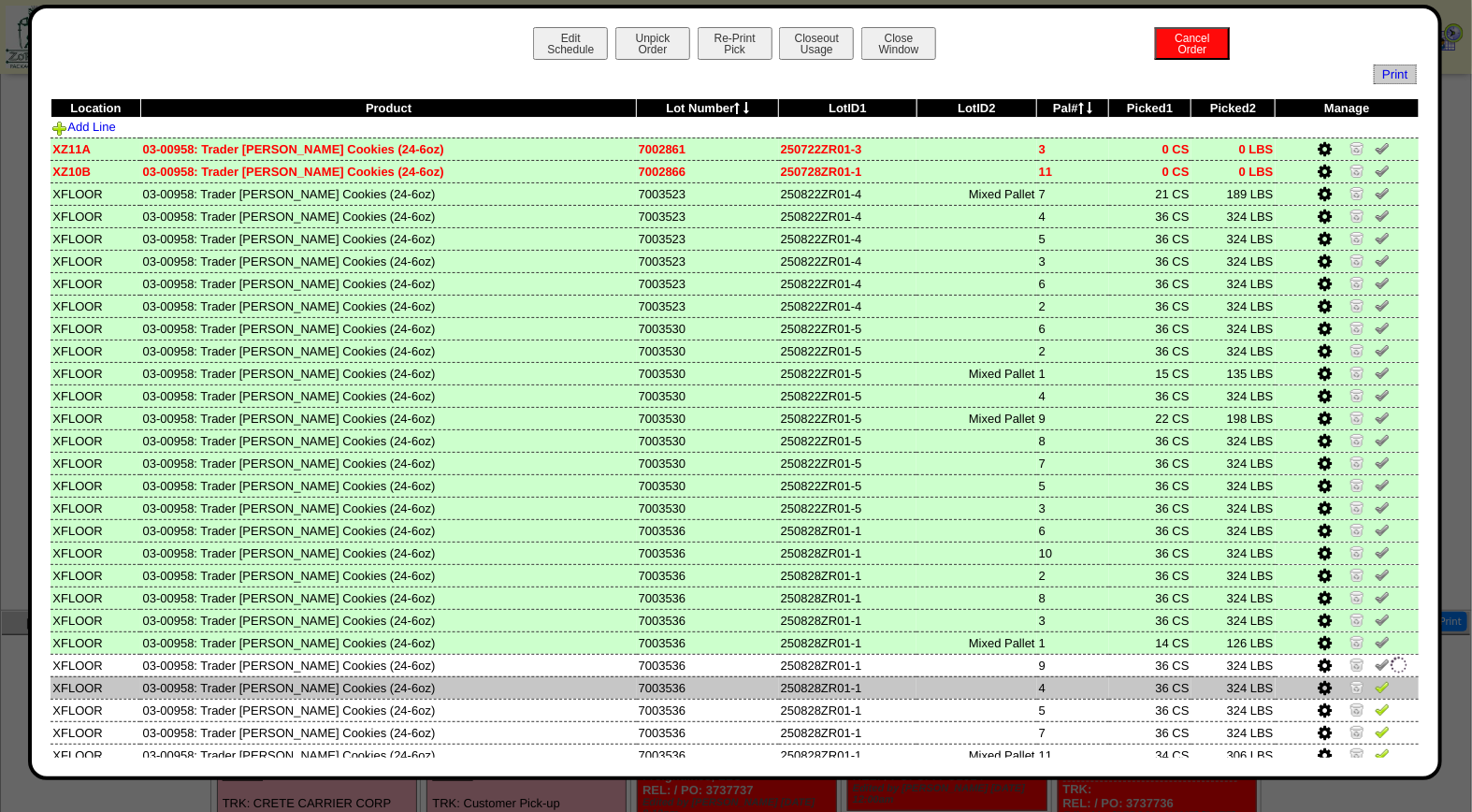
click at [1376, 679] on img at bounding box center [1383, 687] width 15 height 15
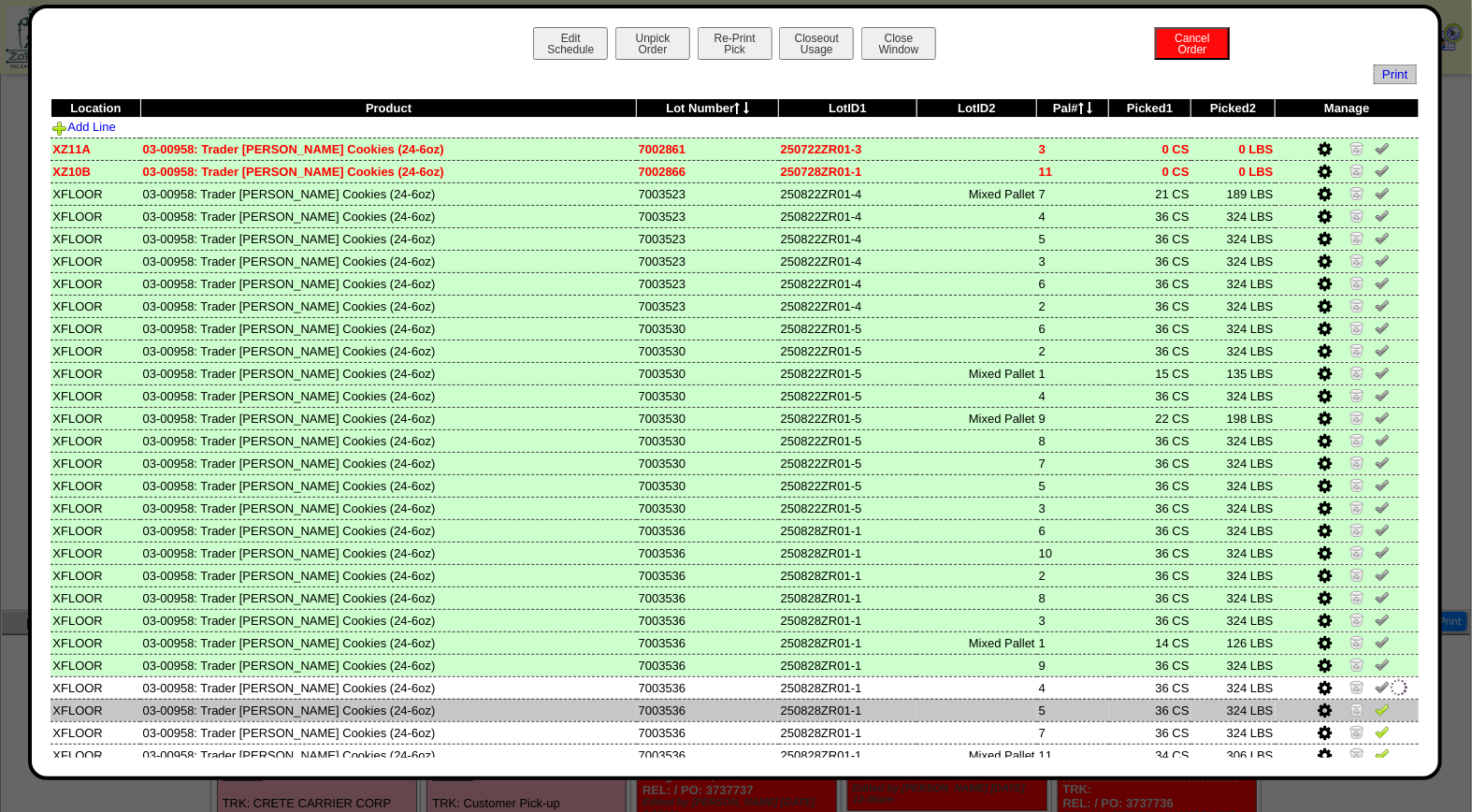
click at [1376, 701] on img at bounding box center [1383, 709] width 15 height 15
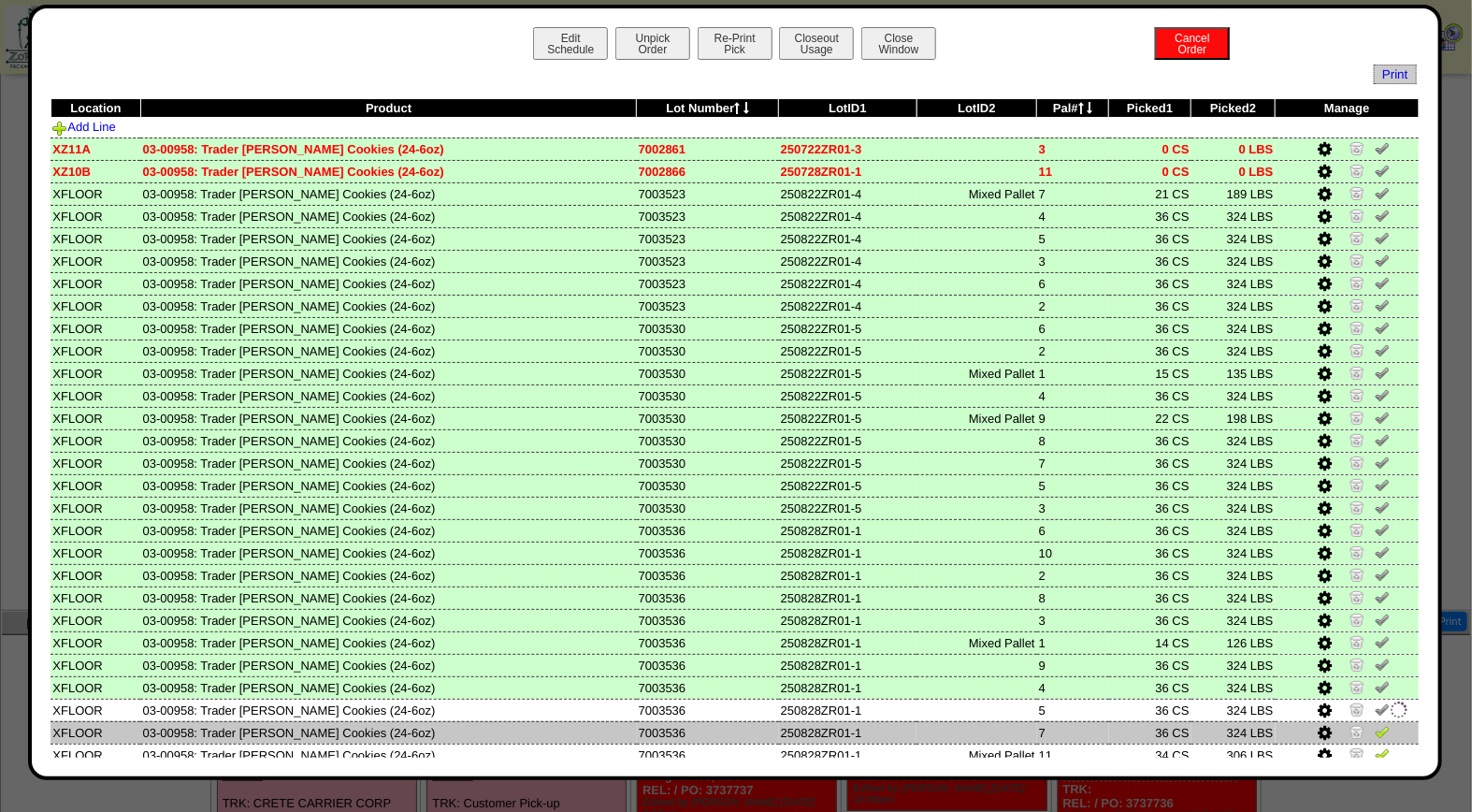
click at [1376, 724] on img at bounding box center [1383, 732] width 15 height 15
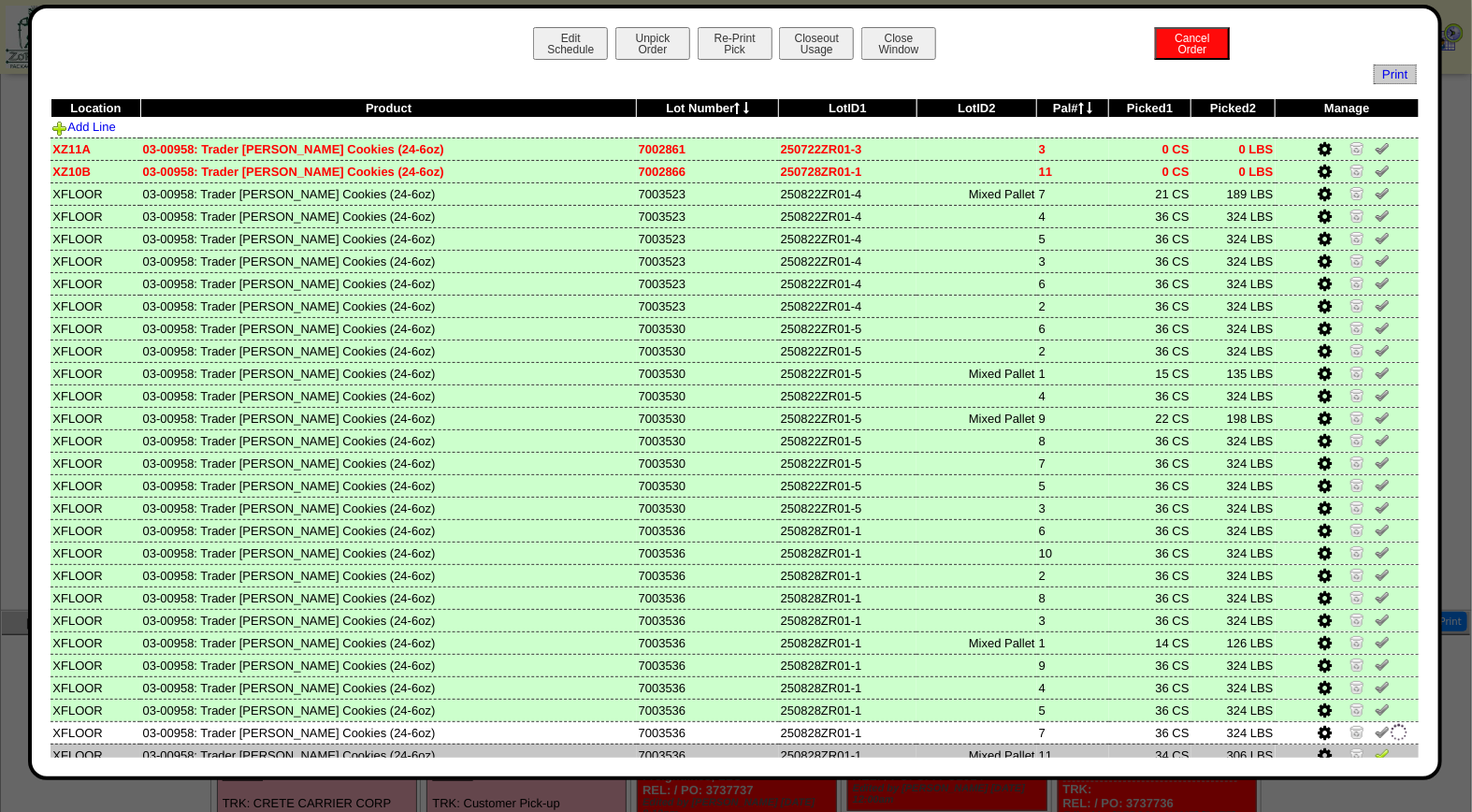
click at [1376, 746] on img at bounding box center [1383, 754] width 15 height 15
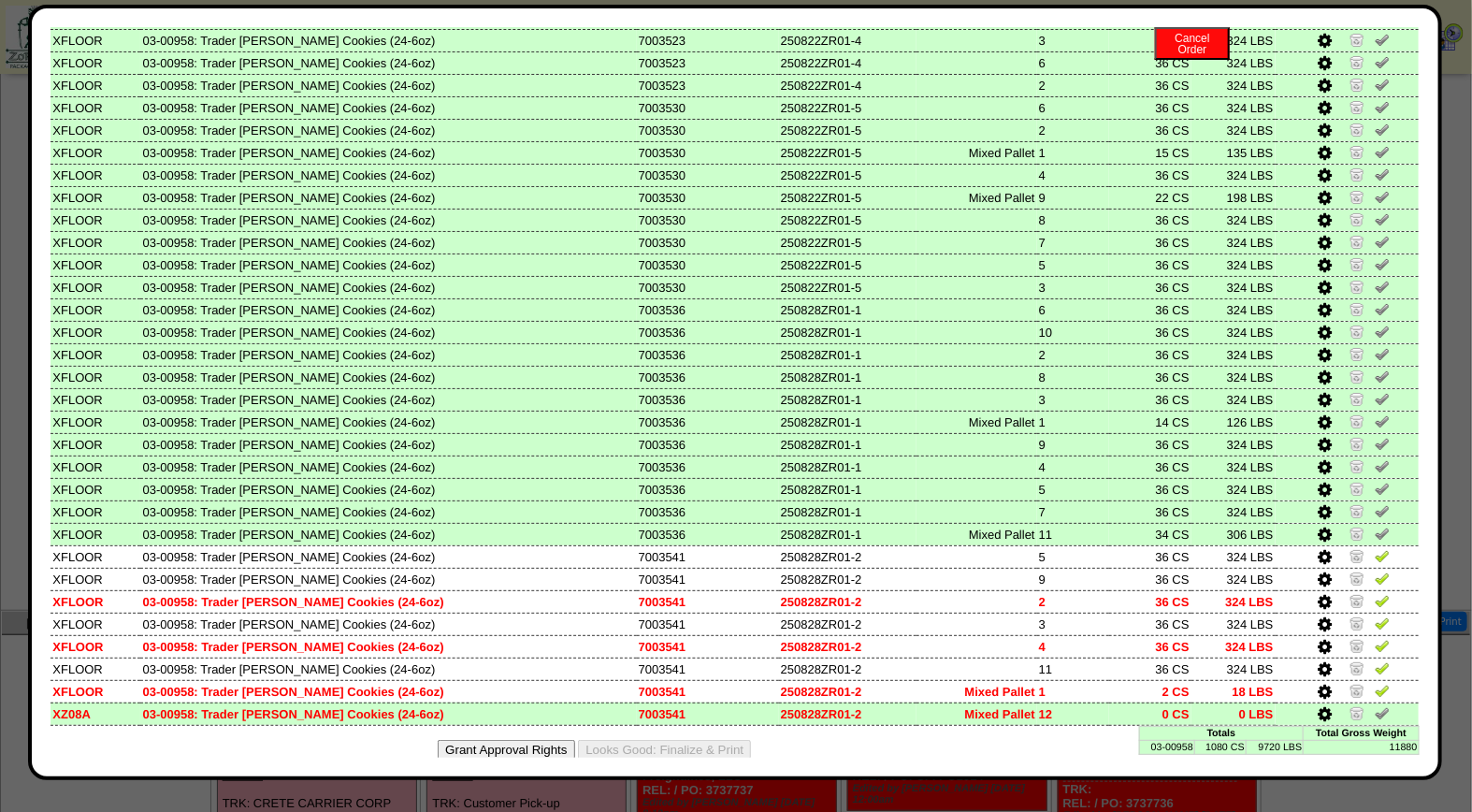
scroll to position [222, 0]
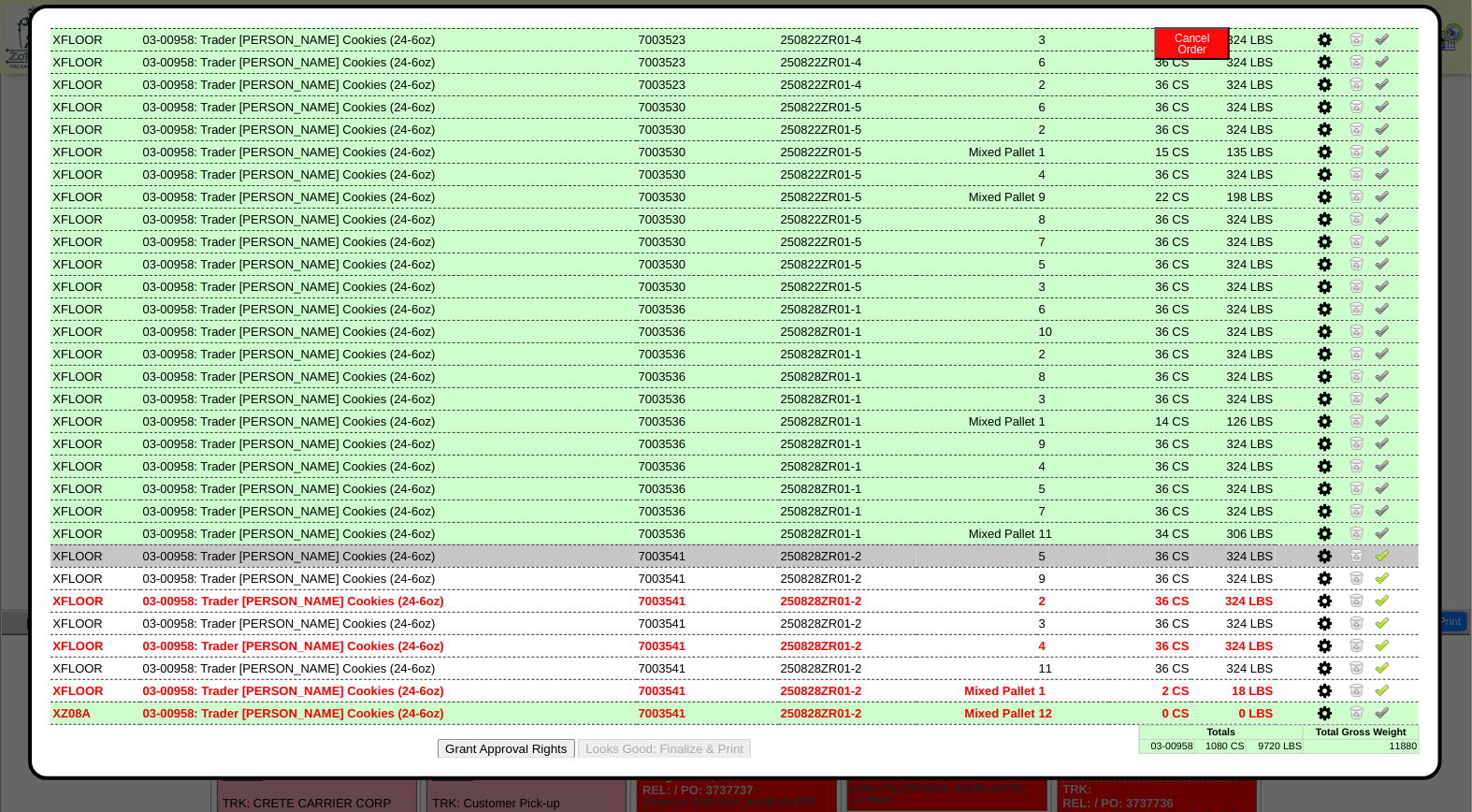
click at [1376, 547] on img at bounding box center [1383, 555] width 15 height 15
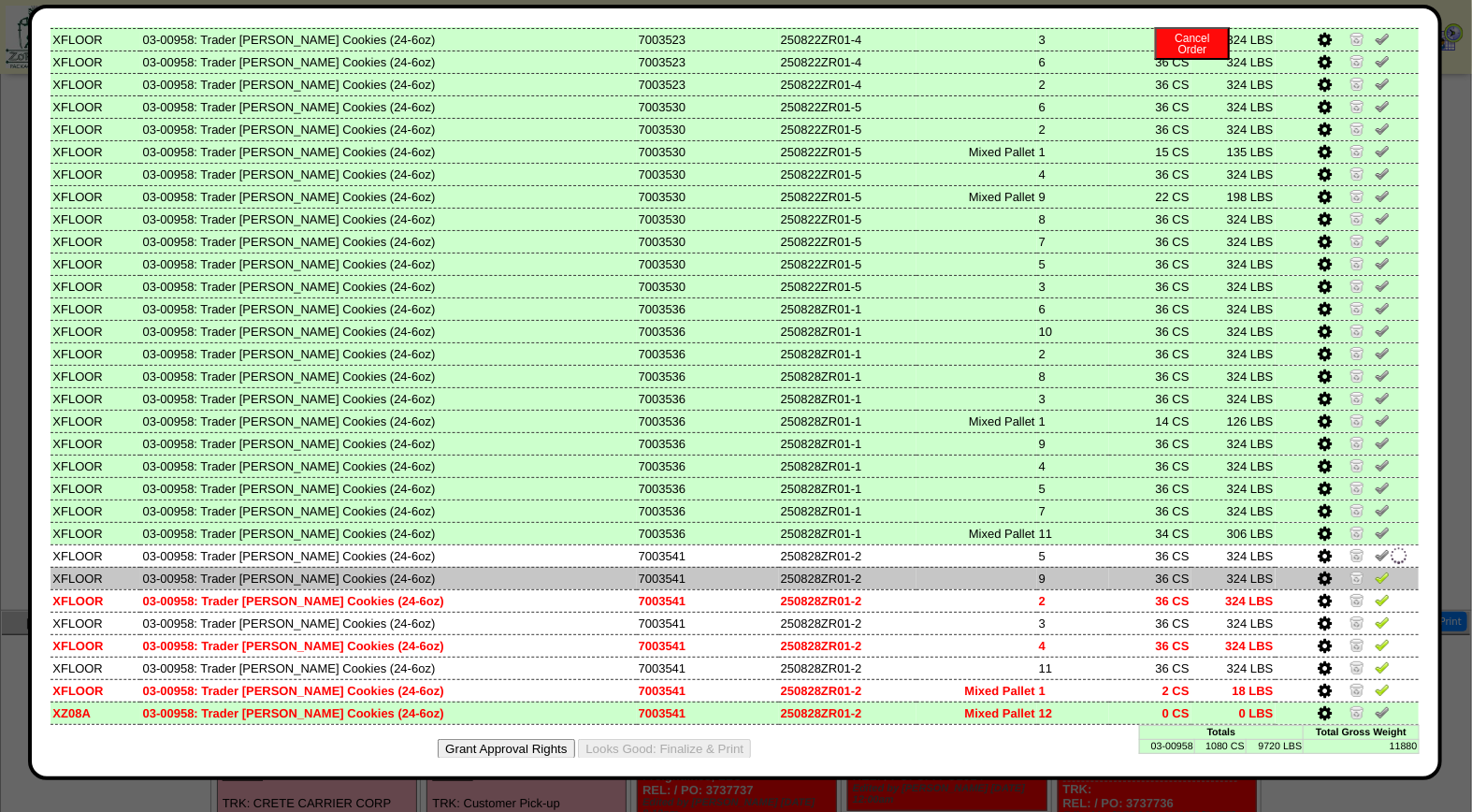
click at [1376, 570] on img at bounding box center [1383, 578] width 15 height 15
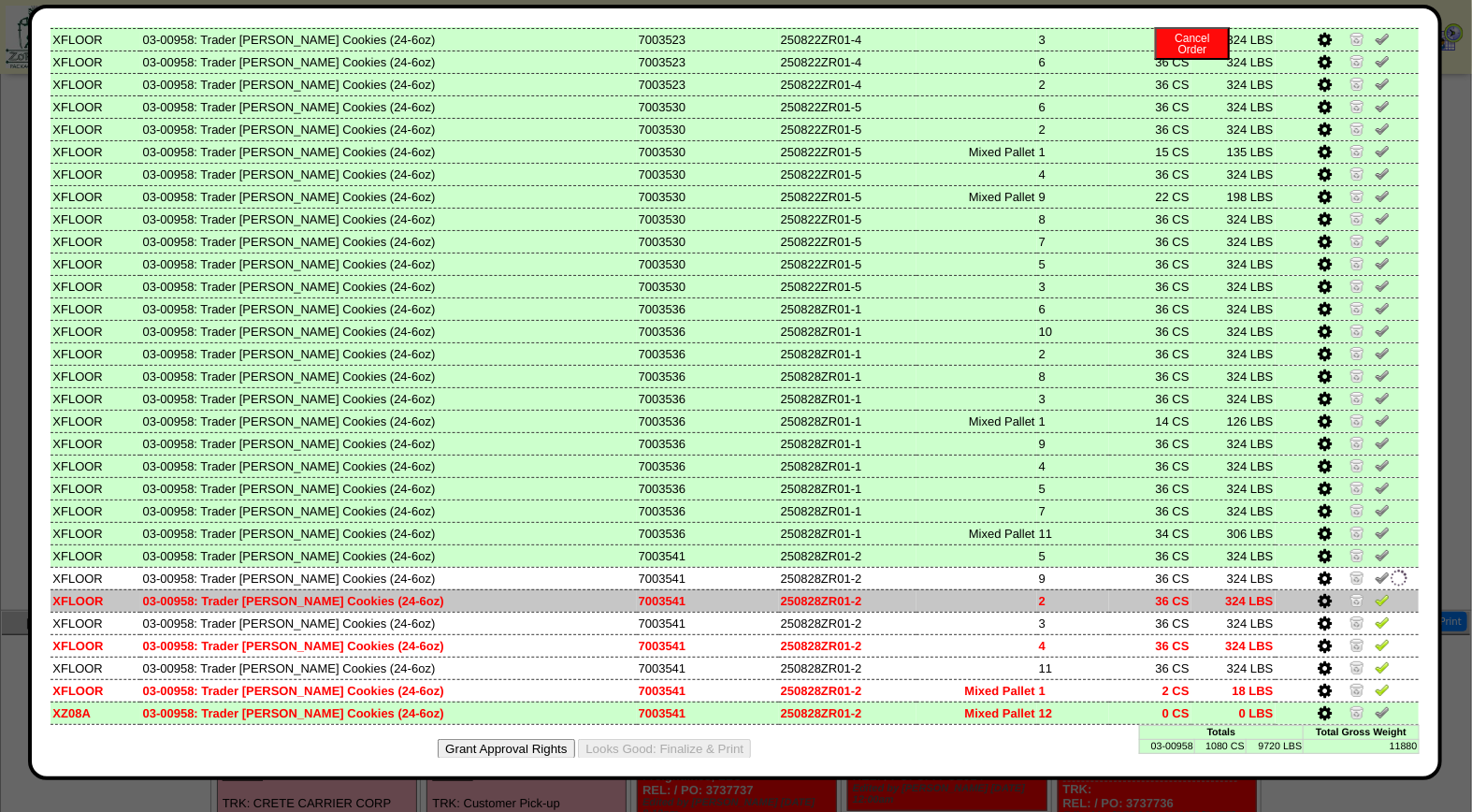
click at [1376, 592] on img at bounding box center [1383, 600] width 15 height 15
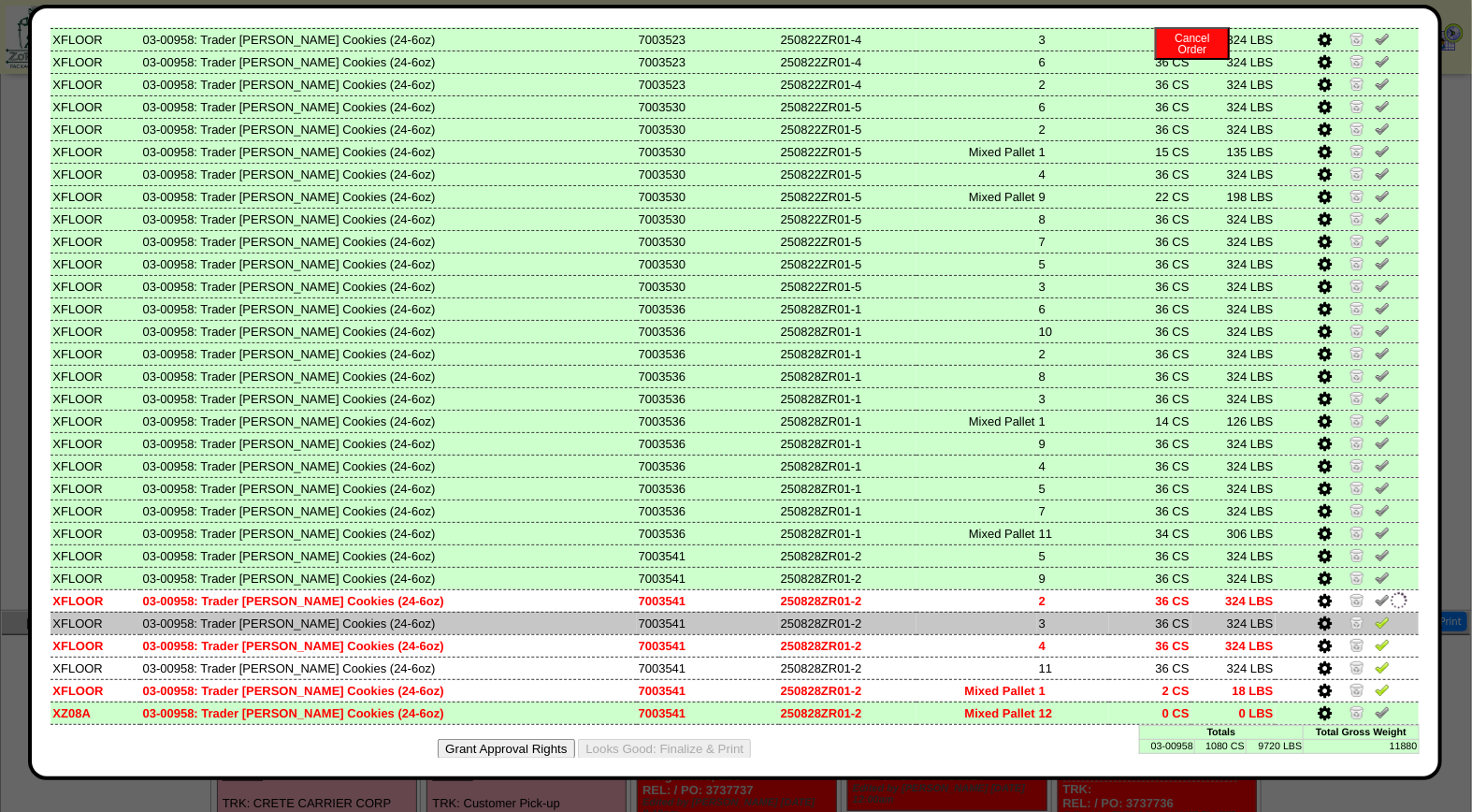
click at [1376, 614] on img at bounding box center [1383, 622] width 15 height 15
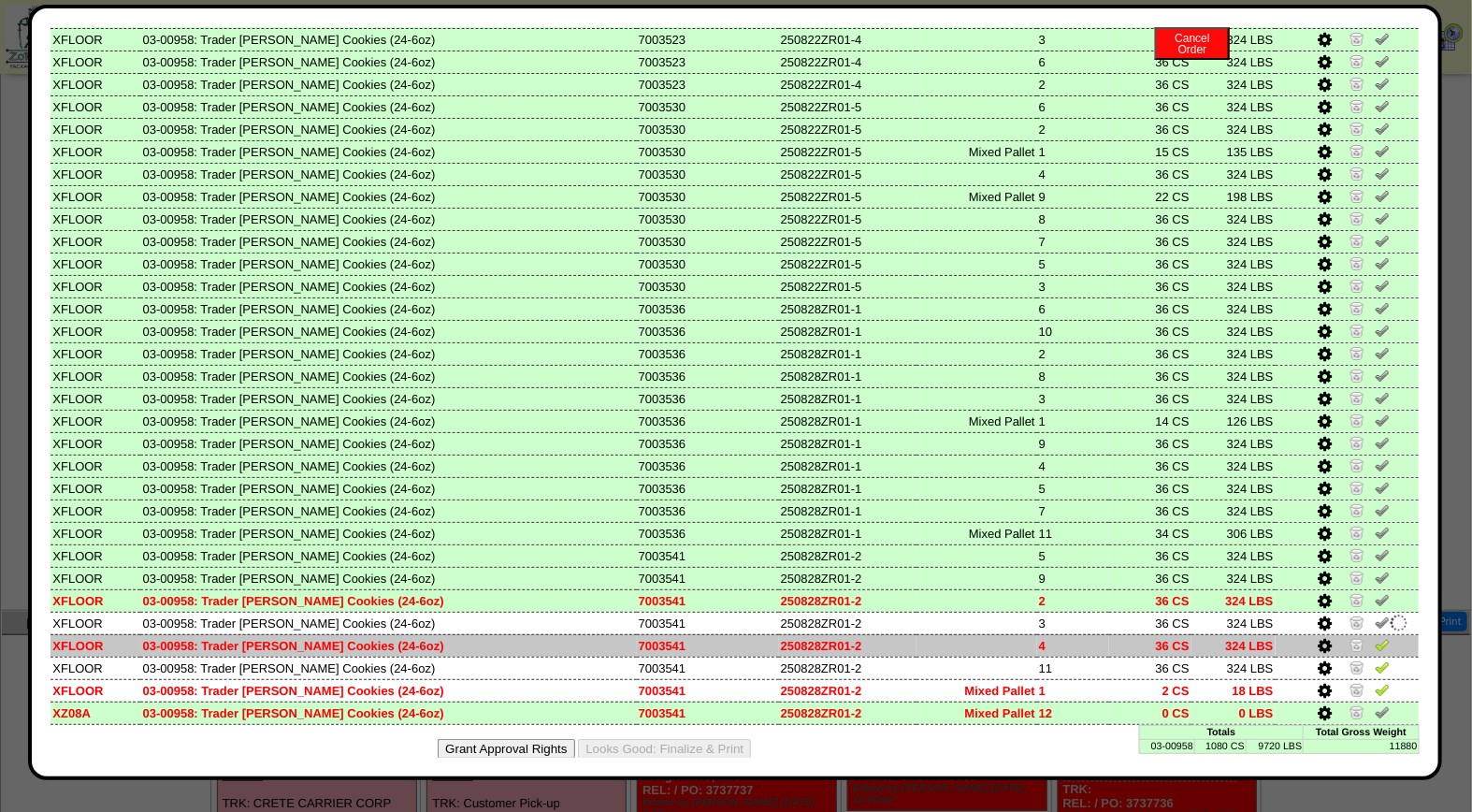
click at [1376, 636] on img at bounding box center [1383, 644] width 15 height 15
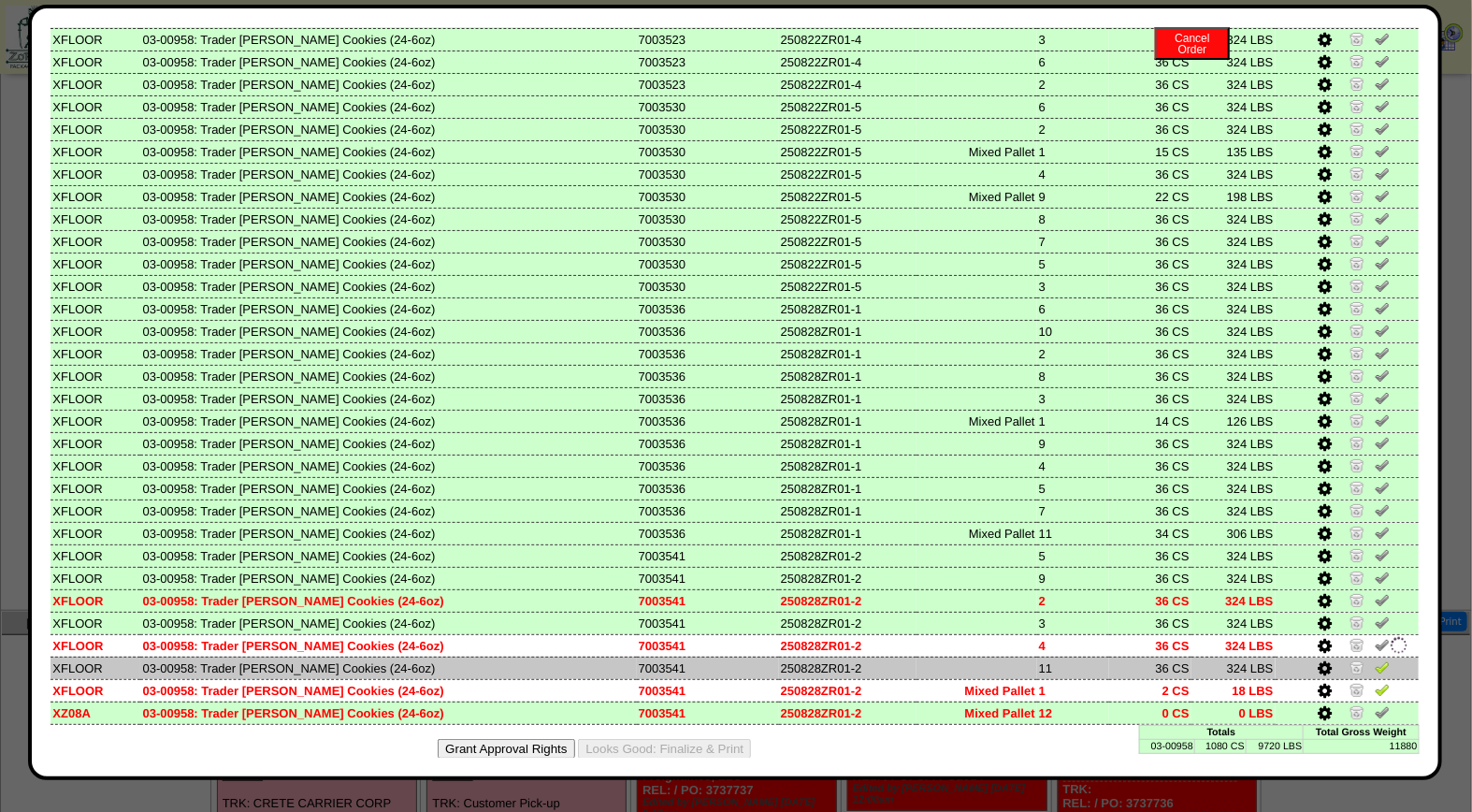
click at [1376, 660] on img at bounding box center [1383, 667] width 15 height 15
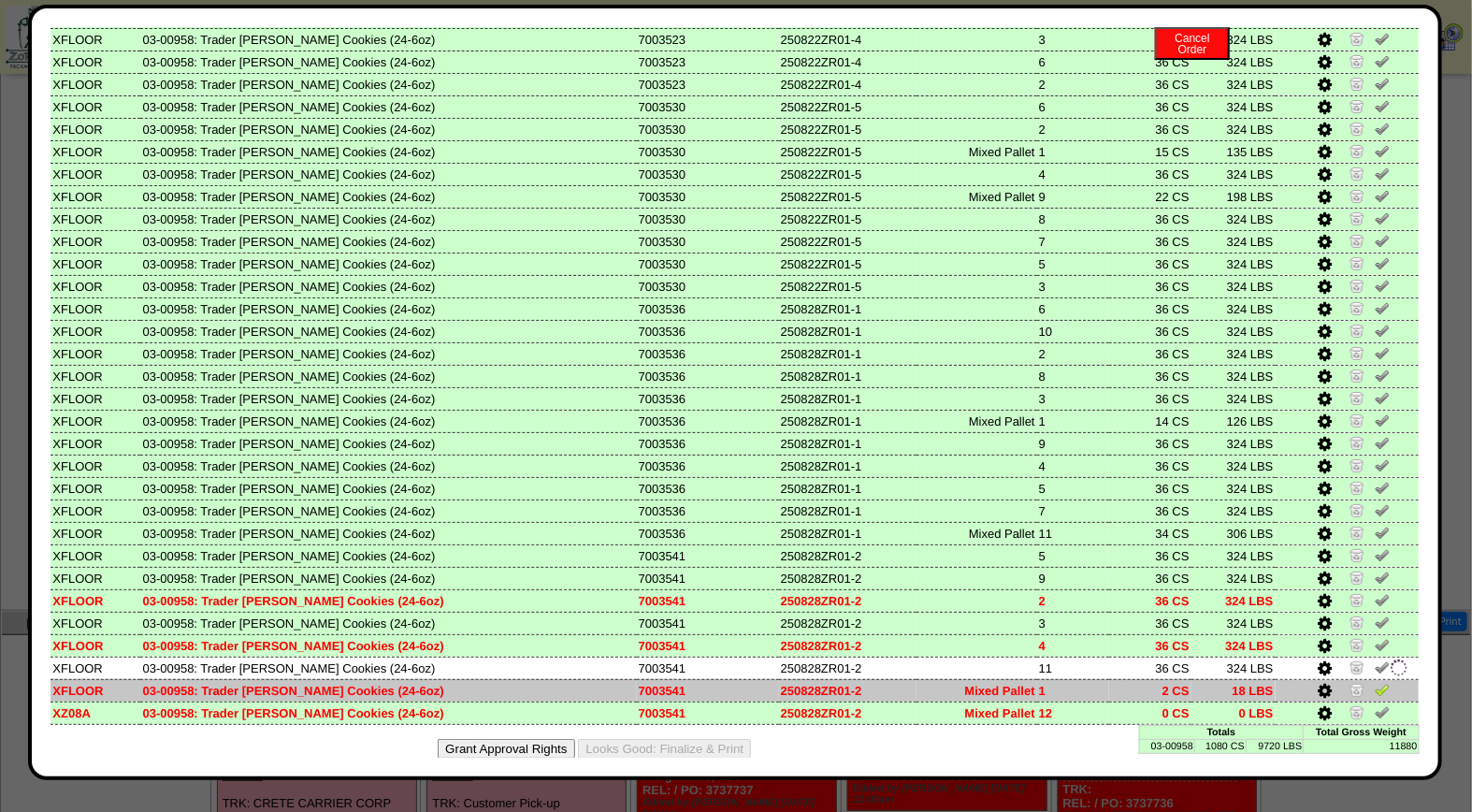
click at [1376, 682] on img at bounding box center [1383, 690] width 15 height 15
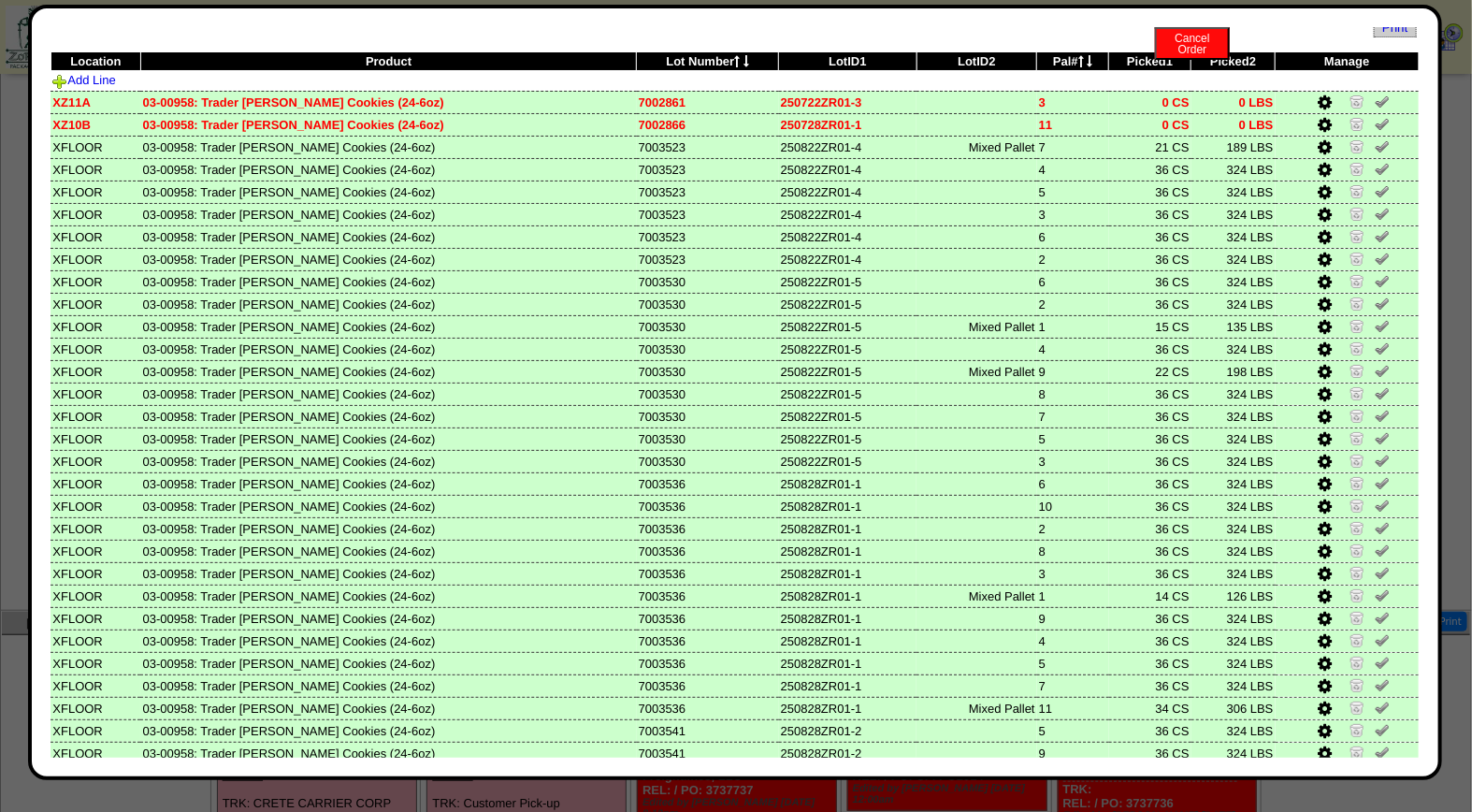
scroll to position [0, 0]
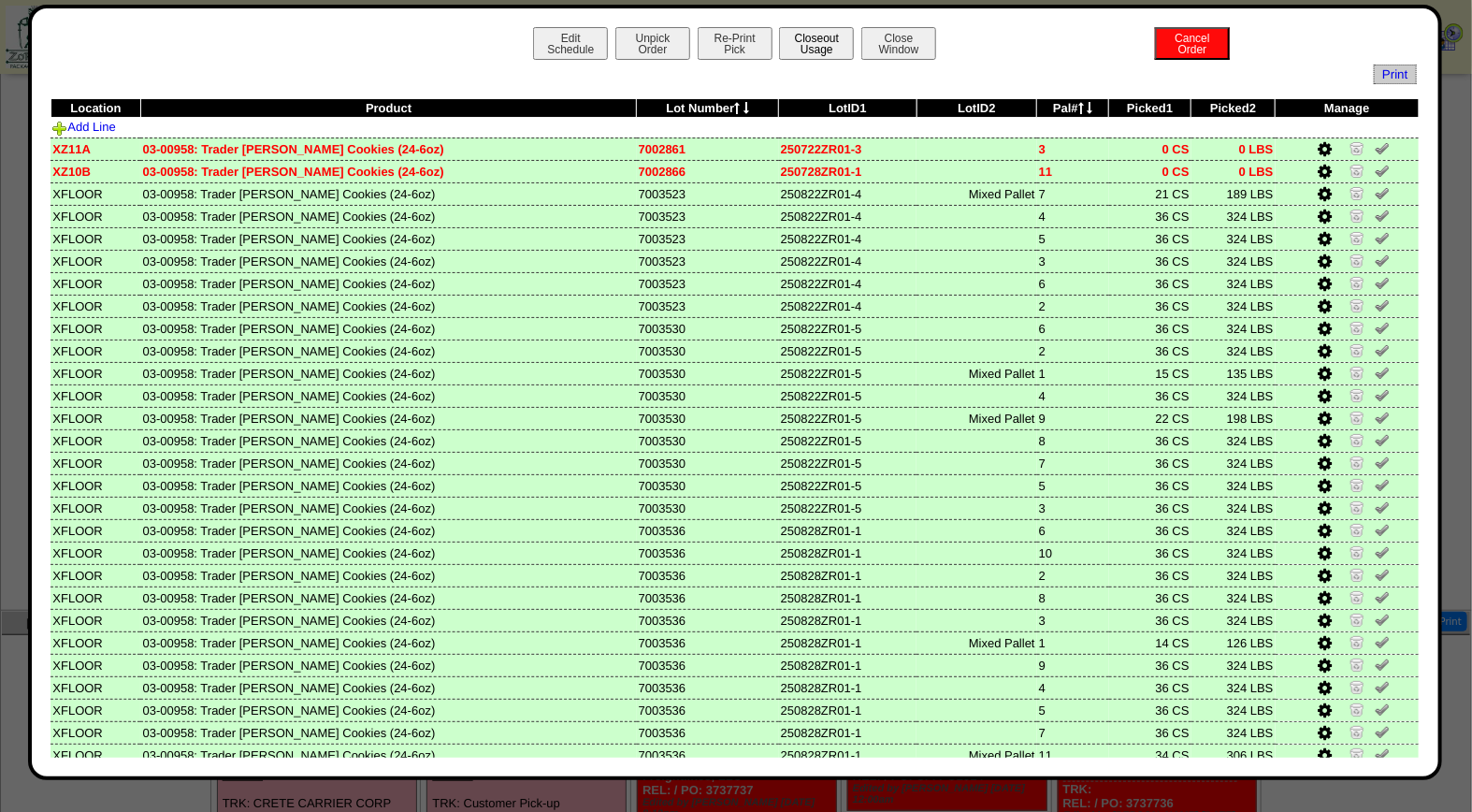
click at [809, 47] on button "Closeout Usage" at bounding box center [817, 43] width 75 height 33
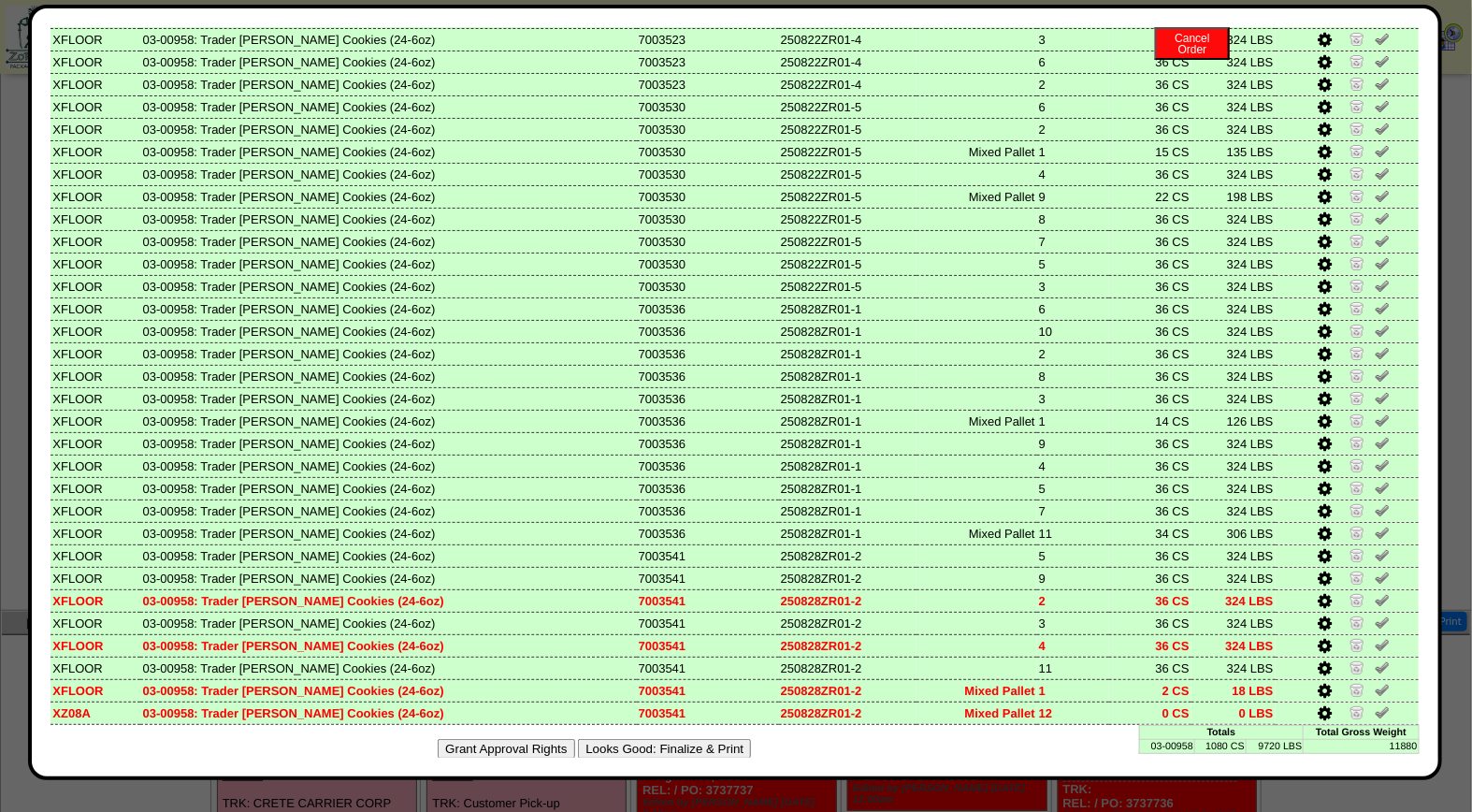
click at [695, 739] on button "Looks Good: Finalize & Print" at bounding box center [664, 748] width 173 height 19
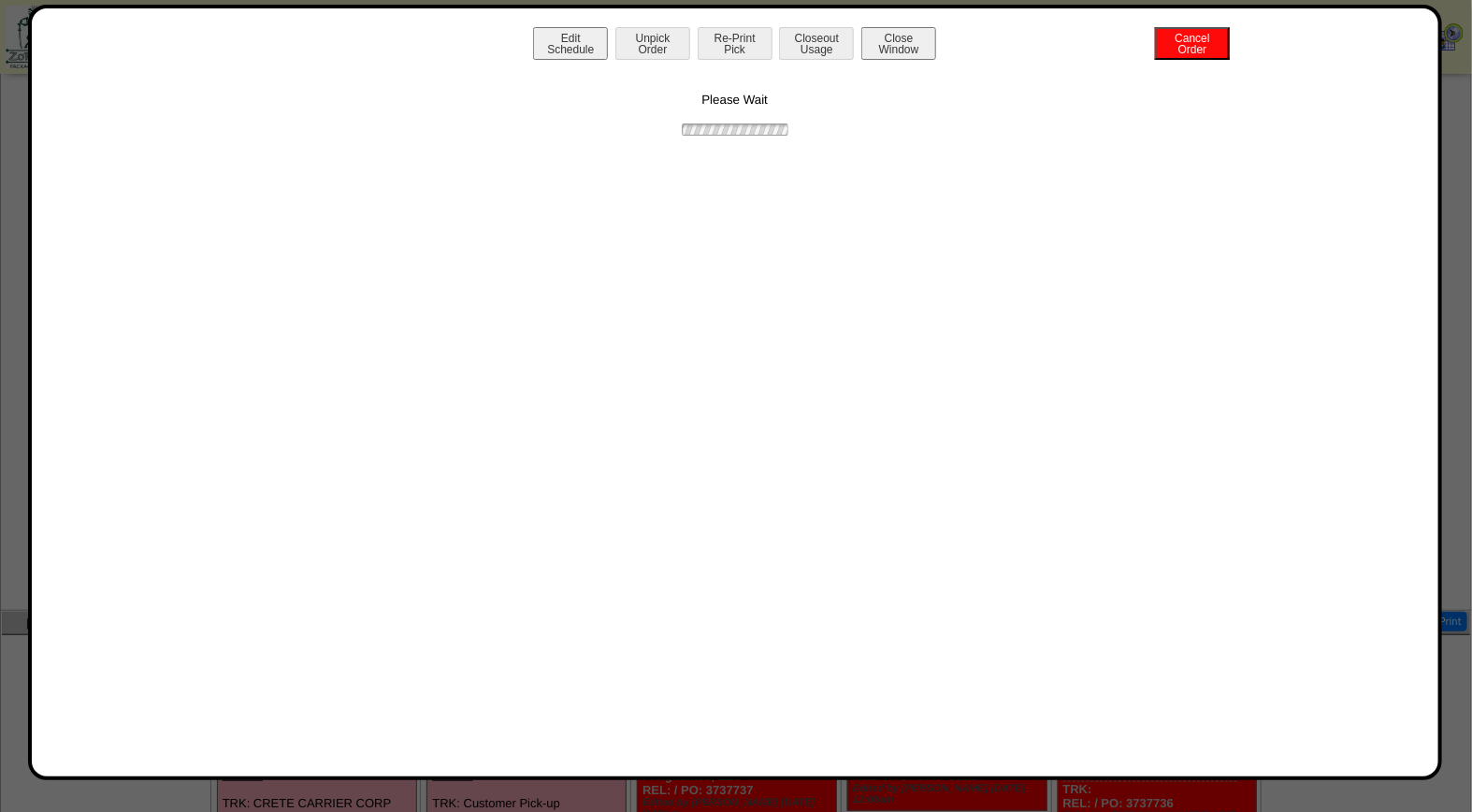
scroll to position [0, 0]
click at [742, 40] on button "Print BOL" at bounding box center [735, 43] width 75 height 33
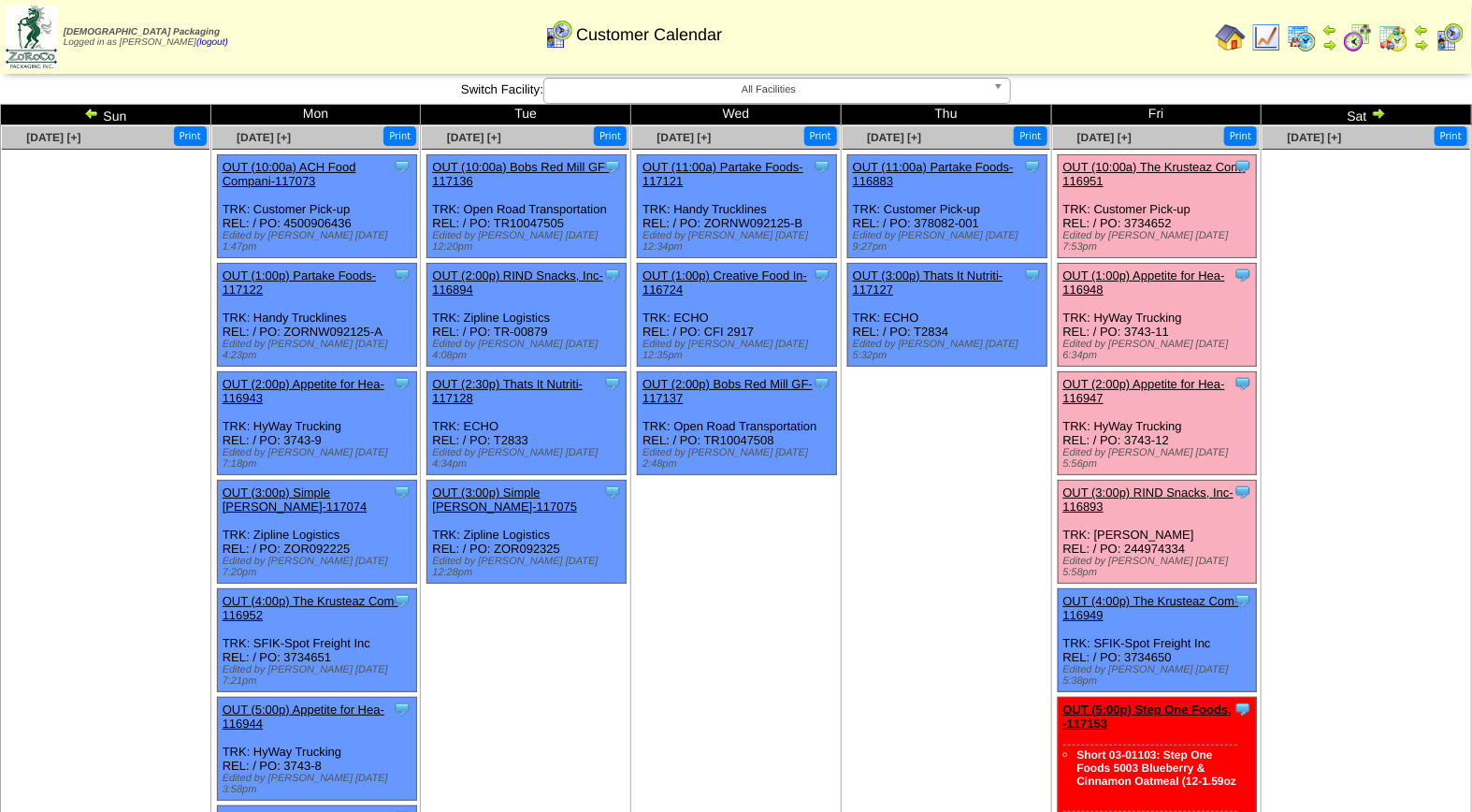
click at [1183, 167] on link "OUT (10:00a) The Krusteaz Com-116951" at bounding box center [1155, 174] width 182 height 28
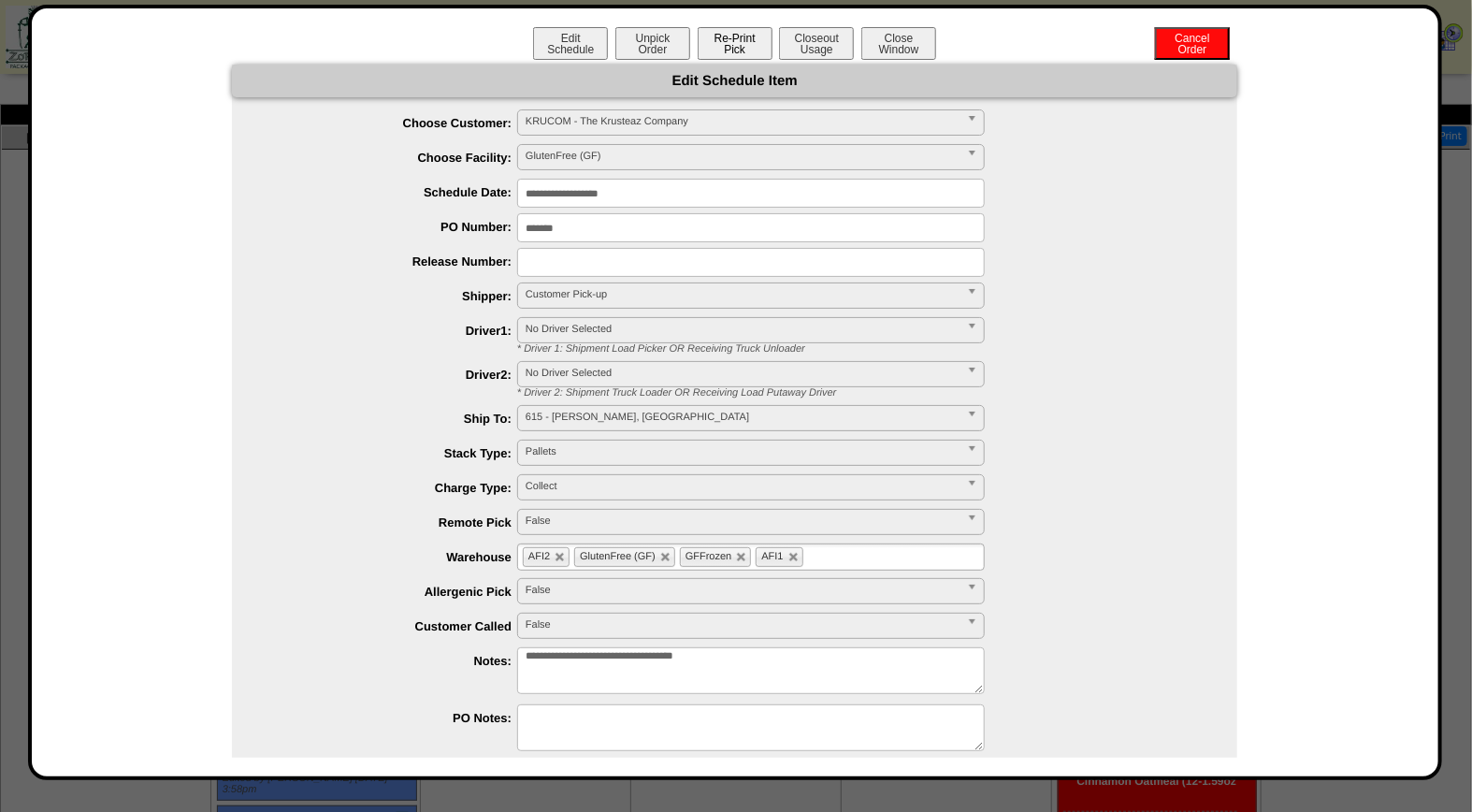
click at [728, 45] on button "Re-Print Pick" at bounding box center [735, 43] width 75 height 33
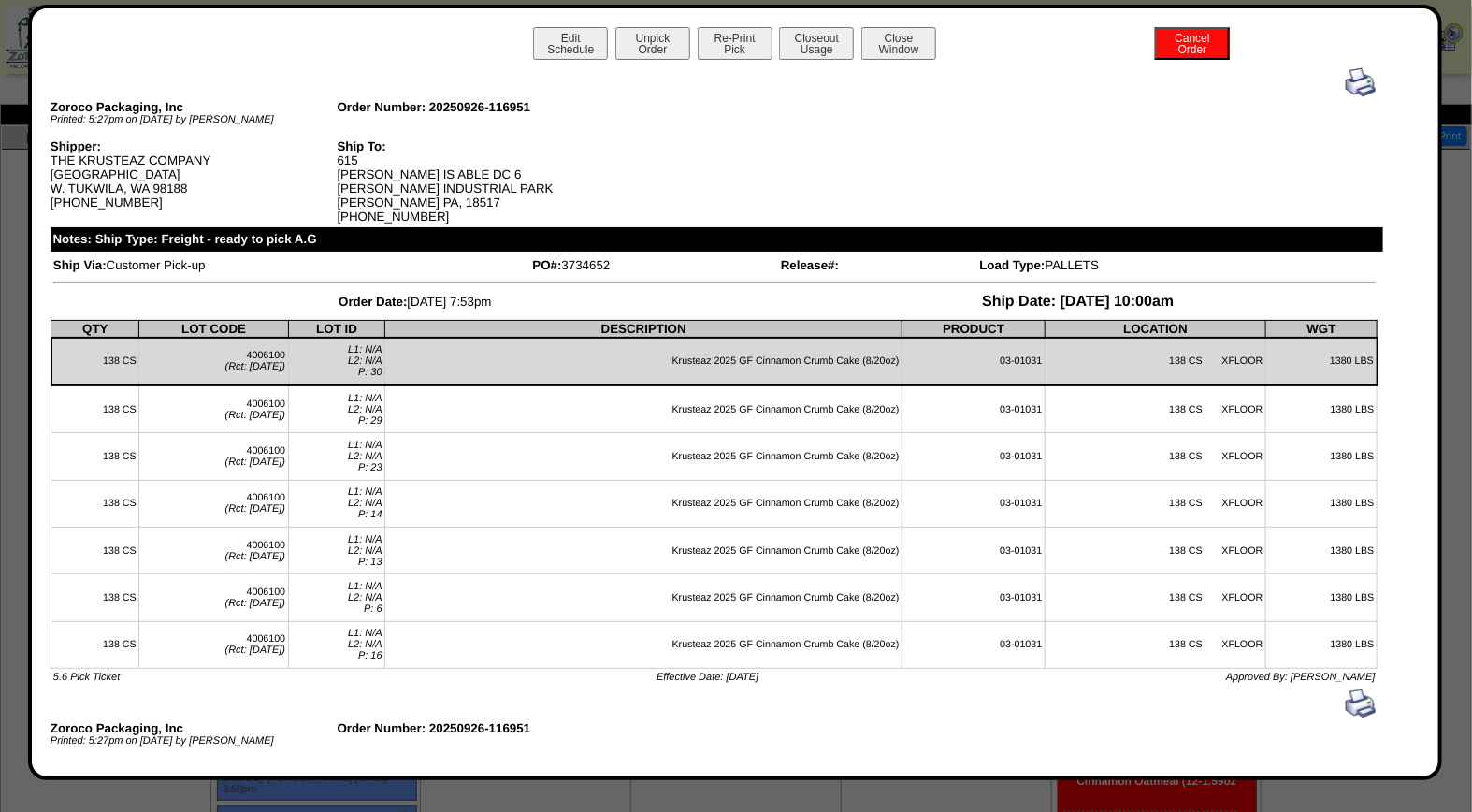
click at [1347, 78] on img at bounding box center [1361, 82] width 30 height 30
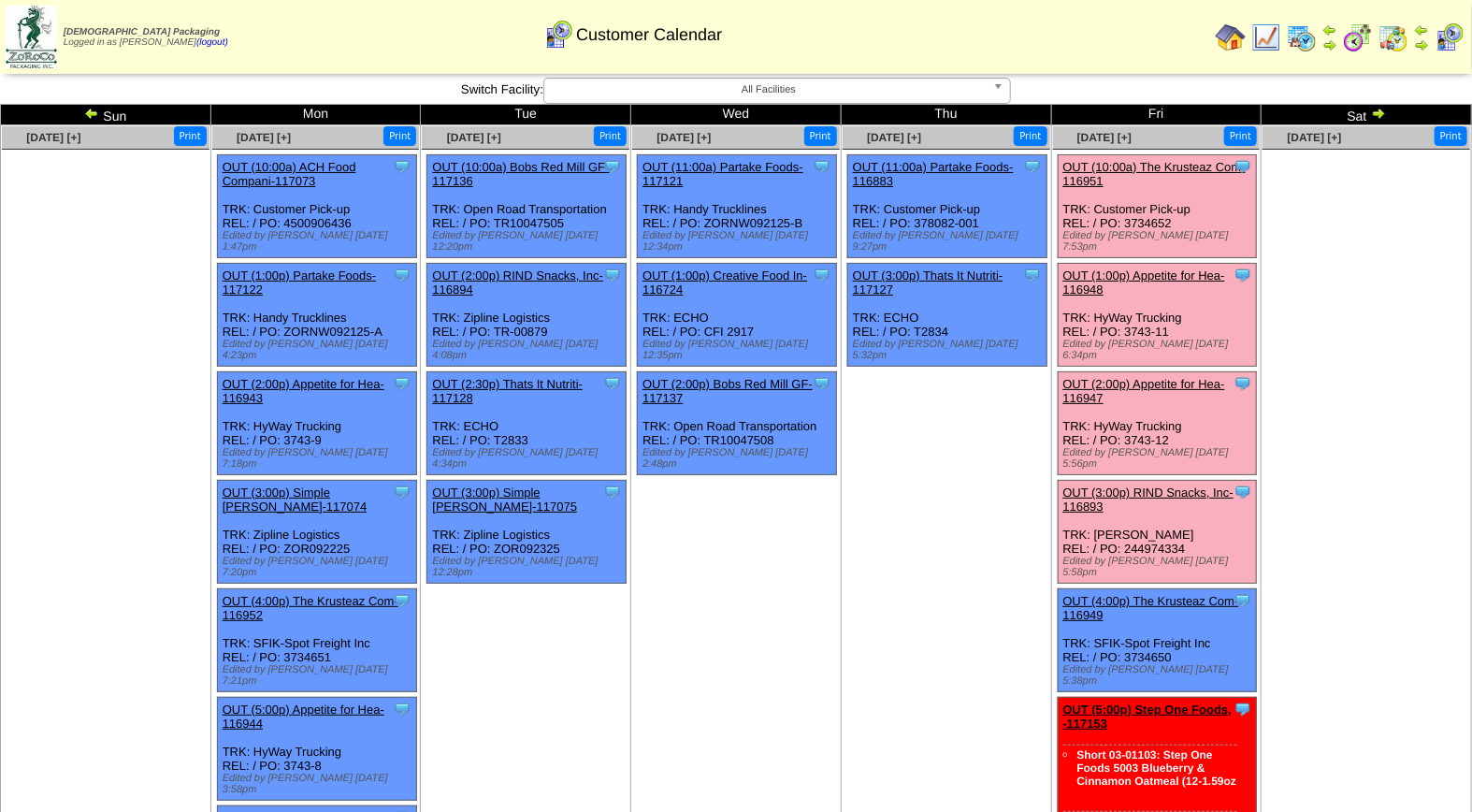
click at [1161, 162] on link "OUT (10:00a) The Krusteaz Com-116951" at bounding box center [1155, 174] width 182 height 28
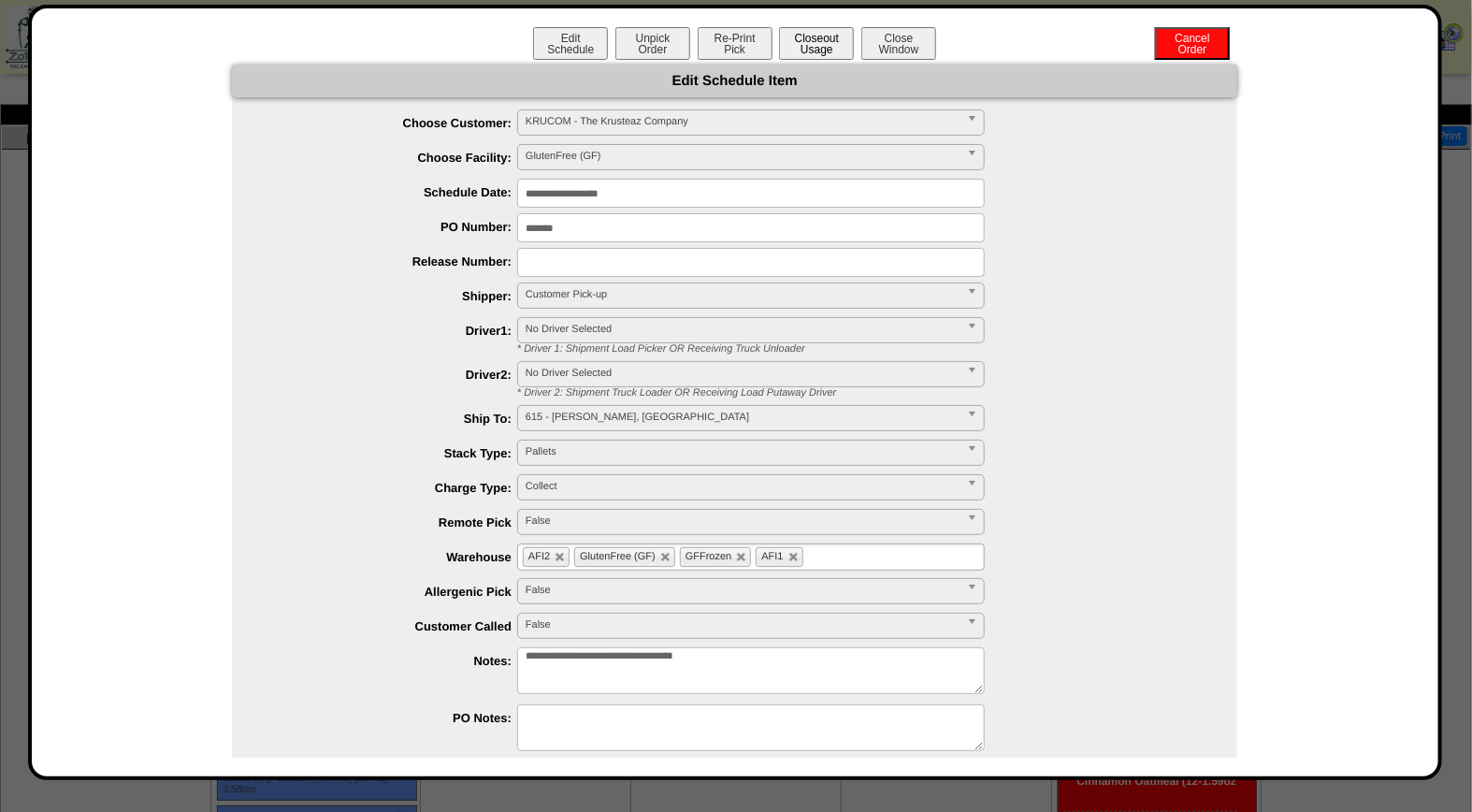
click at [803, 44] on button "Closeout Usage" at bounding box center [817, 43] width 75 height 33
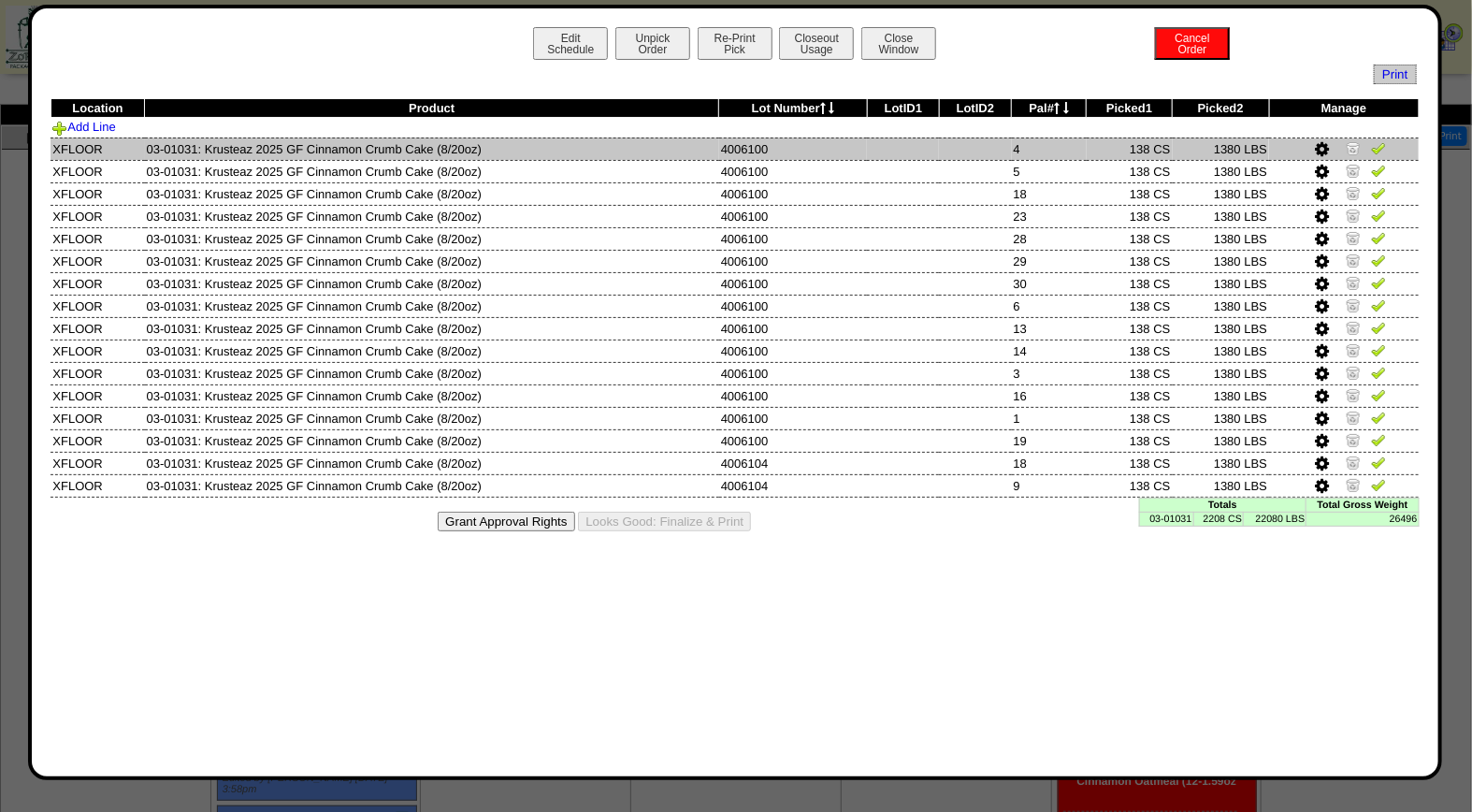
click at [1379, 150] on img at bounding box center [1379, 148] width 15 height 15
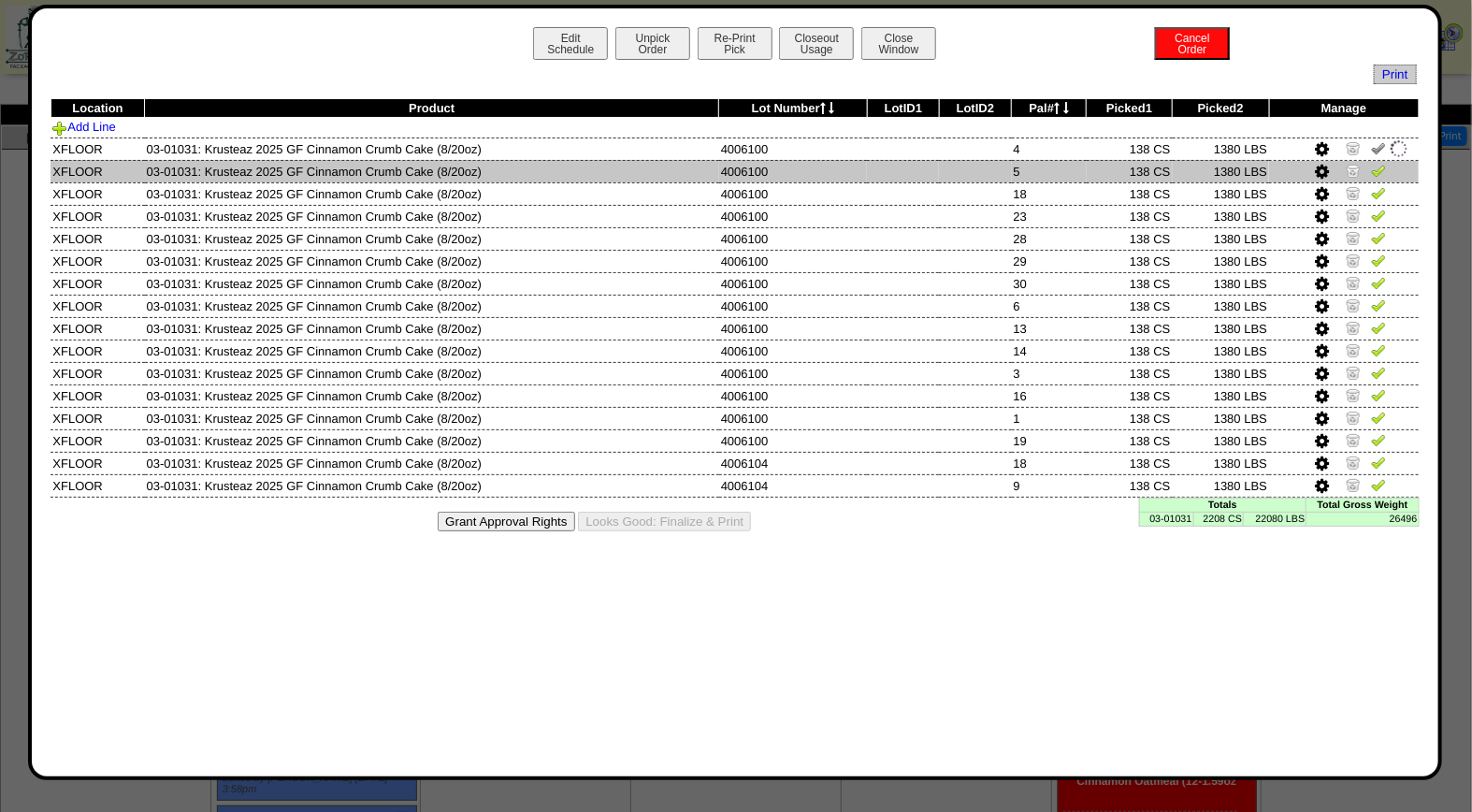
click at [1380, 175] on img at bounding box center [1379, 171] width 15 height 15
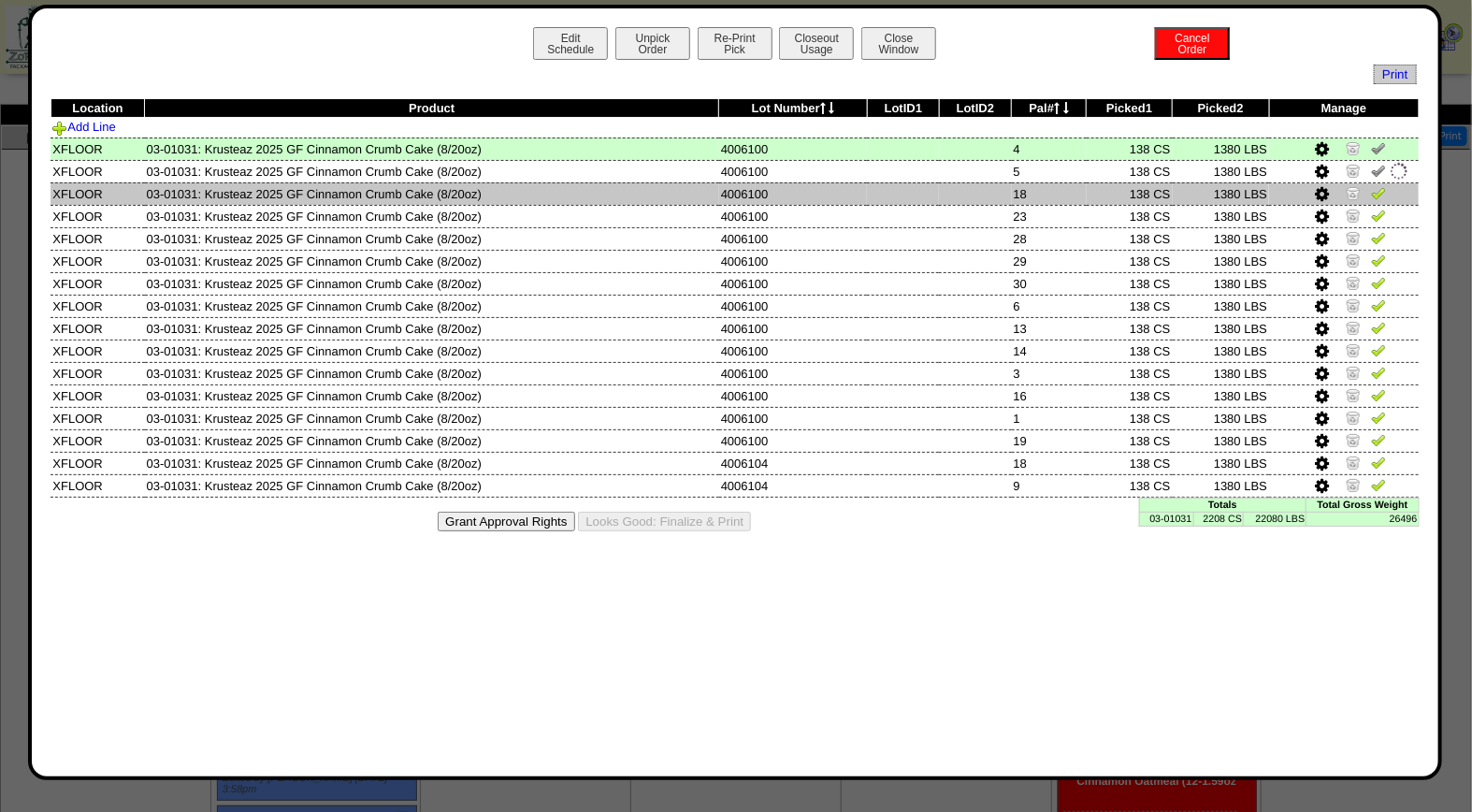
click at [1380, 192] on img at bounding box center [1379, 193] width 15 height 15
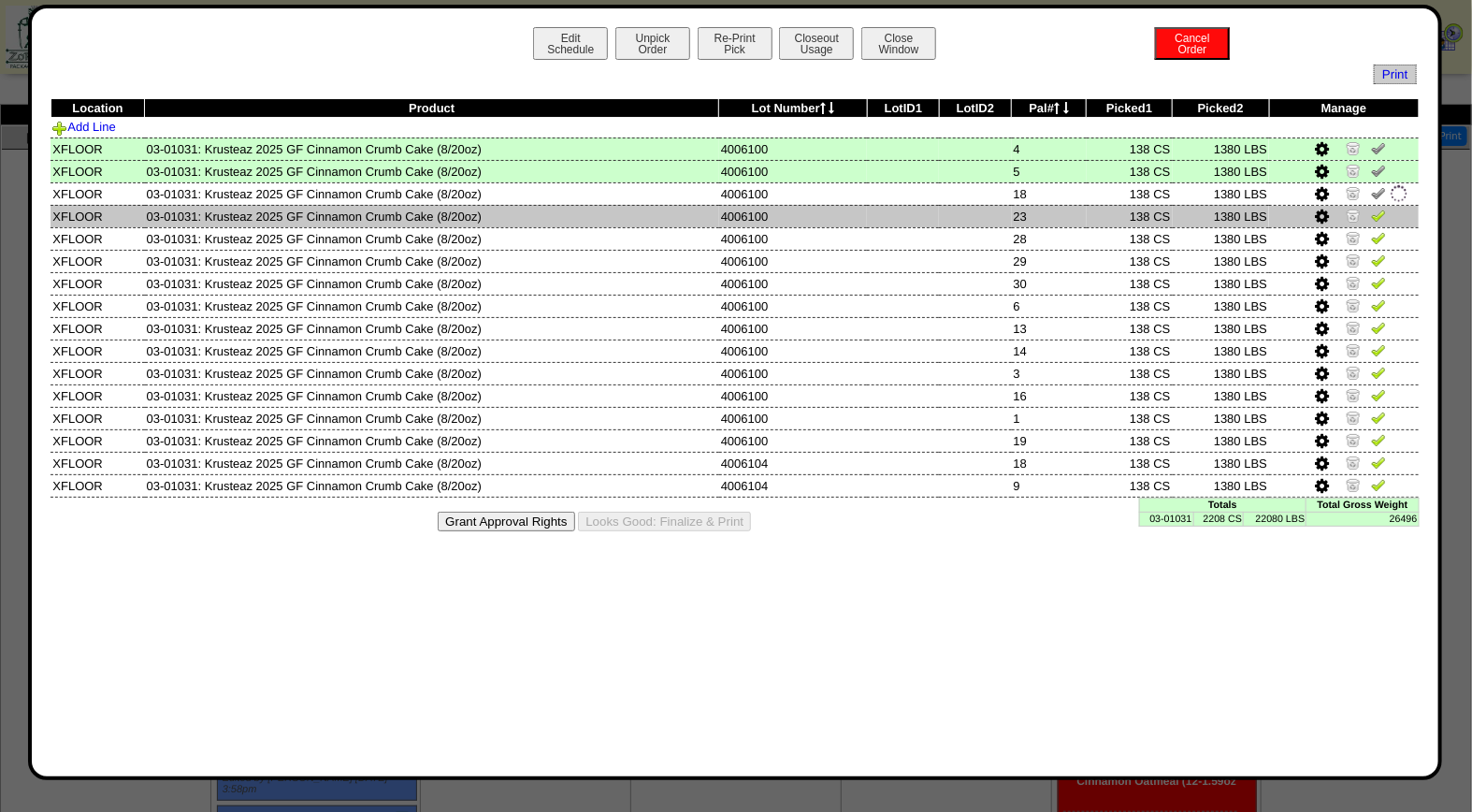
click at [1378, 218] on img at bounding box center [1379, 215] width 15 height 15
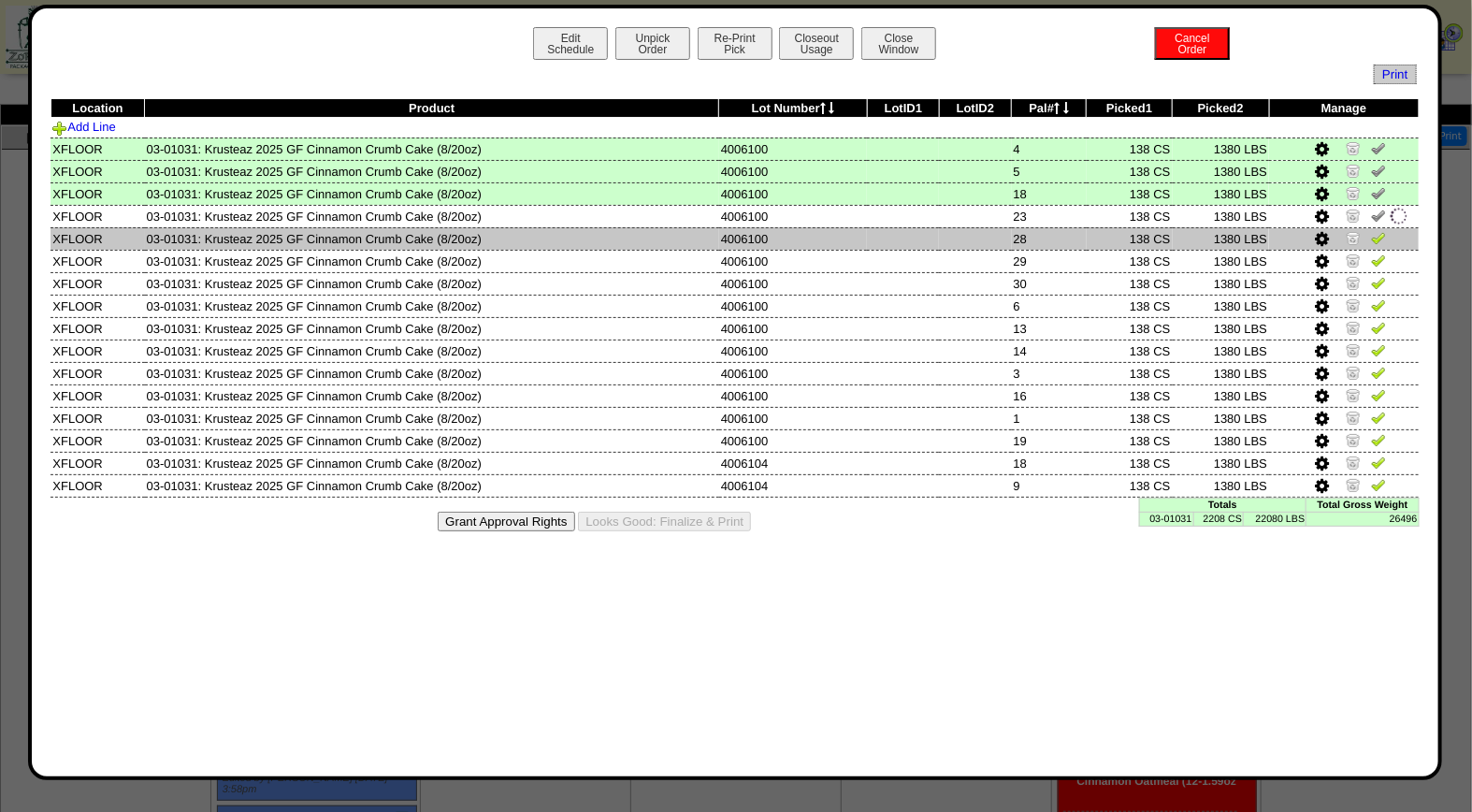
click at [1378, 238] on img at bounding box center [1379, 238] width 15 height 15
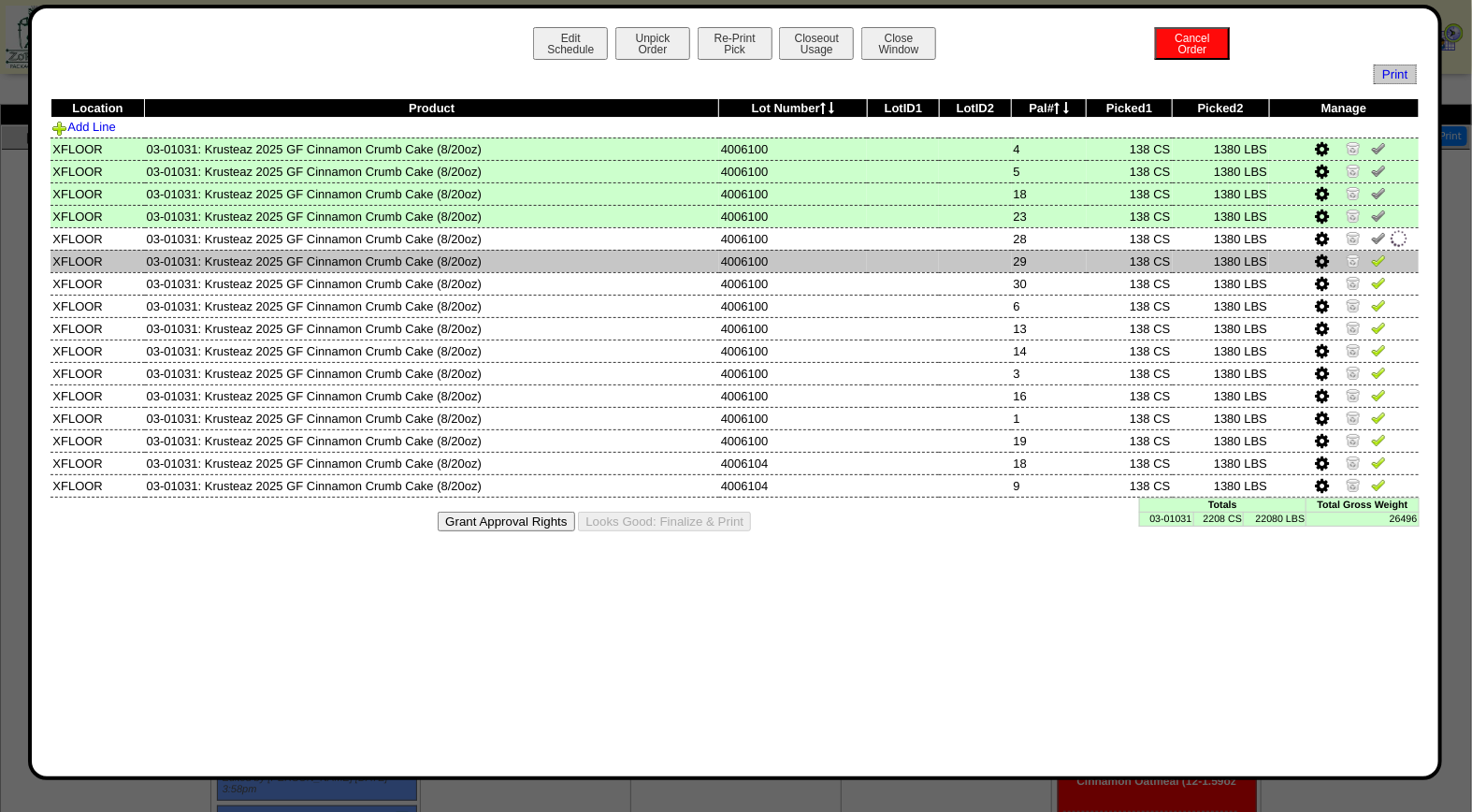
click at [1378, 263] on img at bounding box center [1379, 260] width 15 height 15
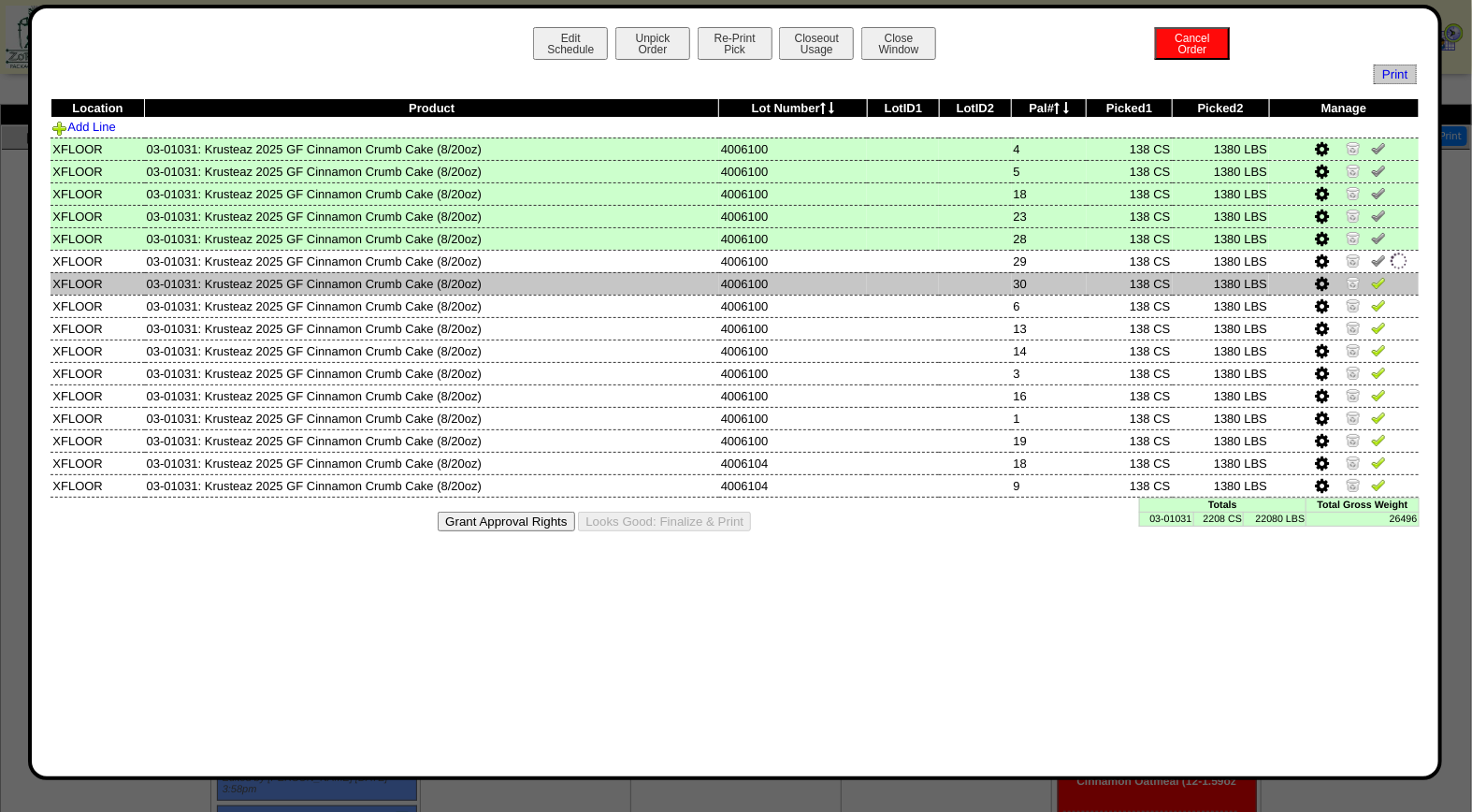
click at [1380, 284] on img at bounding box center [1379, 283] width 15 height 15
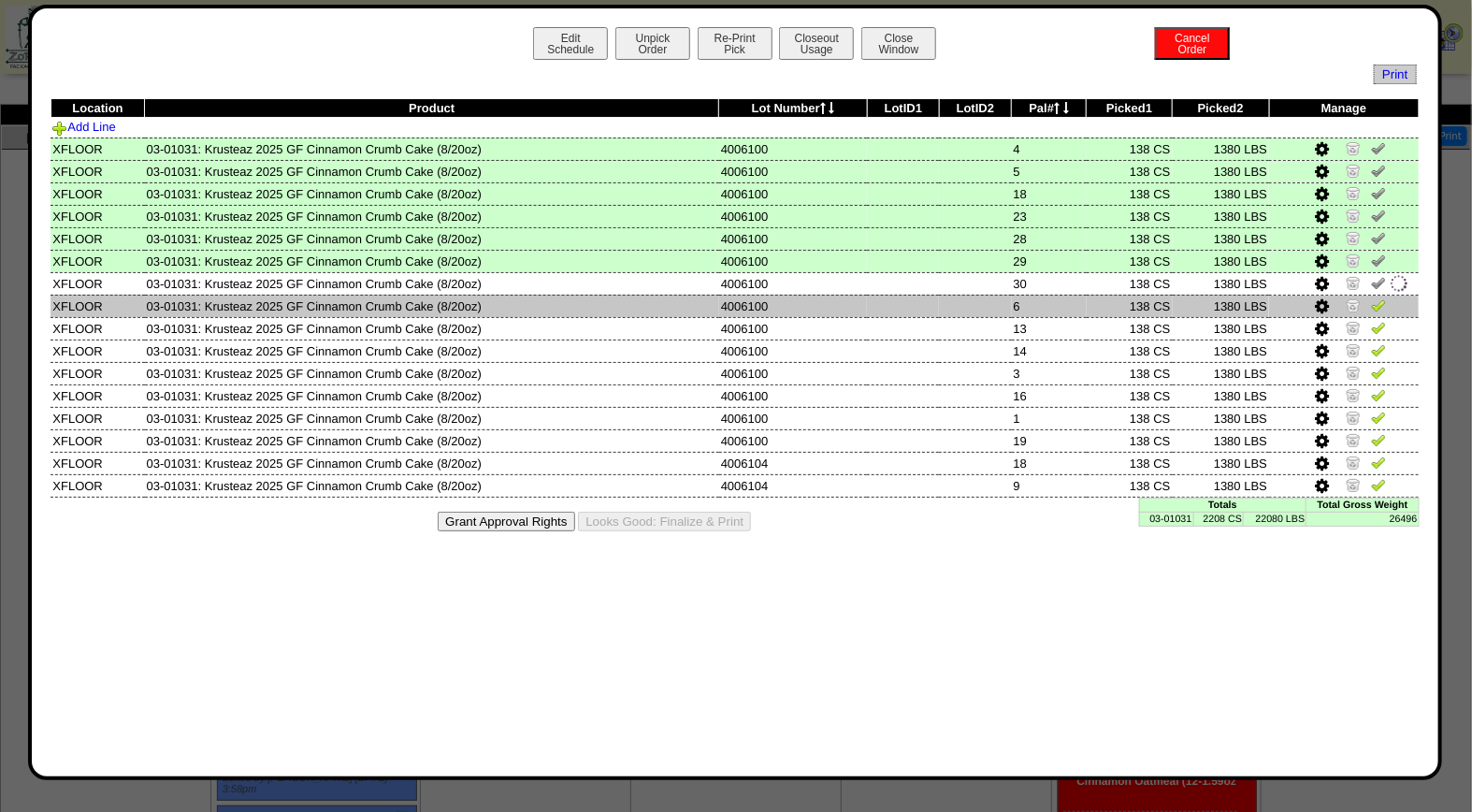
click at [1380, 302] on img at bounding box center [1379, 305] width 15 height 15
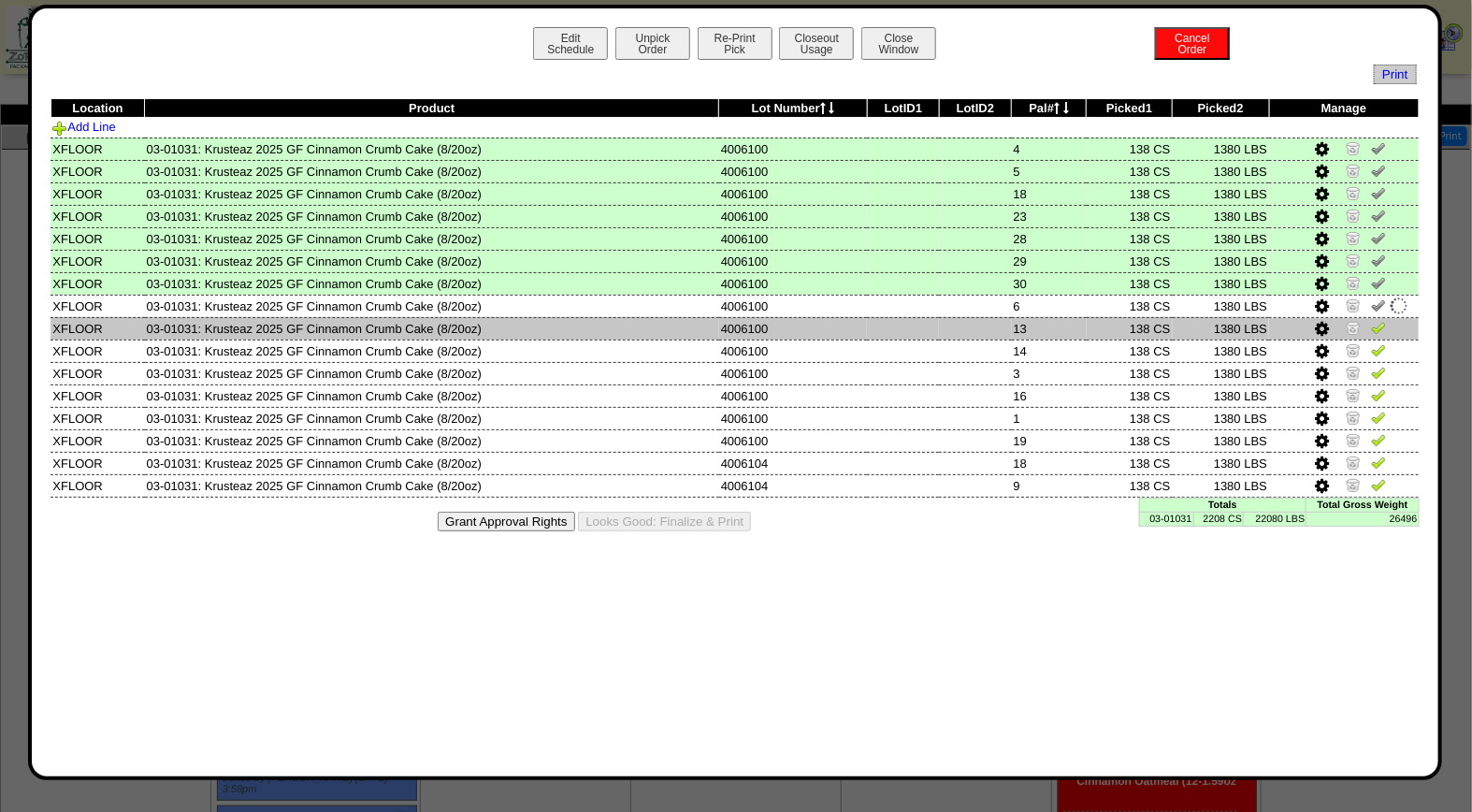
click at [1380, 324] on img at bounding box center [1379, 328] width 15 height 15
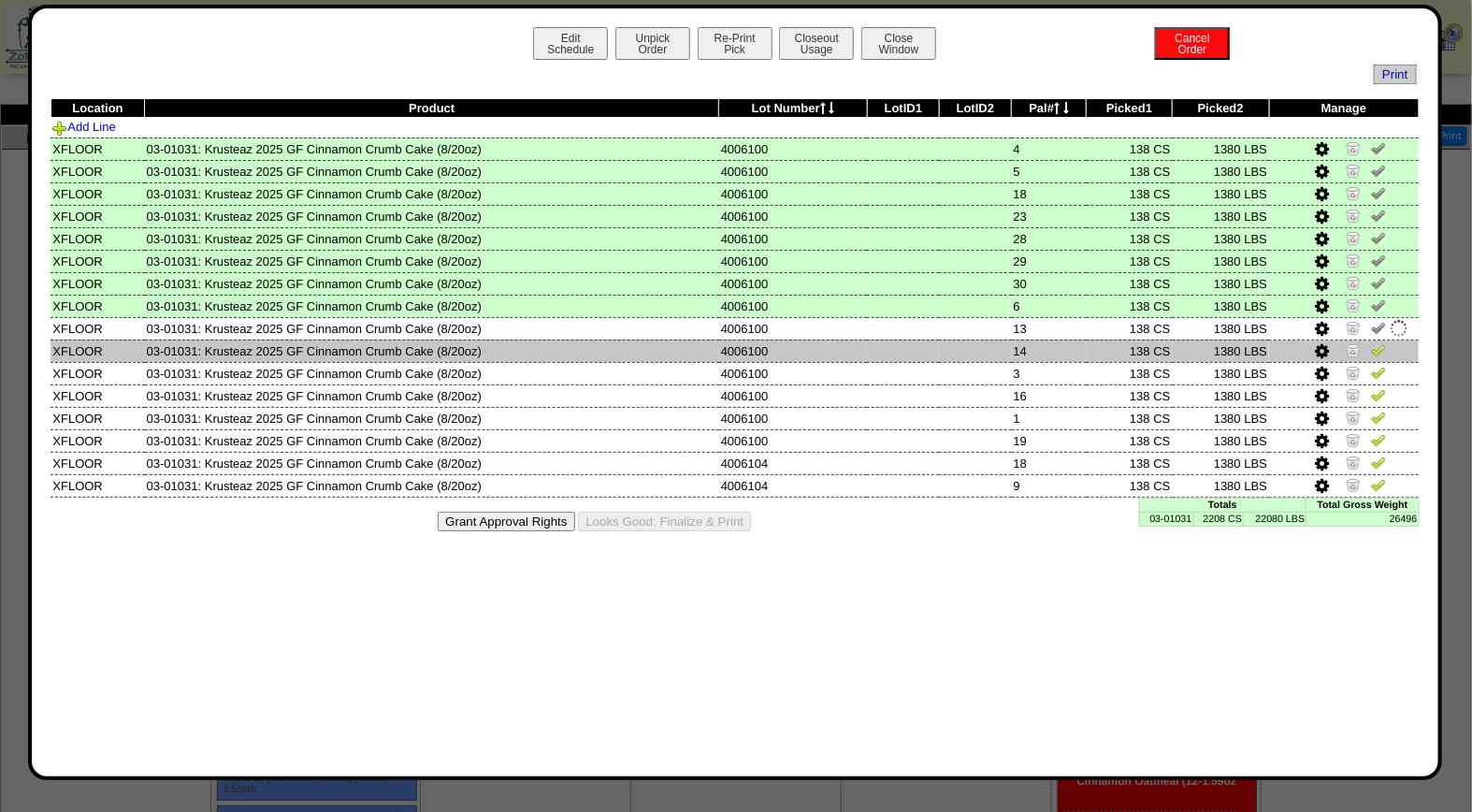
click at [1380, 344] on img at bounding box center [1379, 350] width 15 height 15
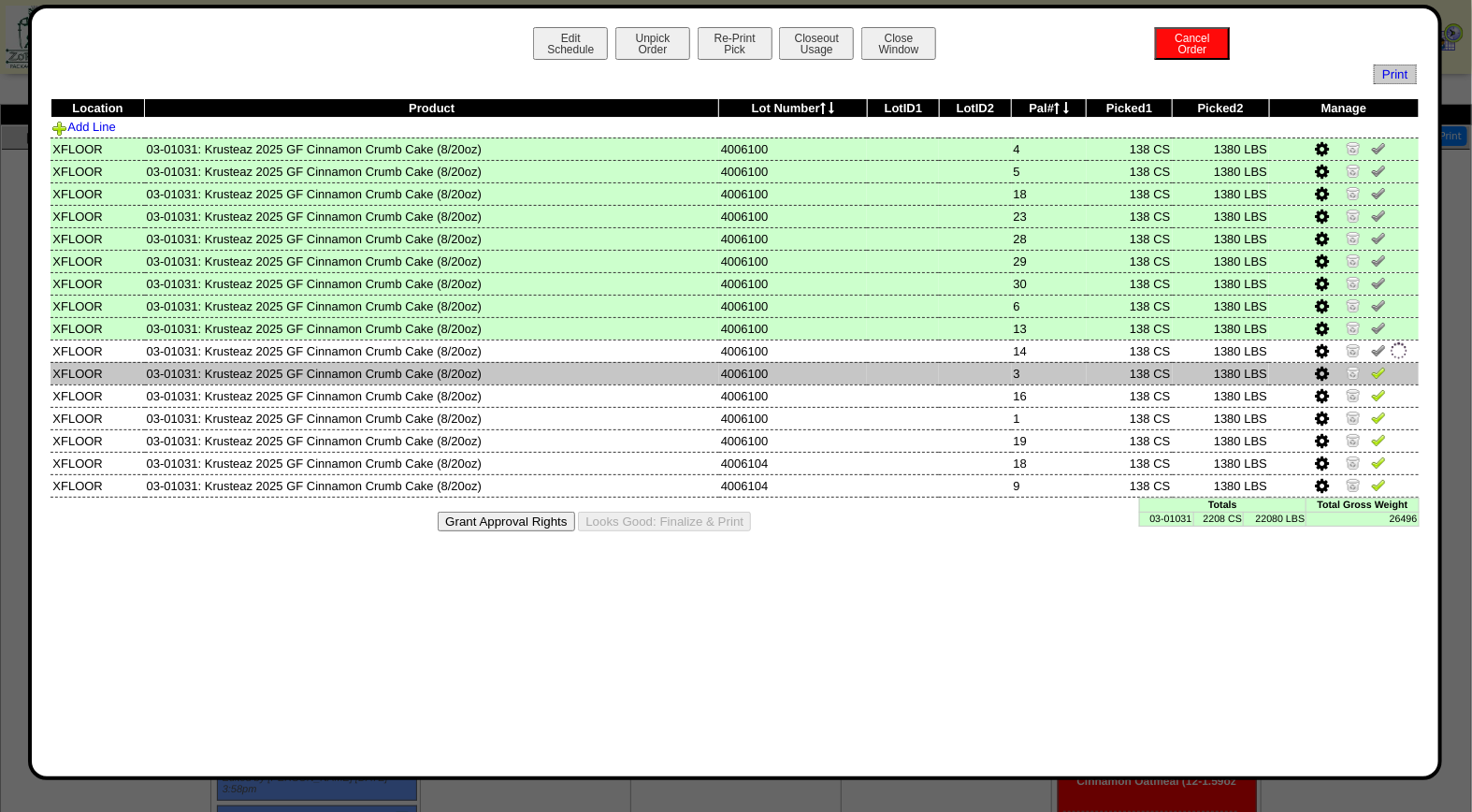
click at [1379, 372] on img at bounding box center [1379, 372] width 15 height 15
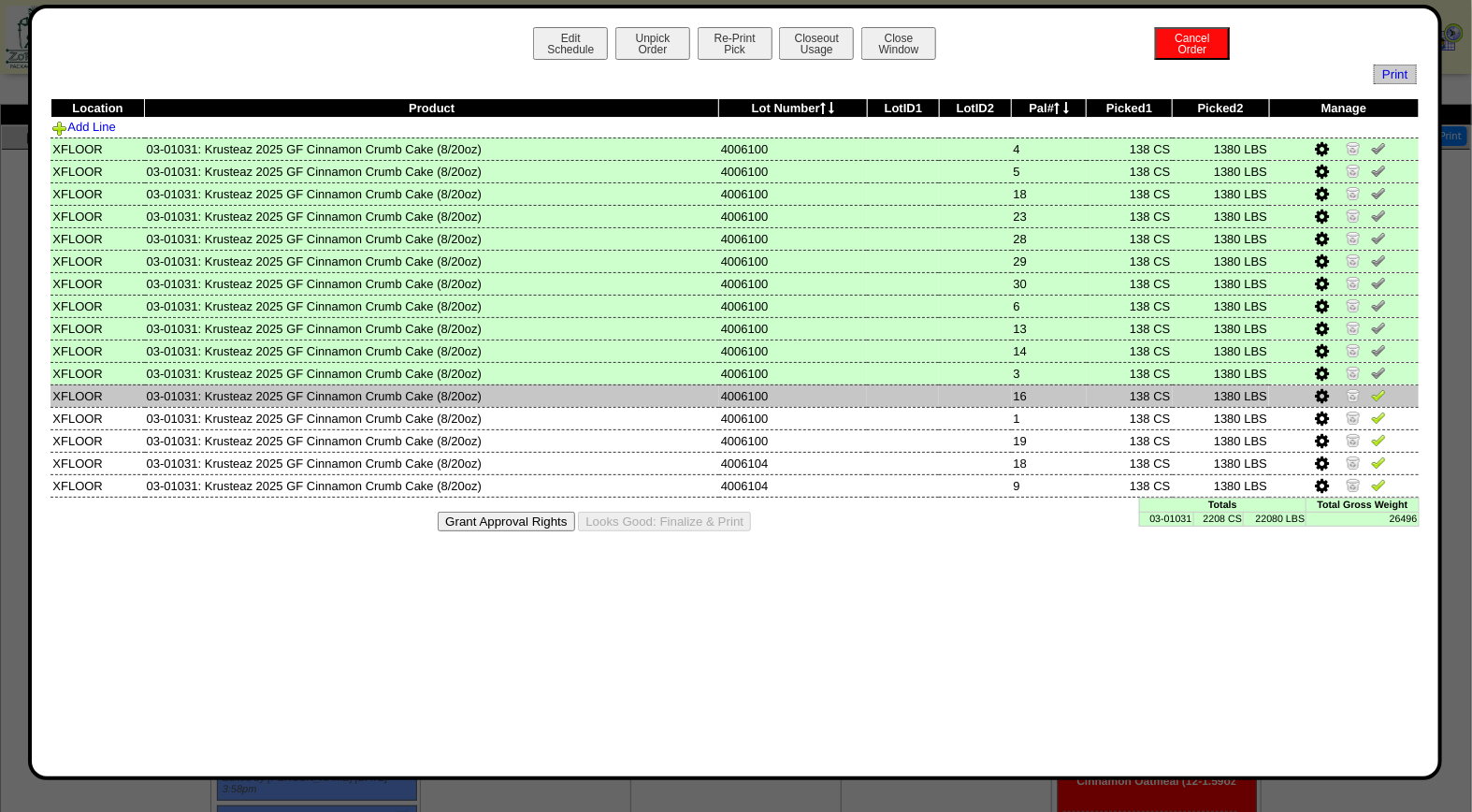
click at [1381, 388] on img at bounding box center [1379, 395] width 15 height 15
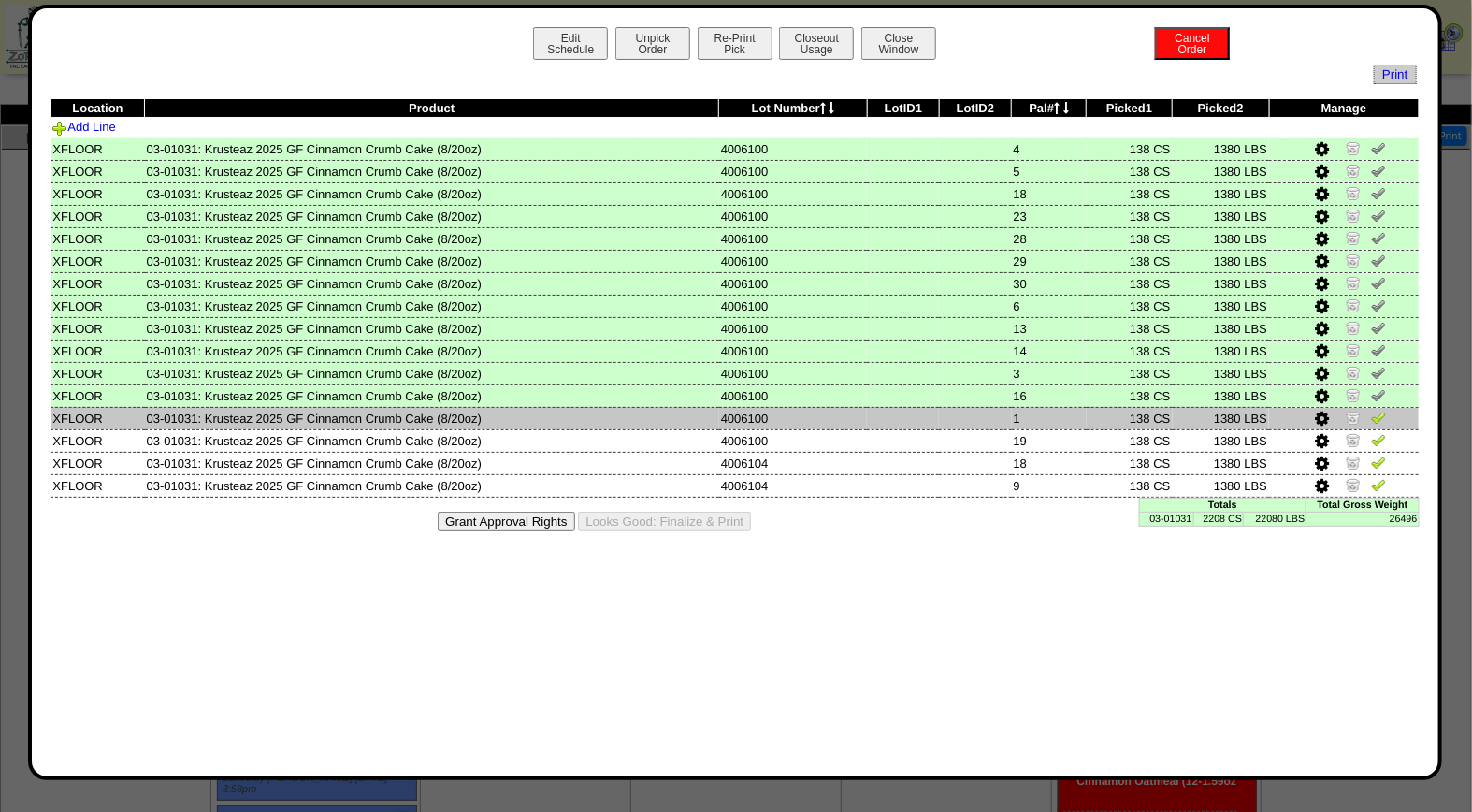
click at [1379, 416] on img at bounding box center [1379, 418] width 15 height 15
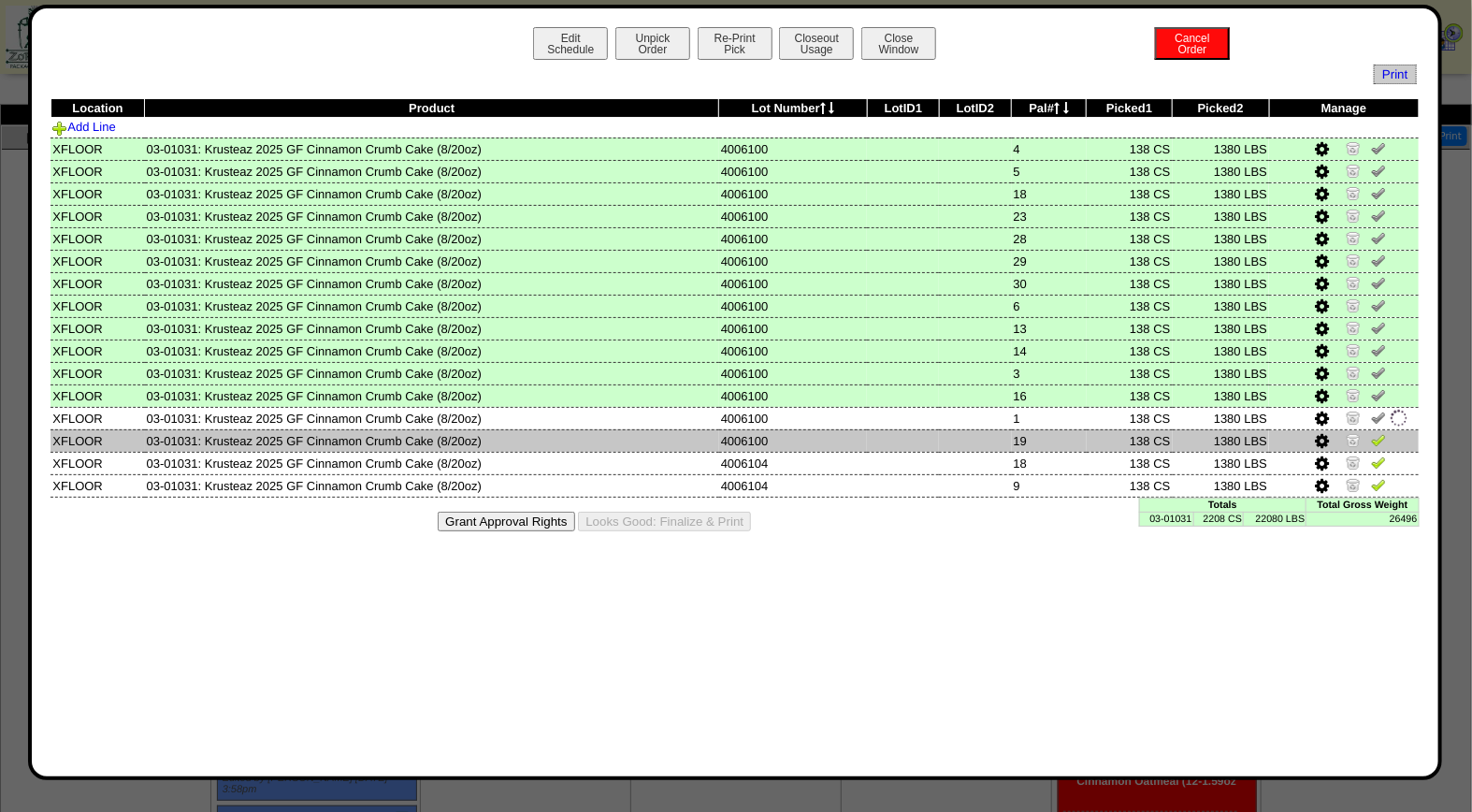
click at [1379, 434] on img at bounding box center [1379, 440] width 15 height 15
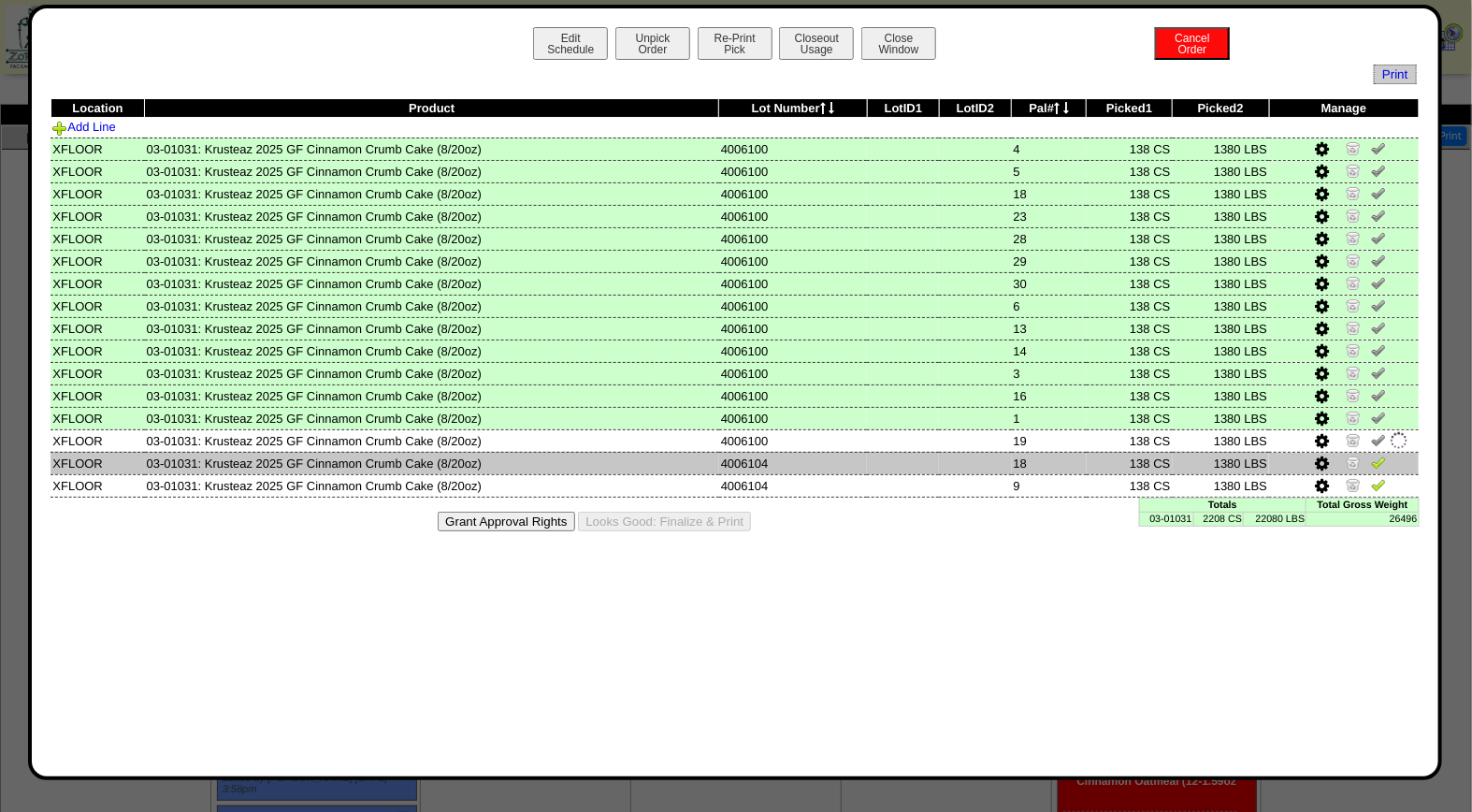
click at [1379, 456] on img at bounding box center [1379, 462] width 15 height 15
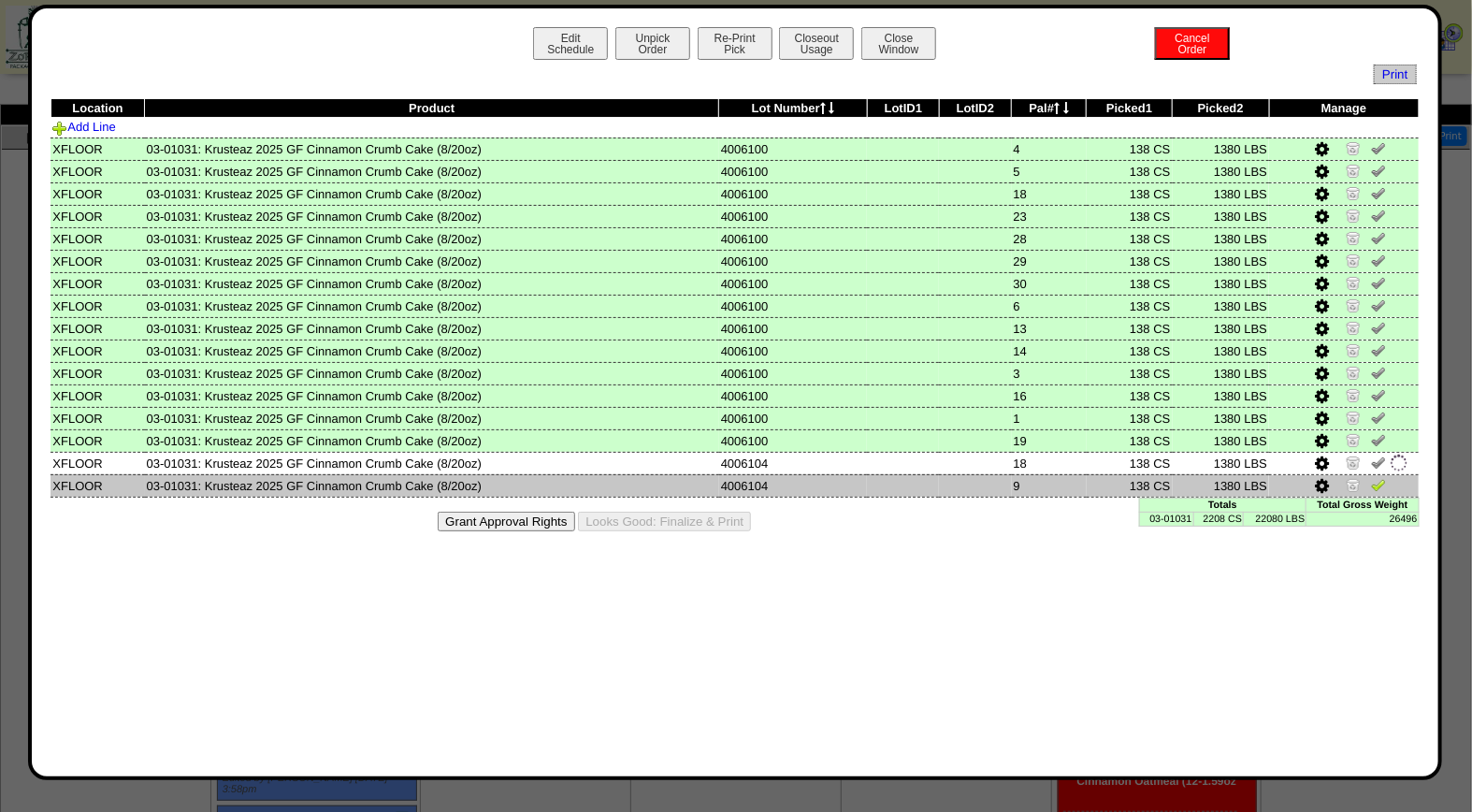
click at [1381, 477] on img at bounding box center [1379, 485] width 15 height 15
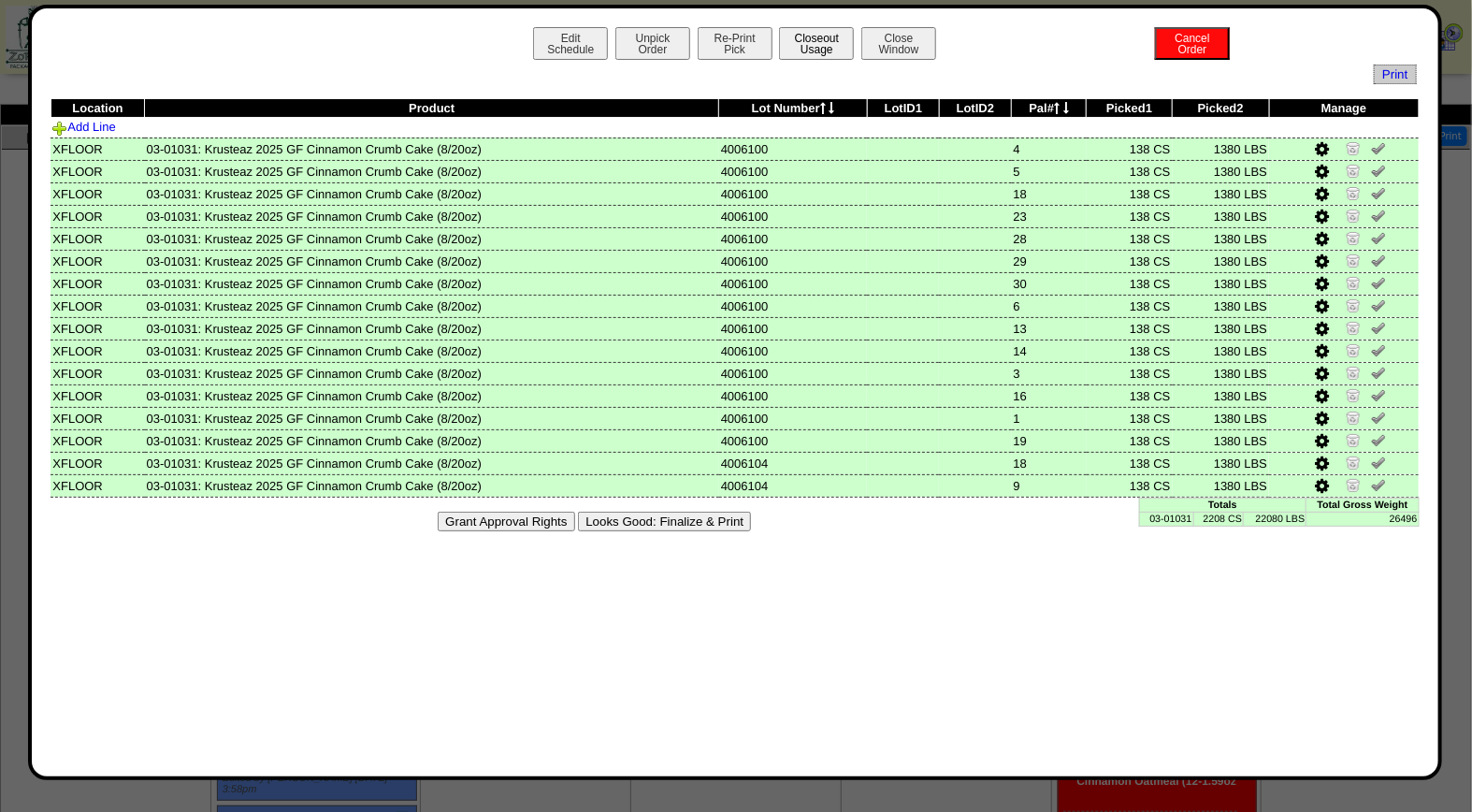
click at [823, 46] on button "Closeout Usage" at bounding box center [817, 43] width 75 height 33
click at [669, 517] on button "Looks Good: Finalize & Print" at bounding box center [664, 521] width 173 height 19
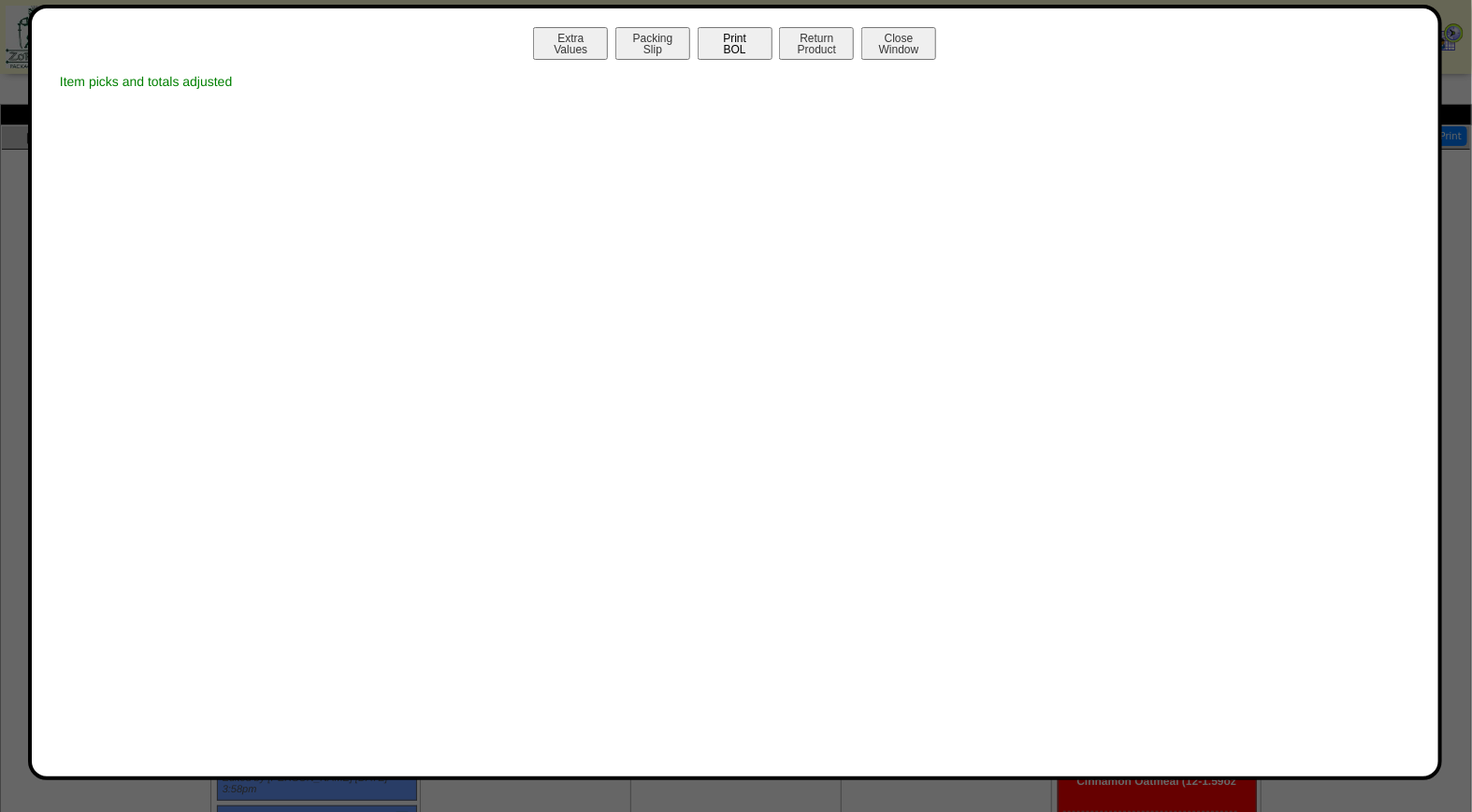
click at [730, 41] on button "Print BOL" at bounding box center [735, 43] width 75 height 33
